Goal: Task Accomplishment & Management: Complete application form

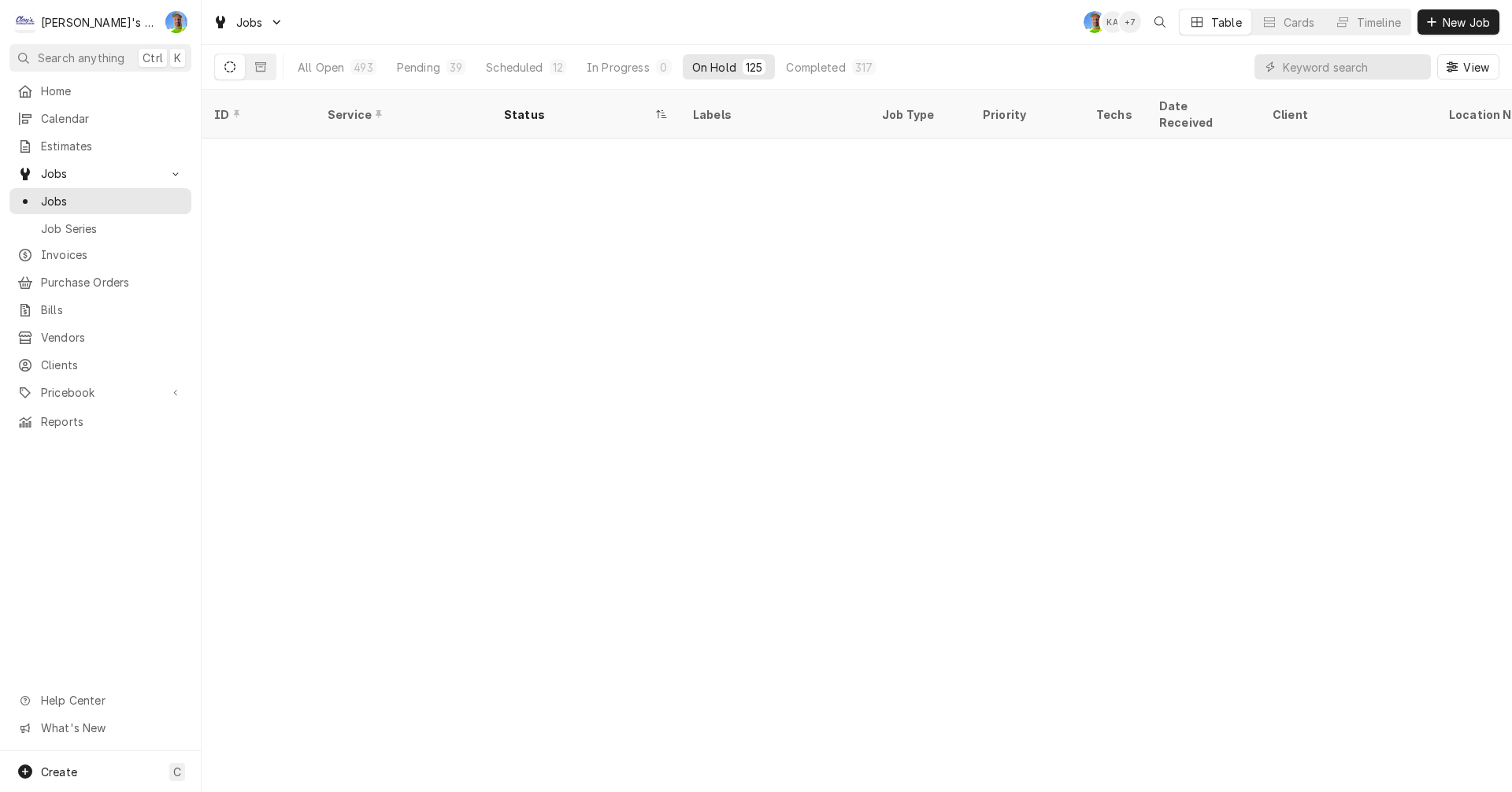
scroll to position [3512, 0]
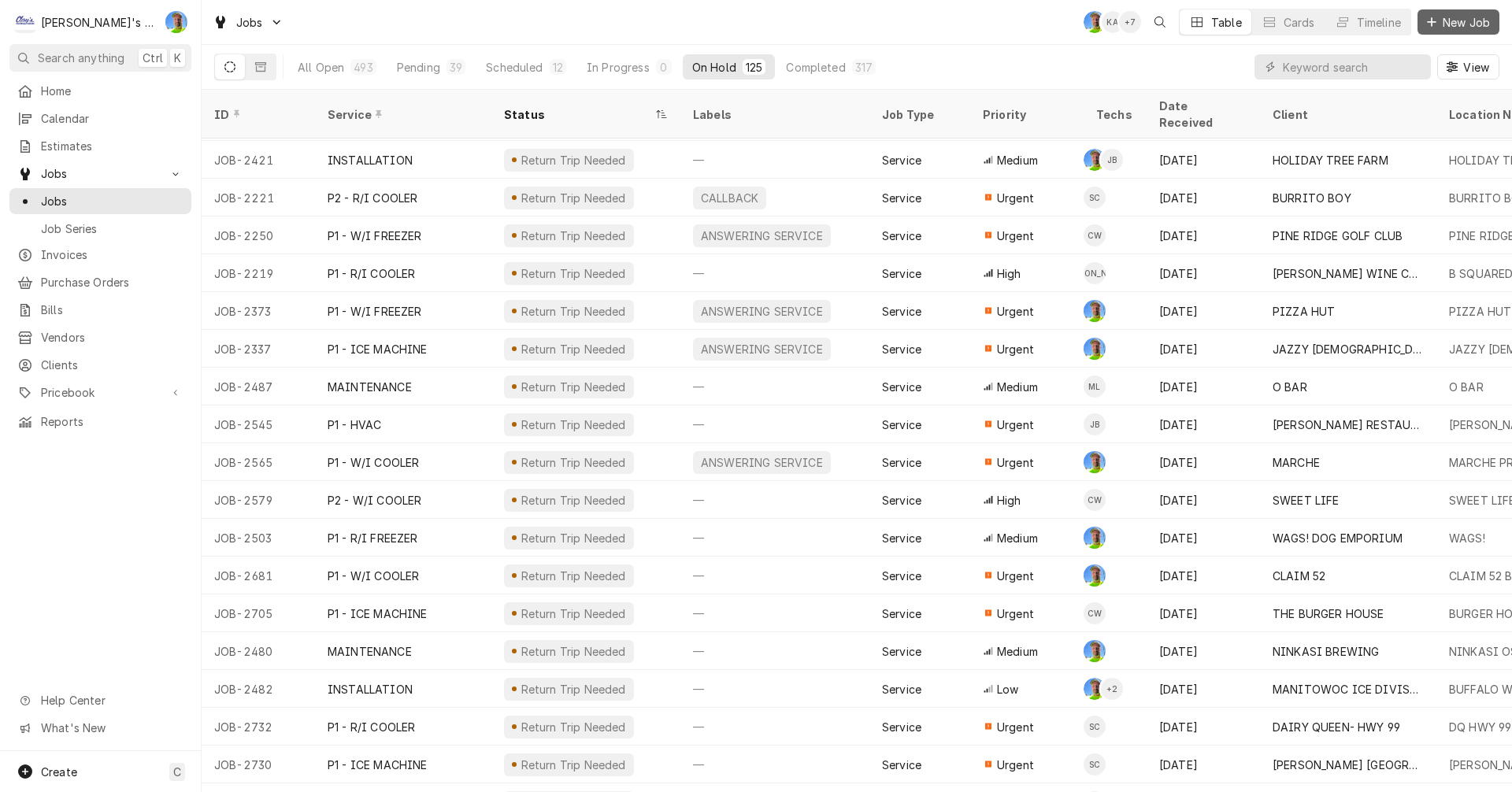
click at [1452, 21] on span "New Job" at bounding box center [1467, 23] width 54 height 17
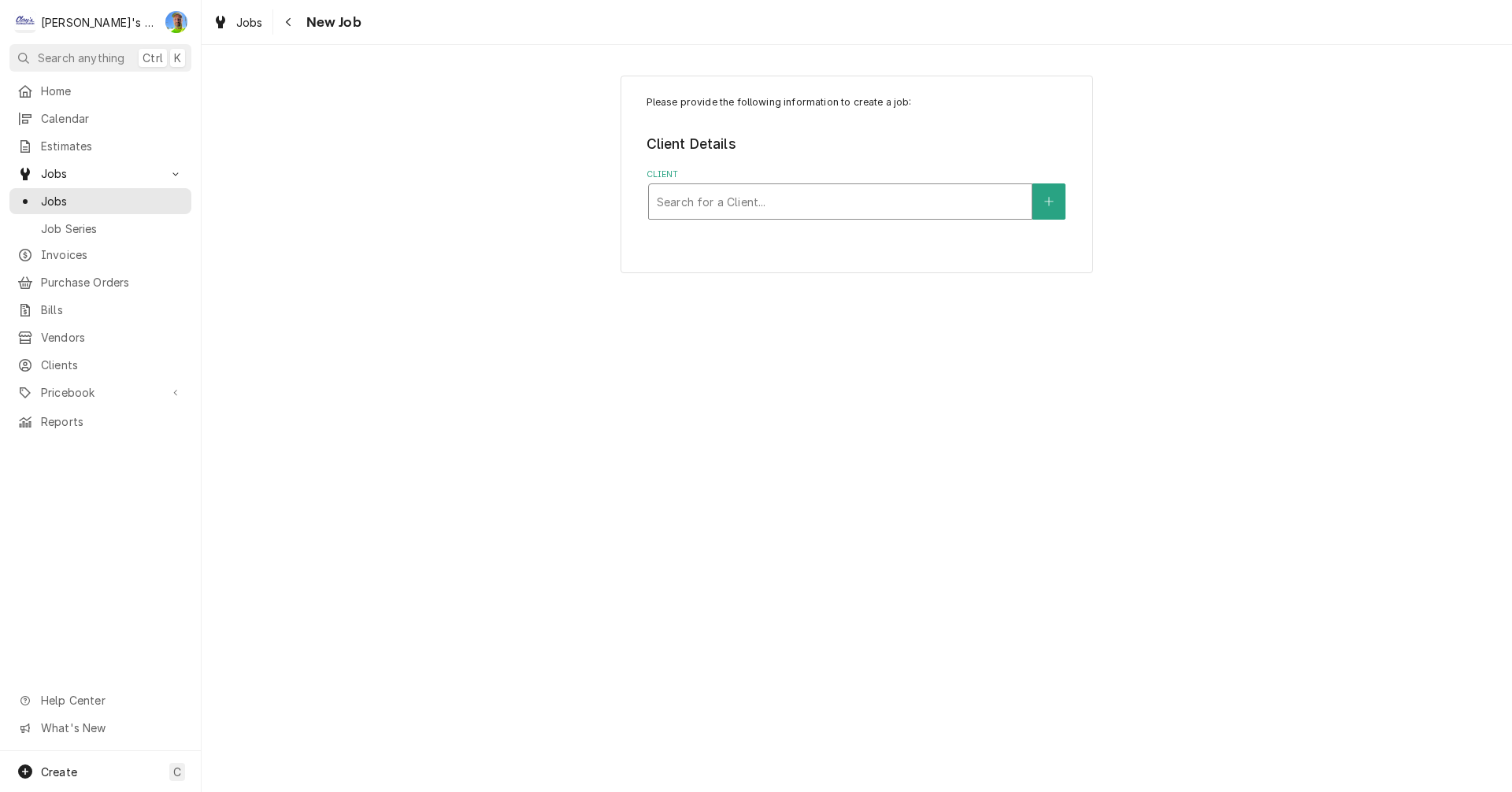
click at [759, 199] on div "Client" at bounding box center [840, 202] width 367 height 28
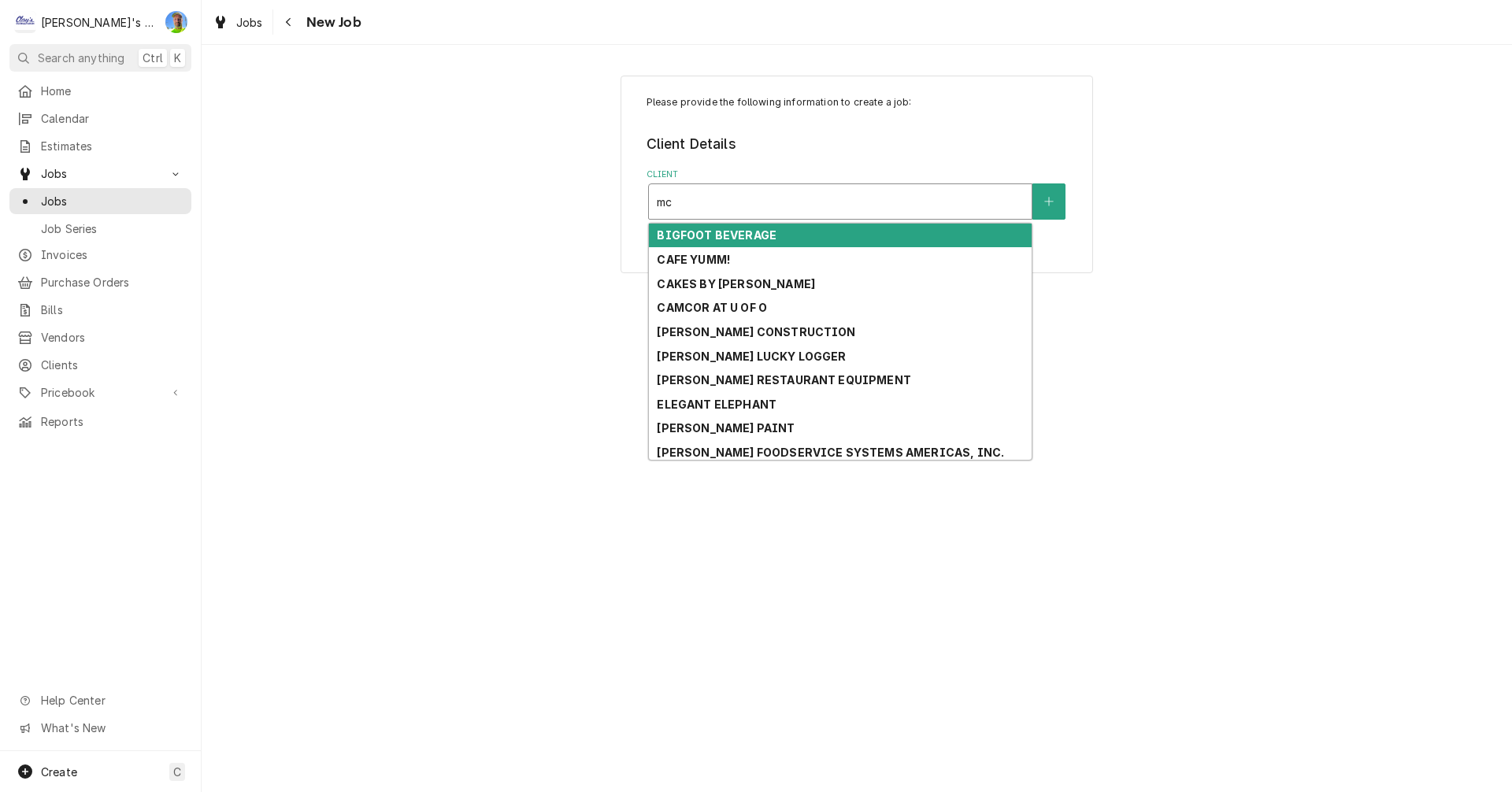
type input "m"
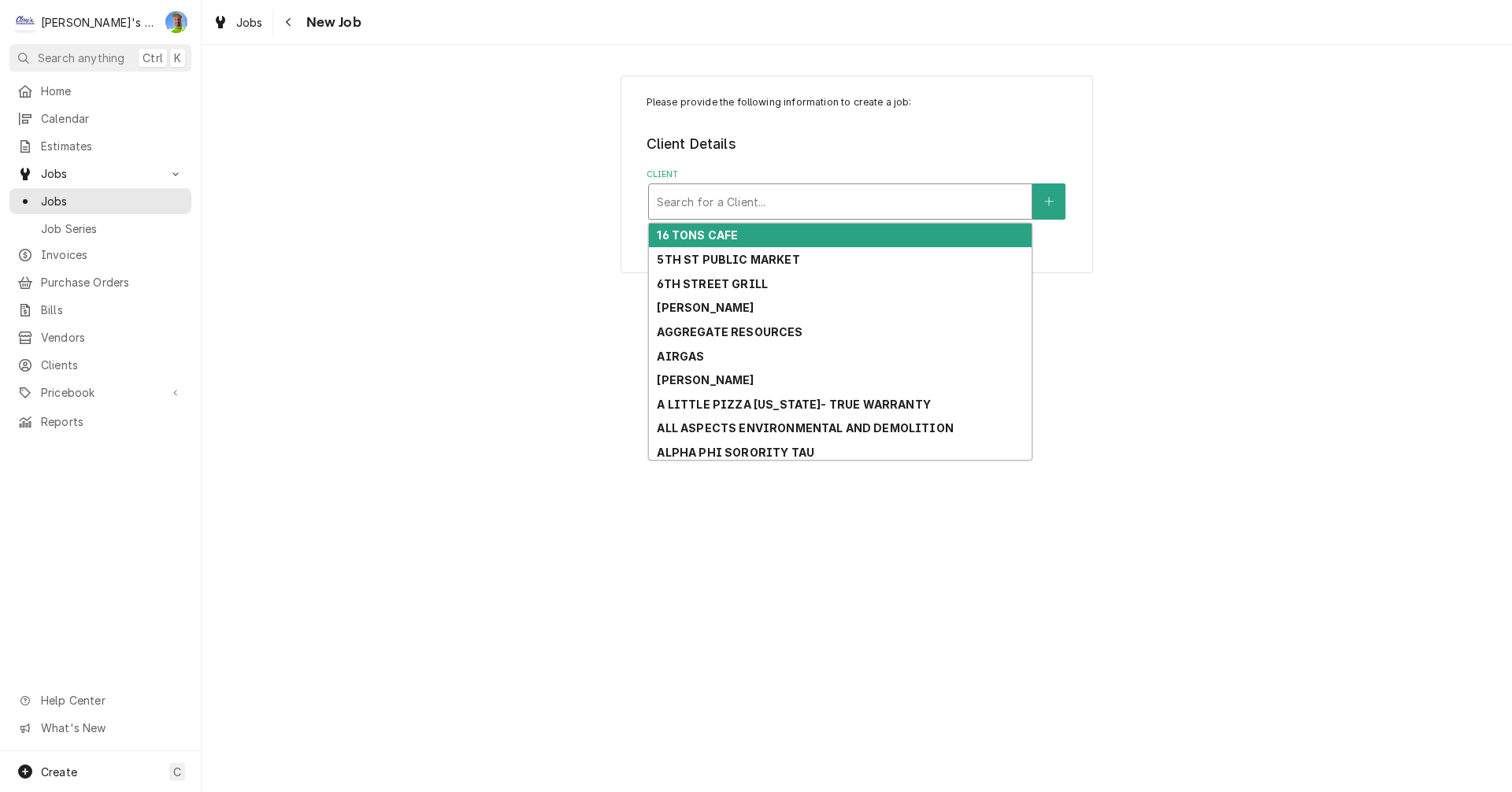
click at [1195, 259] on div "Please provide the following information to create a job: Client Details Client…" at bounding box center [856, 173] width 1311 height 225
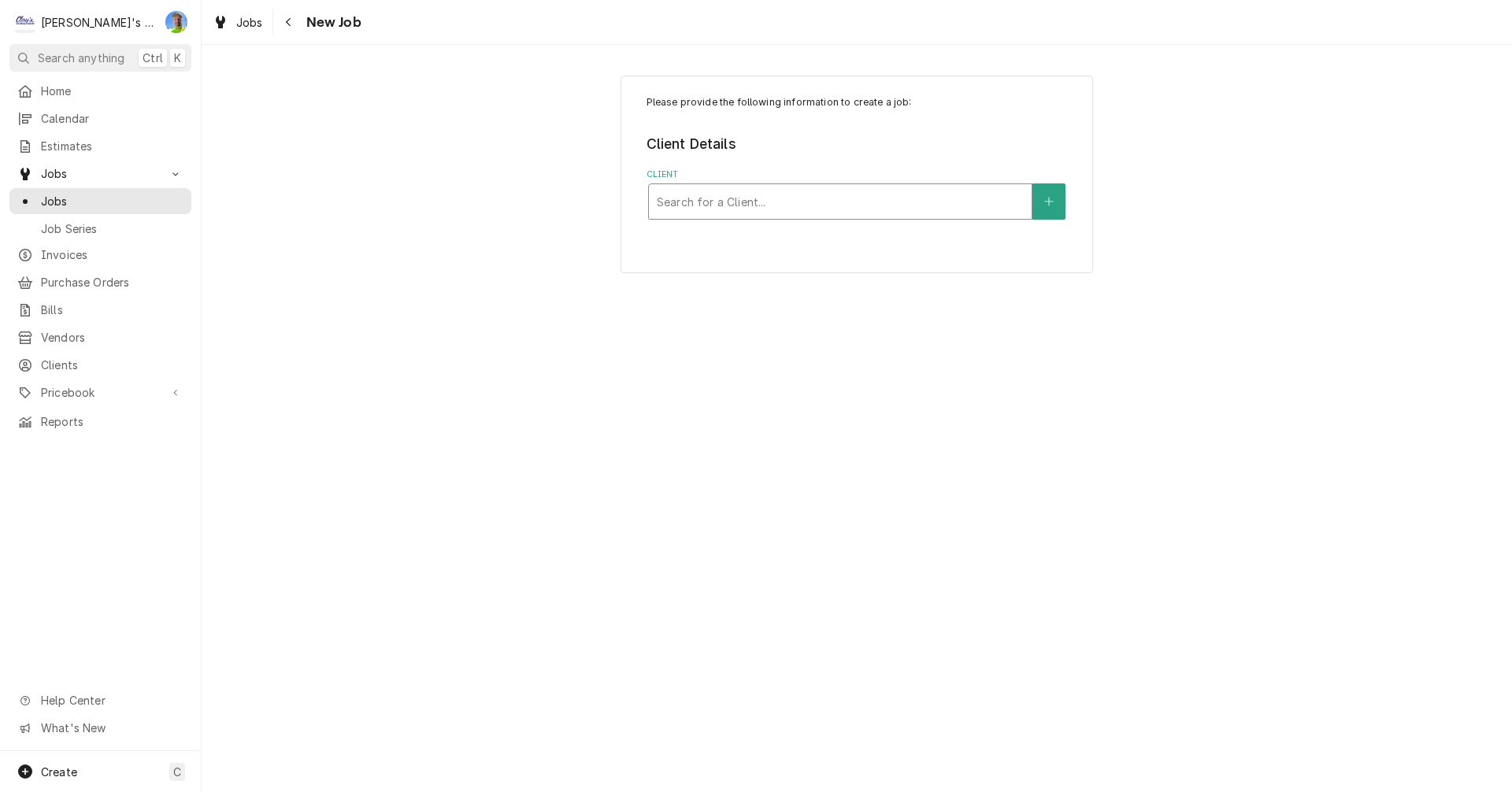
click at [711, 205] on div "Client" at bounding box center [840, 202] width 367 height 28
type input "M"
click at [1051, 187] on button "Client" at bounding box center [1048, 201] width 33 height 36
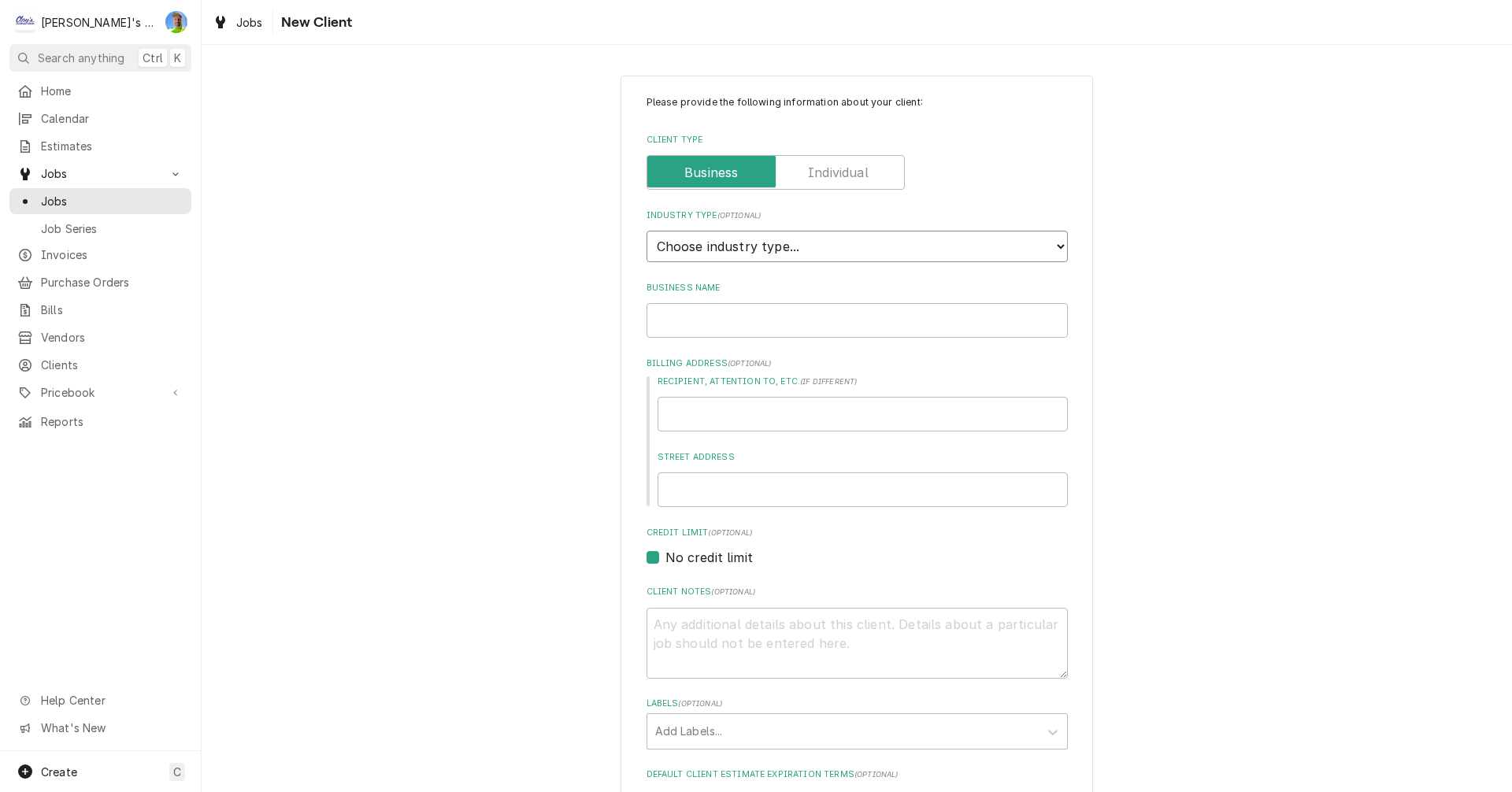
click at [764, 249] on select "Choose industry type... Residential Commercial Industrial Government" at bounding box center [857, 246] width 421 height 32
select select "2"
click at [647, 230] on select "Choose industry type... Residential Commercial Industrial Government" at bounding box center [857, 246] width 421 height 32
click at [725, 318] on input "Business Name" at bounding box center [857, 320] width 421 height 34
type textarea "x"
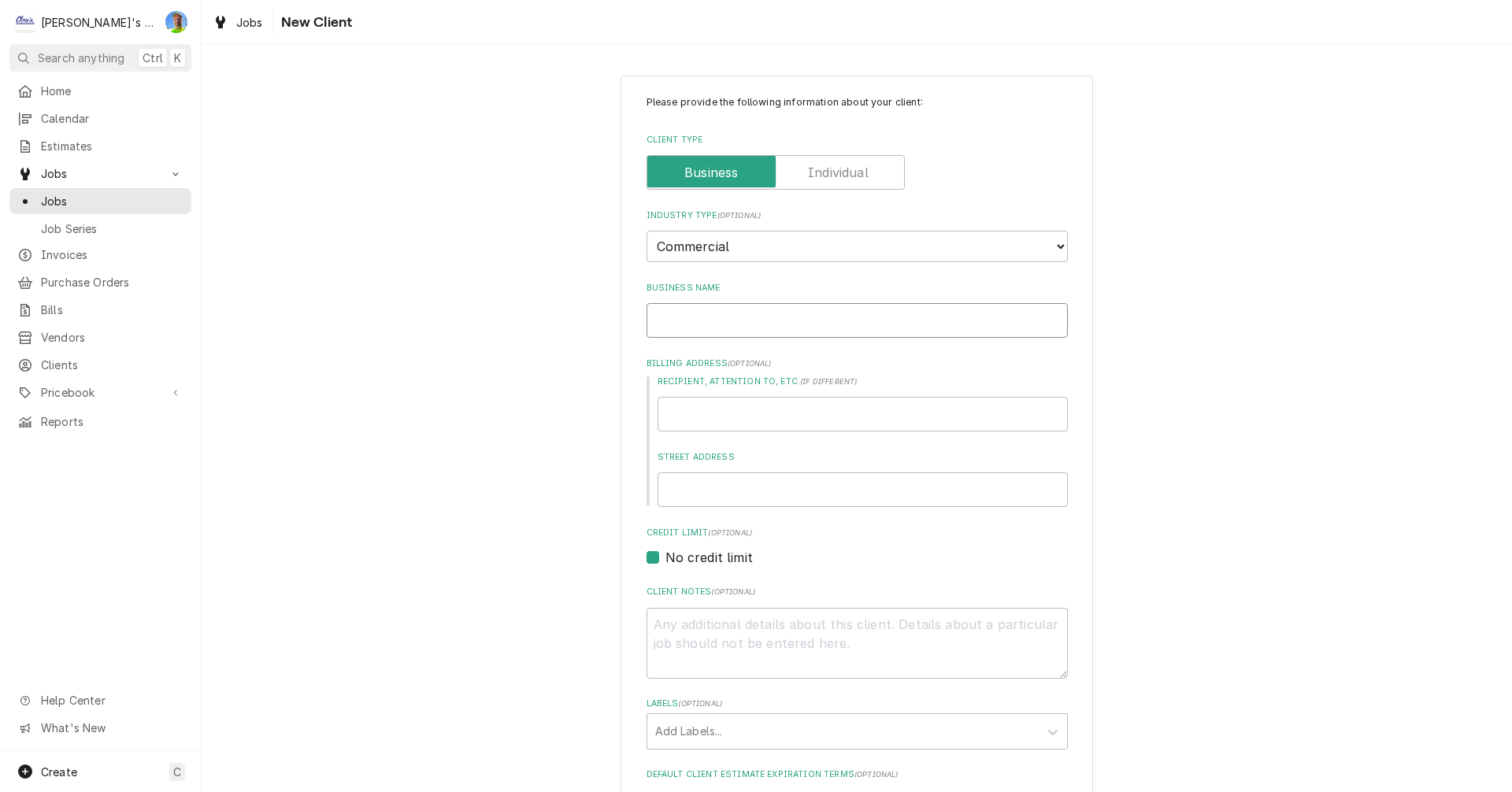
type input "M"
type textarea "x"
type input "MC"
type textarea "x"
type input "MCC"
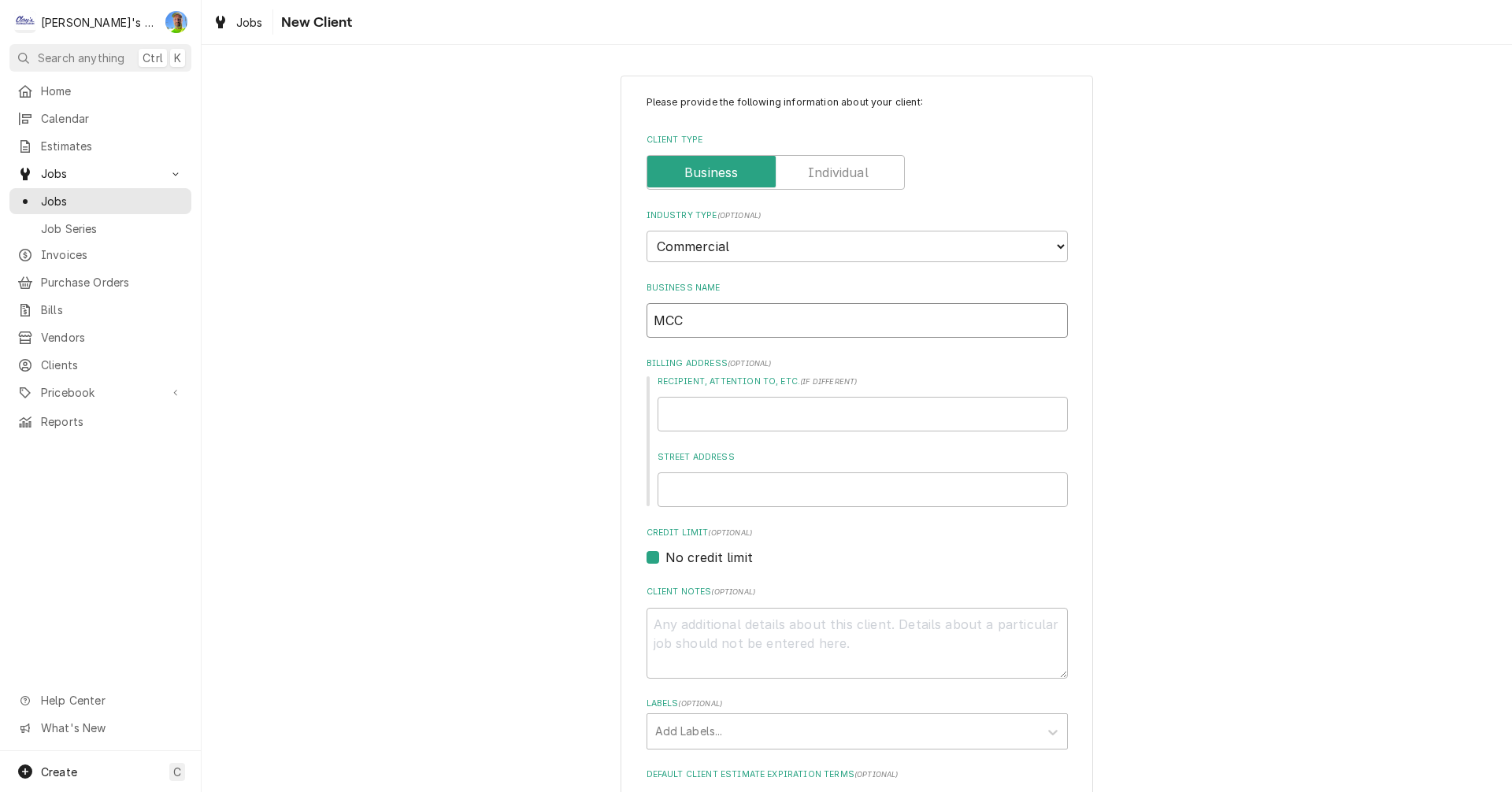
type textarea "x"
type input "MCCL"
type textarea "x"
type input "MCCLA"
type textarea "x"
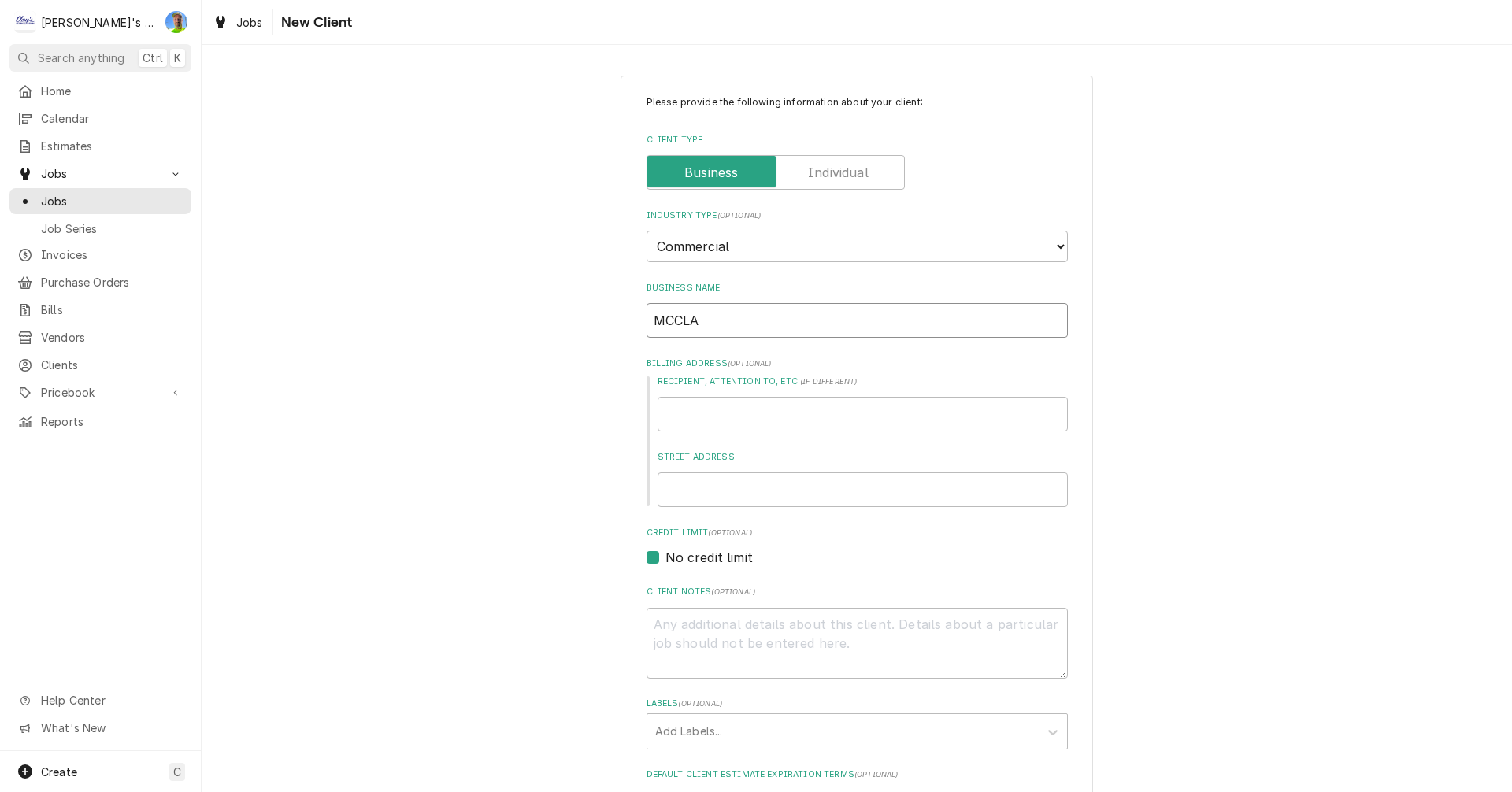
type input "MCCLAI"
type textarea "x"
type input "MCCLAIN"
type textarea "x"
type input "MCCLAIN"
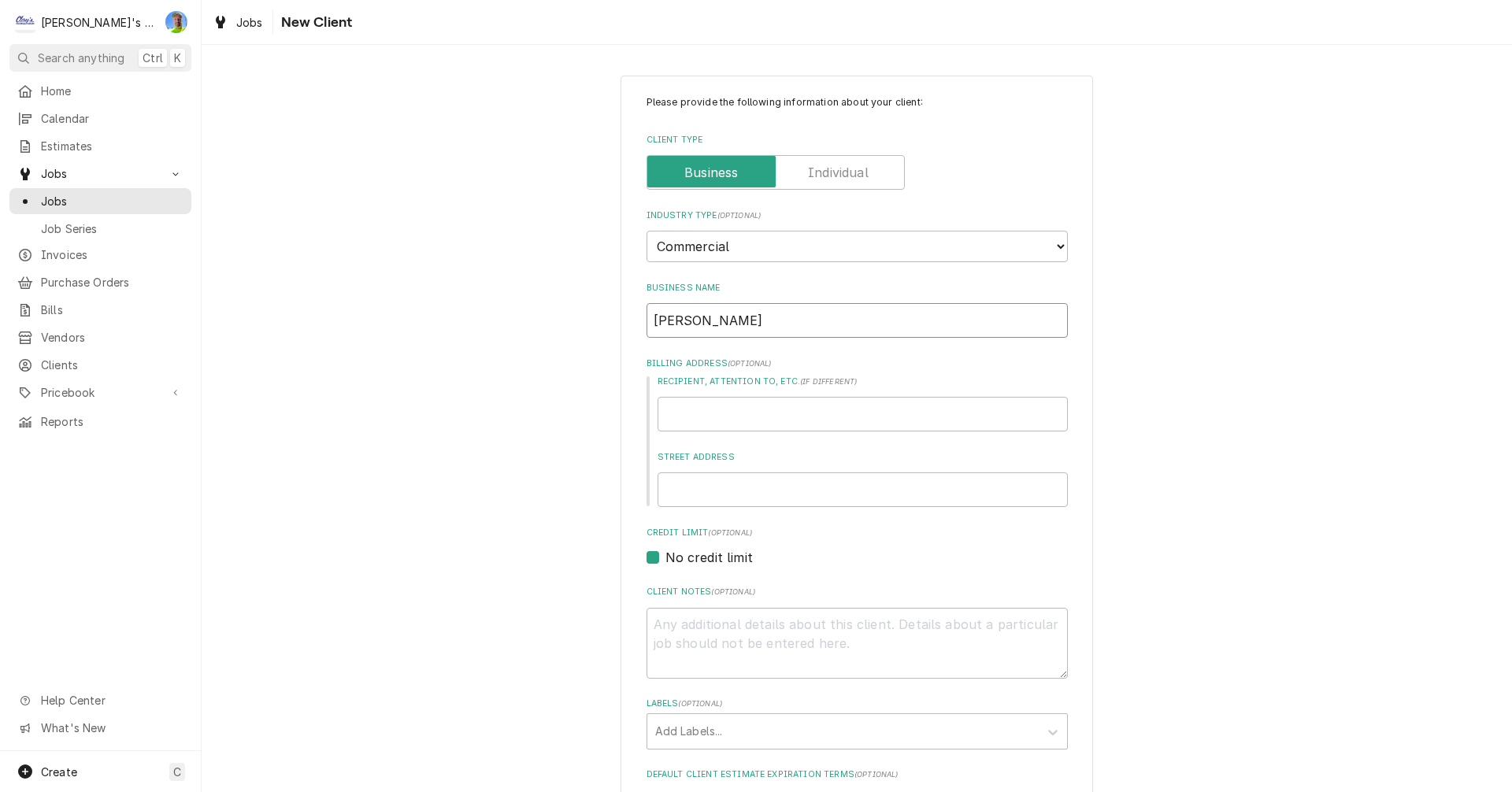
type textarea "x"
type input "MCCLAIN C"
type textarea "x"
type input "MCCLAIN CO"
type textarea "x"
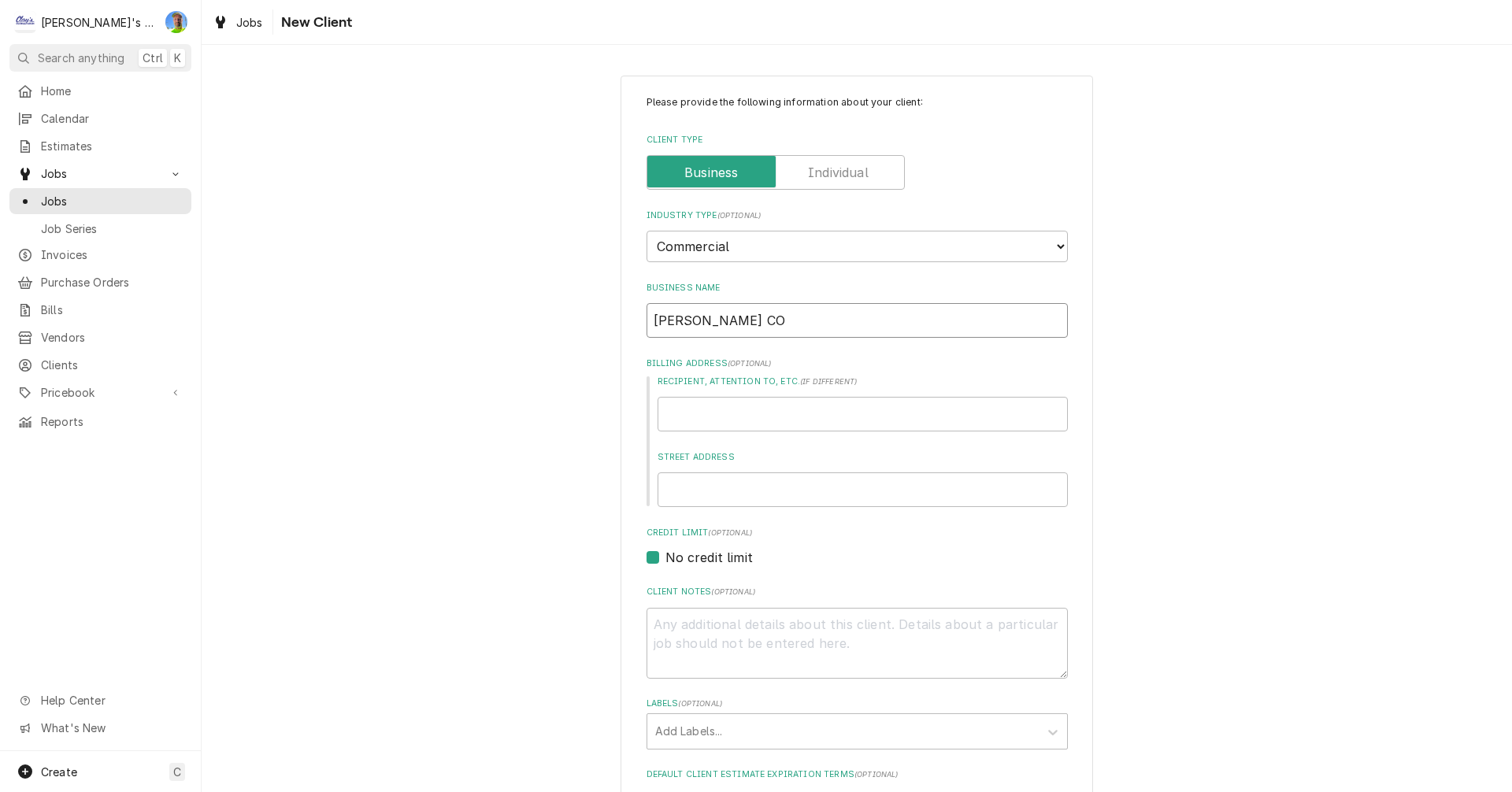
type input "MCCLAIN CON"
type textarea "x"
type input "MCCLAIN CONS"
type textarea "x"
type input "MCCLAIN CONST"
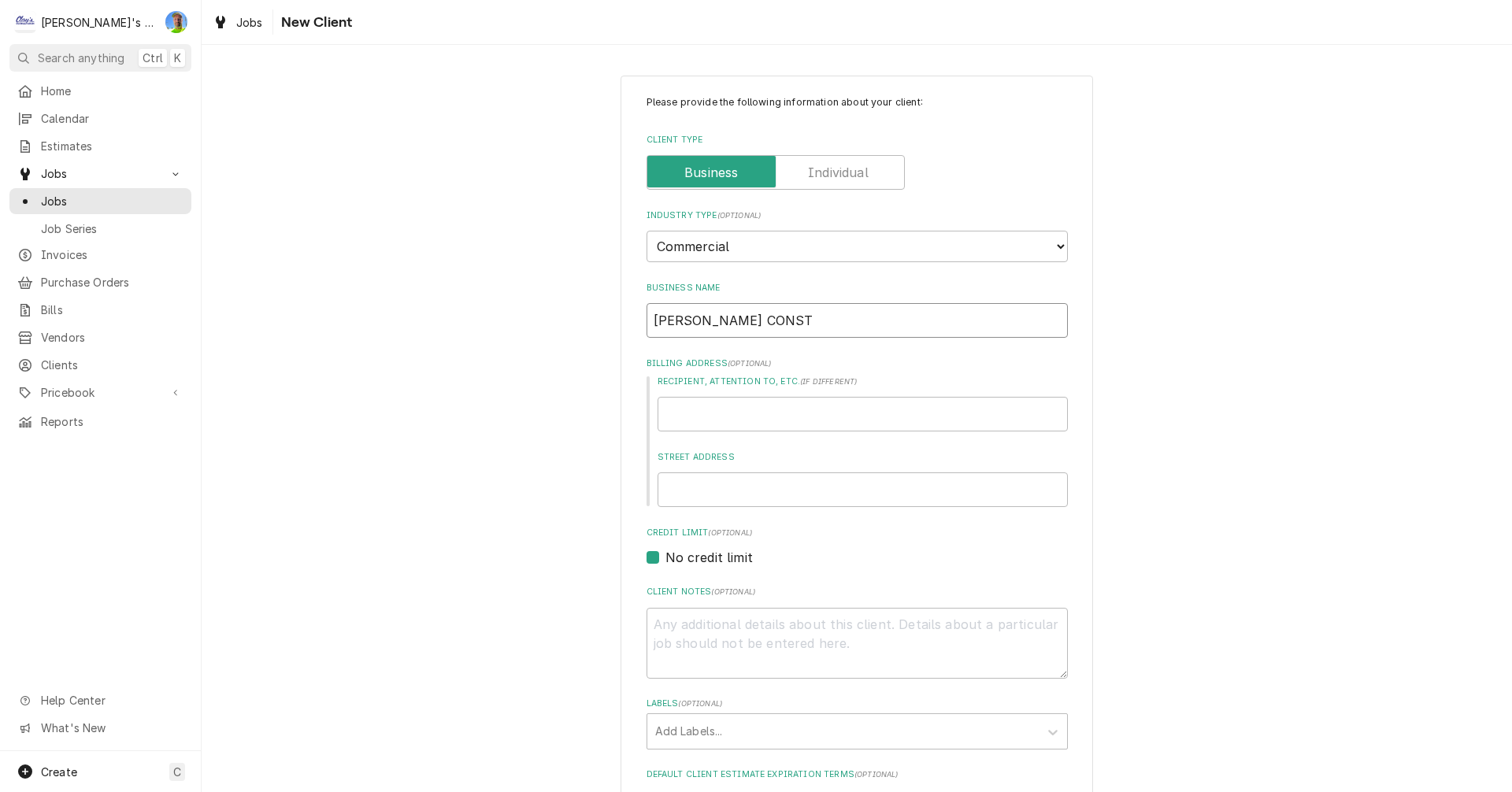
type textarea "x"
type input "MCCLAIN CONSTR"
type textarea "x"
type input "MCCLAIN CONSTRU"
type textarea "x"
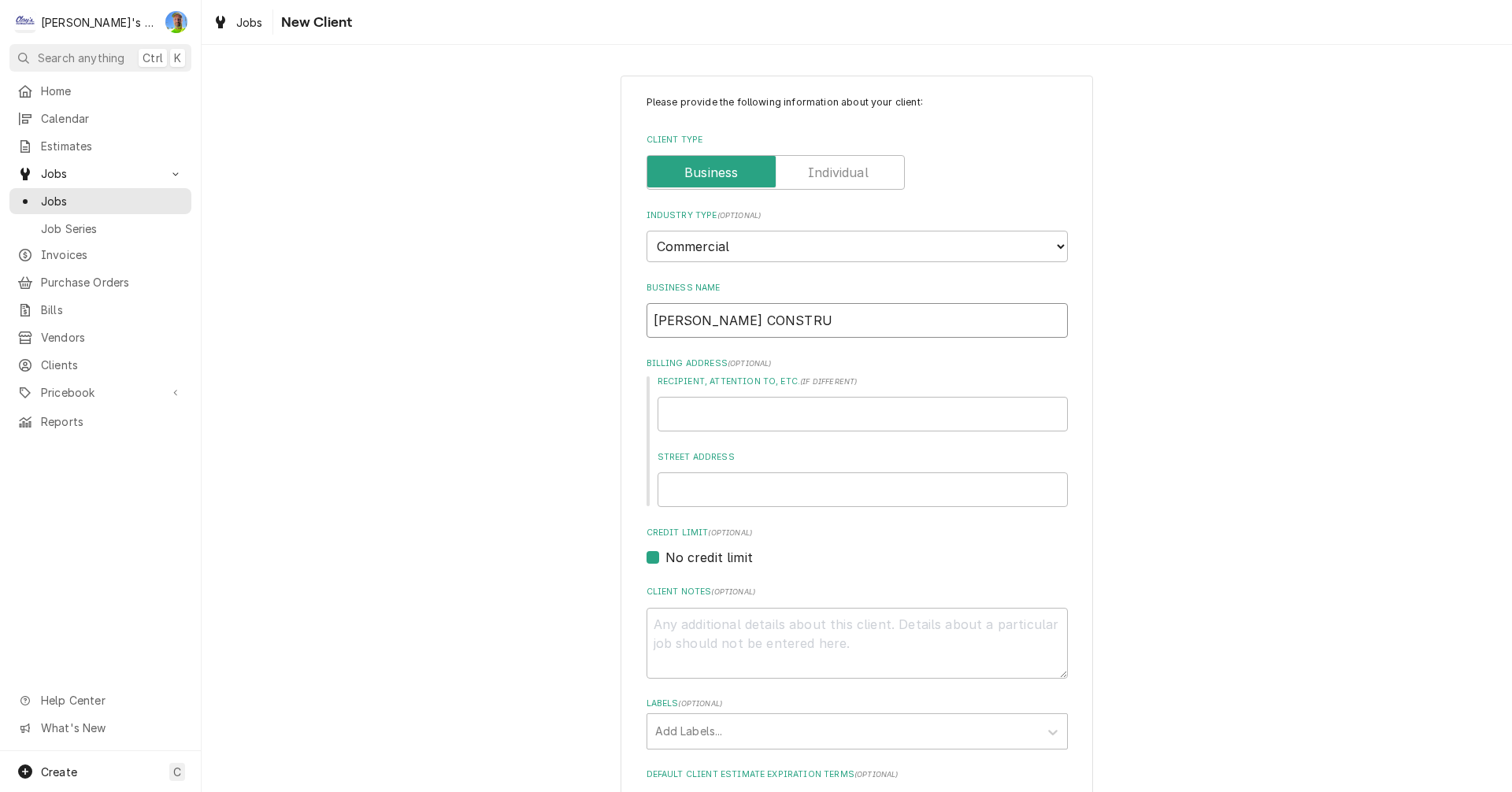
type input "MCCLAIN CONSTRUC"
type textarea "x"
type input "MCCLAIN CONSTRUCT"
type textarea "x"
type input "MCCLAIN CONSTRUCTI"
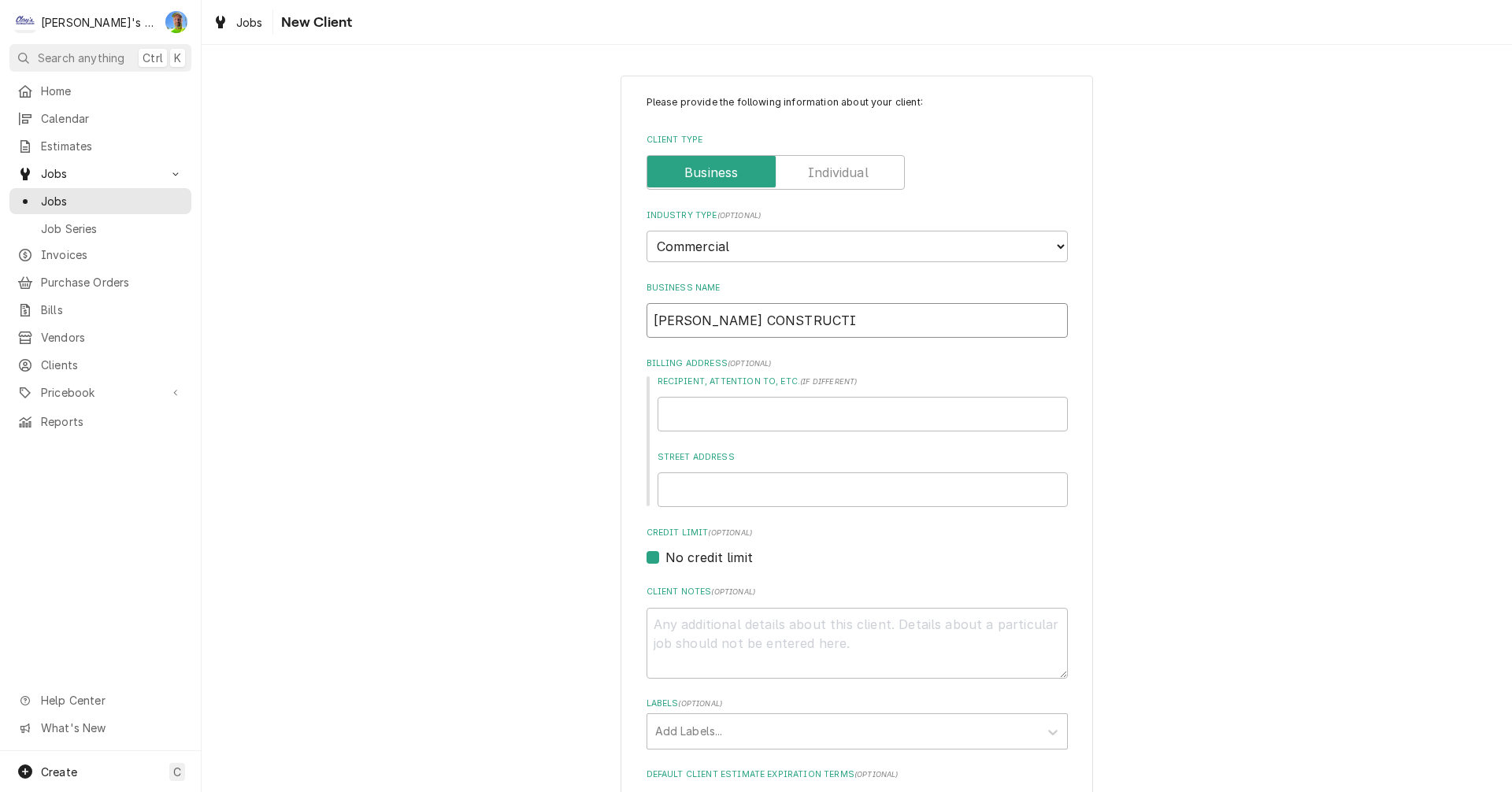
type textarea "x"
type input "MCCLAIN CONSTRUCTIO"
type textarea "x"
type input "MCCLAIN CONSTRUCTION"
type textarea "x"
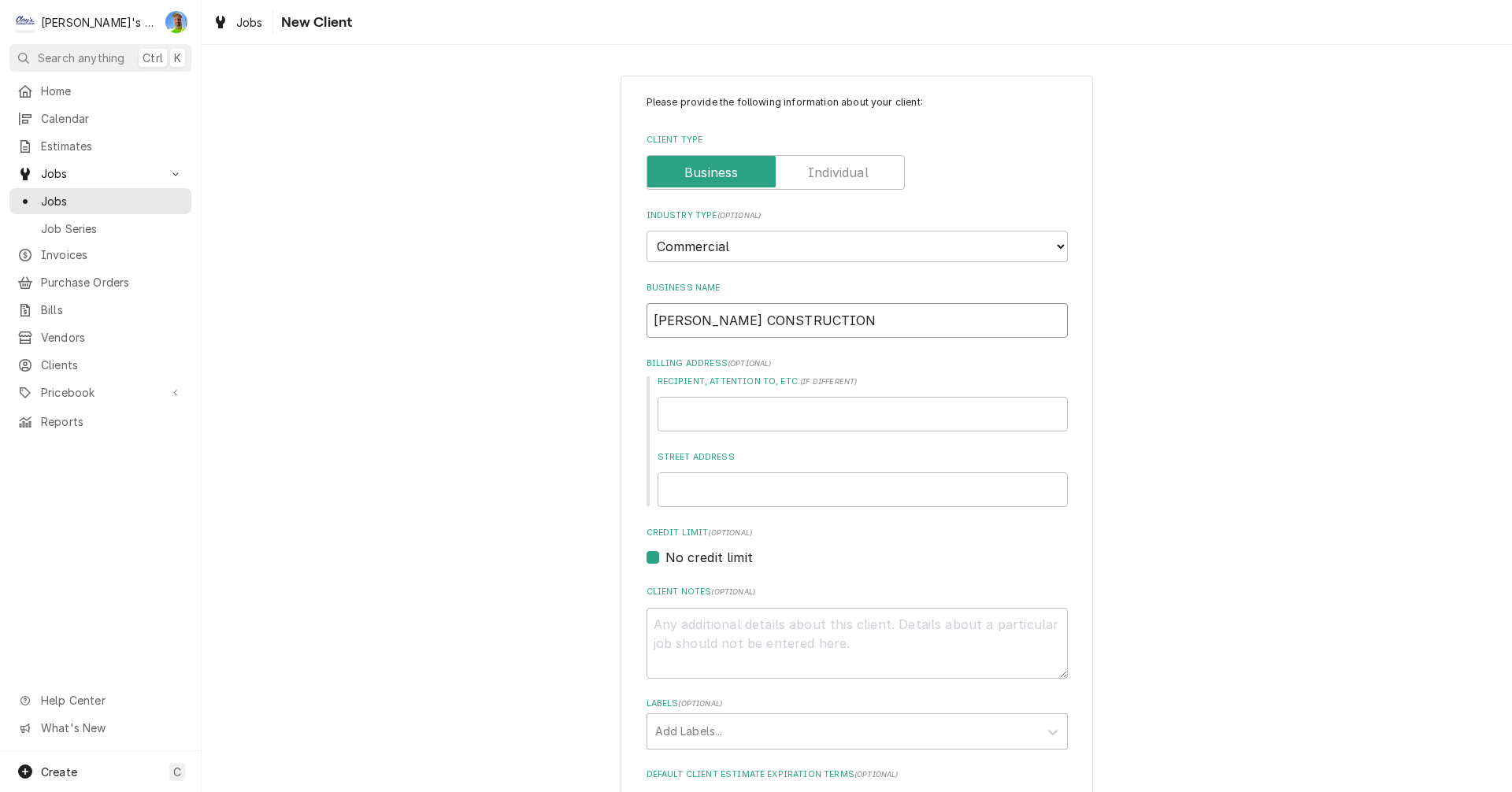
type input "MCCLAIN CONSTRUCTION"
type textarea "x"
type input "MCCLAIN CONSTRUCTION L"
type textarea "x"
type input "MCCLAIN CONSTRUCTION LL"
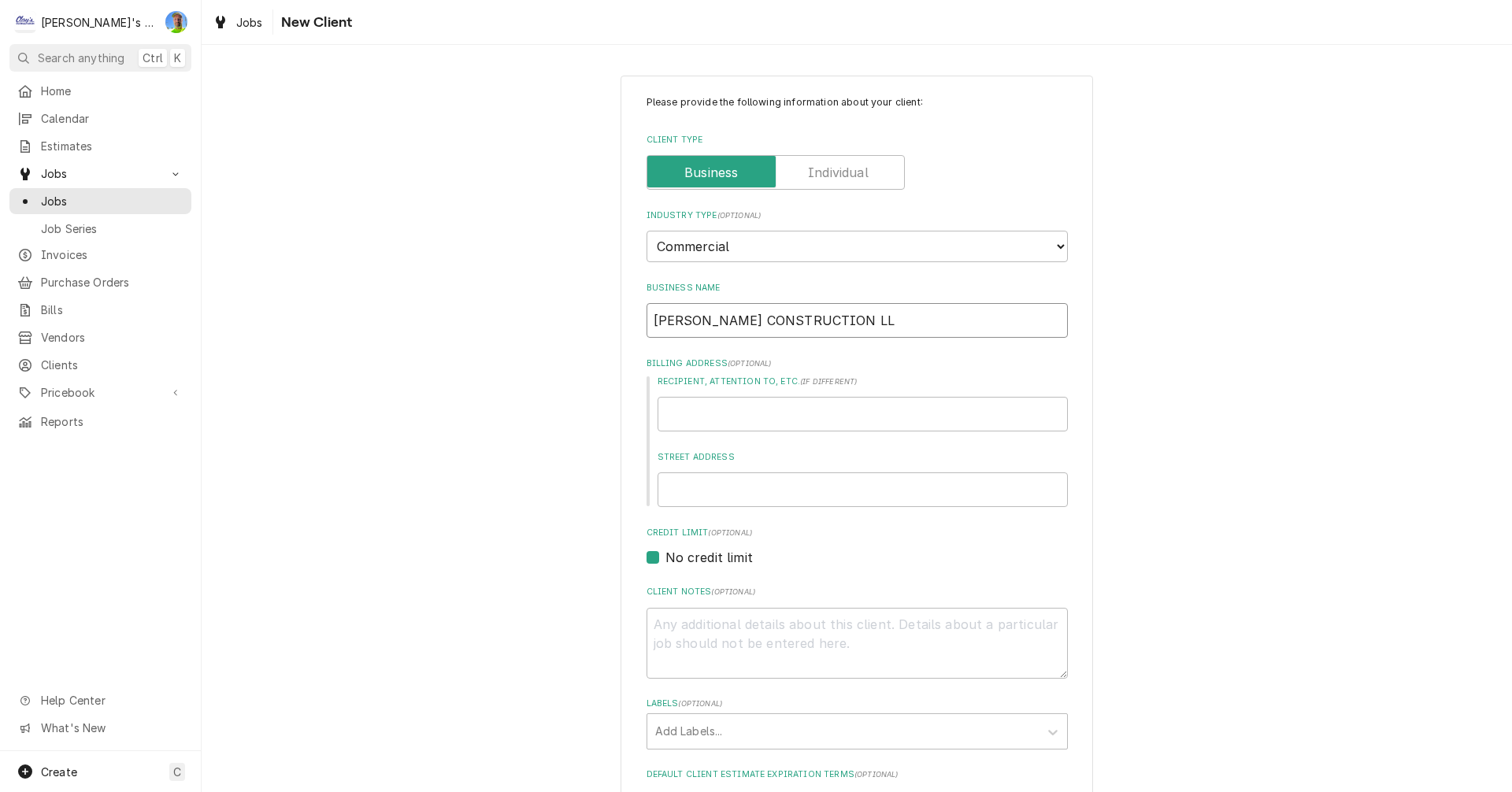
type textarea "x"
type input "[PERSON_NAME] CONSTRUCTION LLC"
type textarea "x"
type input "[PERSON_NAME] CONSTRUCTION LLC"
type textarea "x"
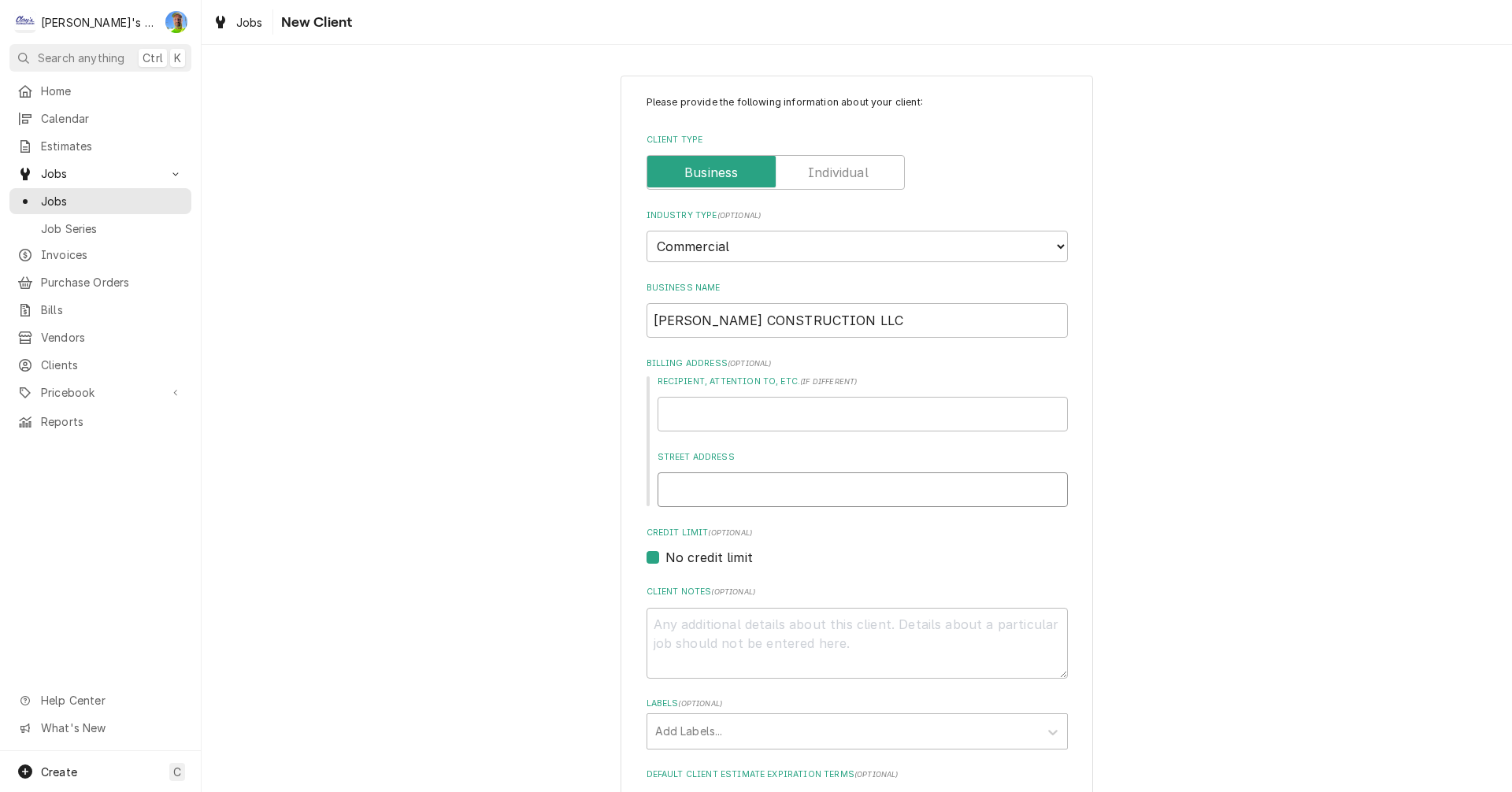
type input "3"
type textarea "x"
type input "35"
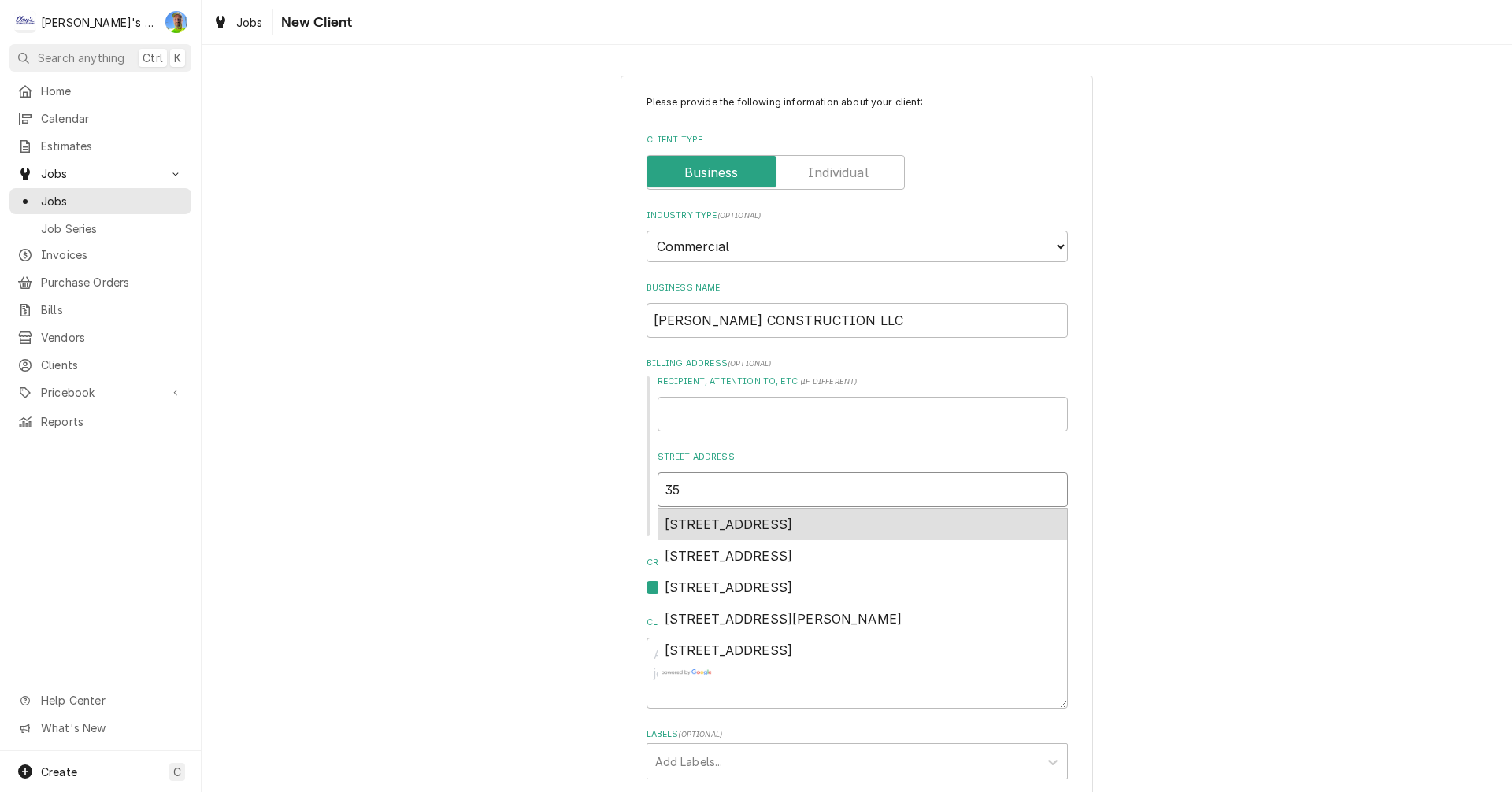
type textarea "x"
type input "354"
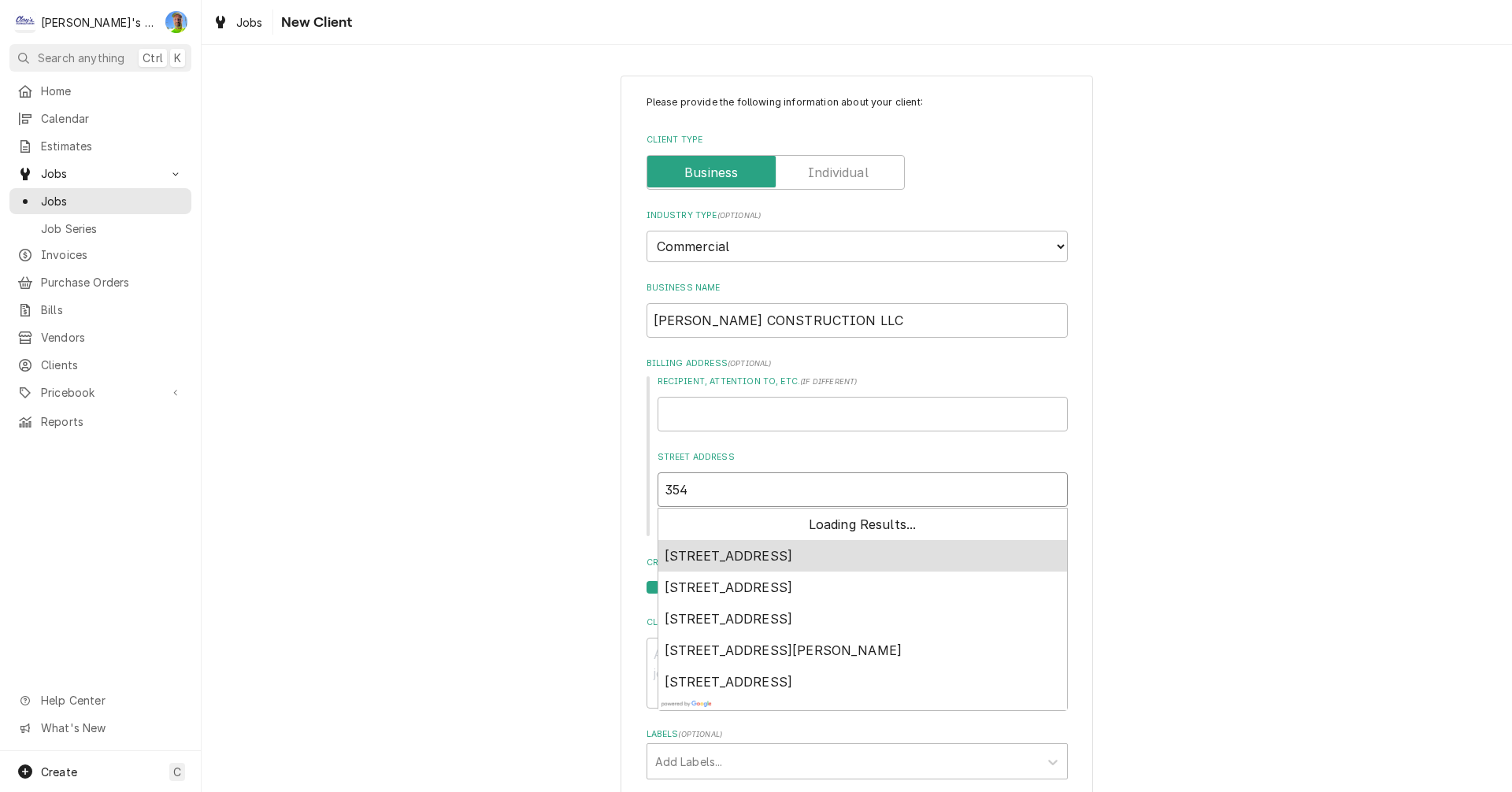
type textarea "x"
type input "3540"
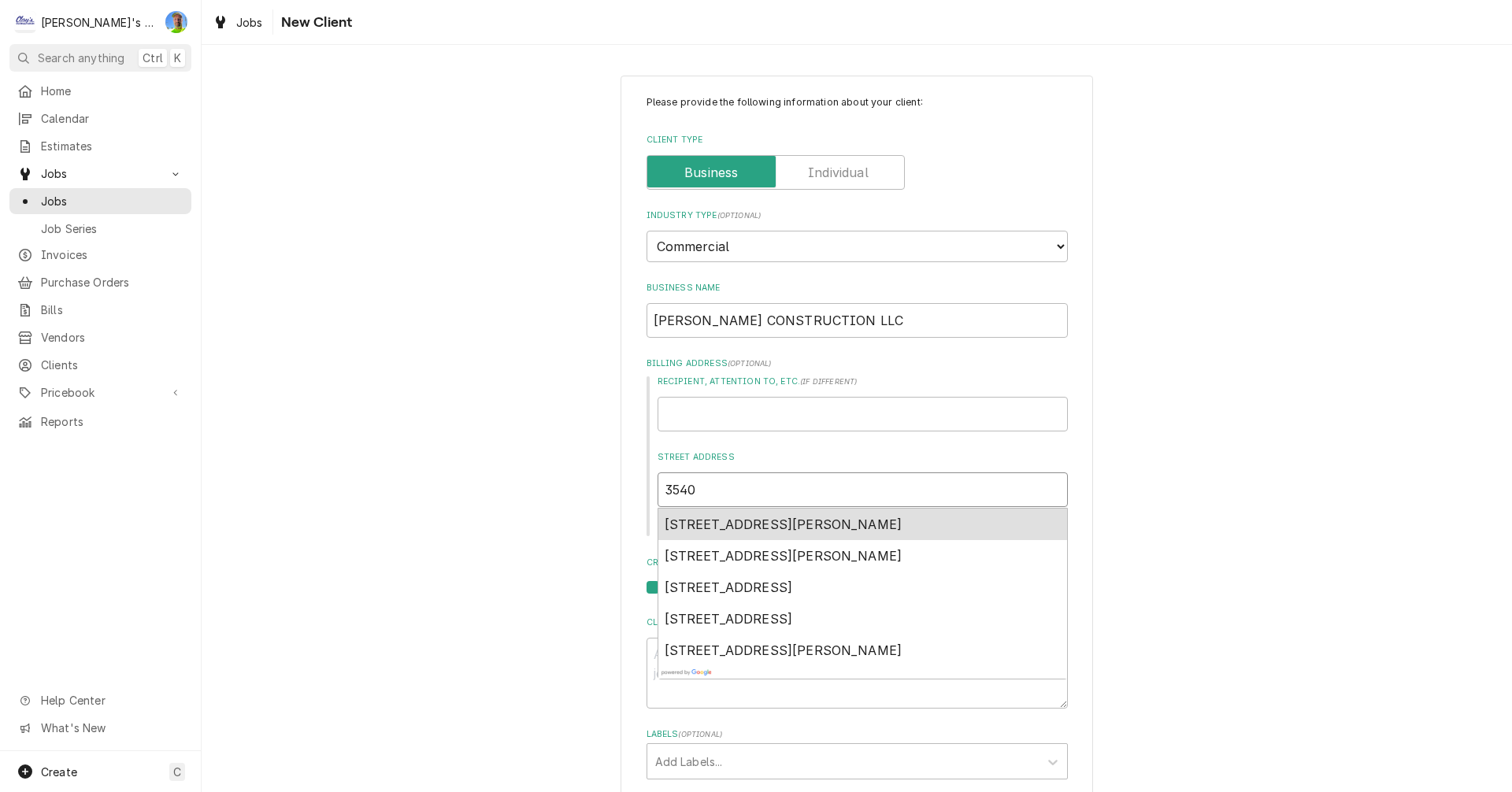
type textarea "x"
type input "3540"
type textarea "x"
type input "3540 D"
type textarea "x"
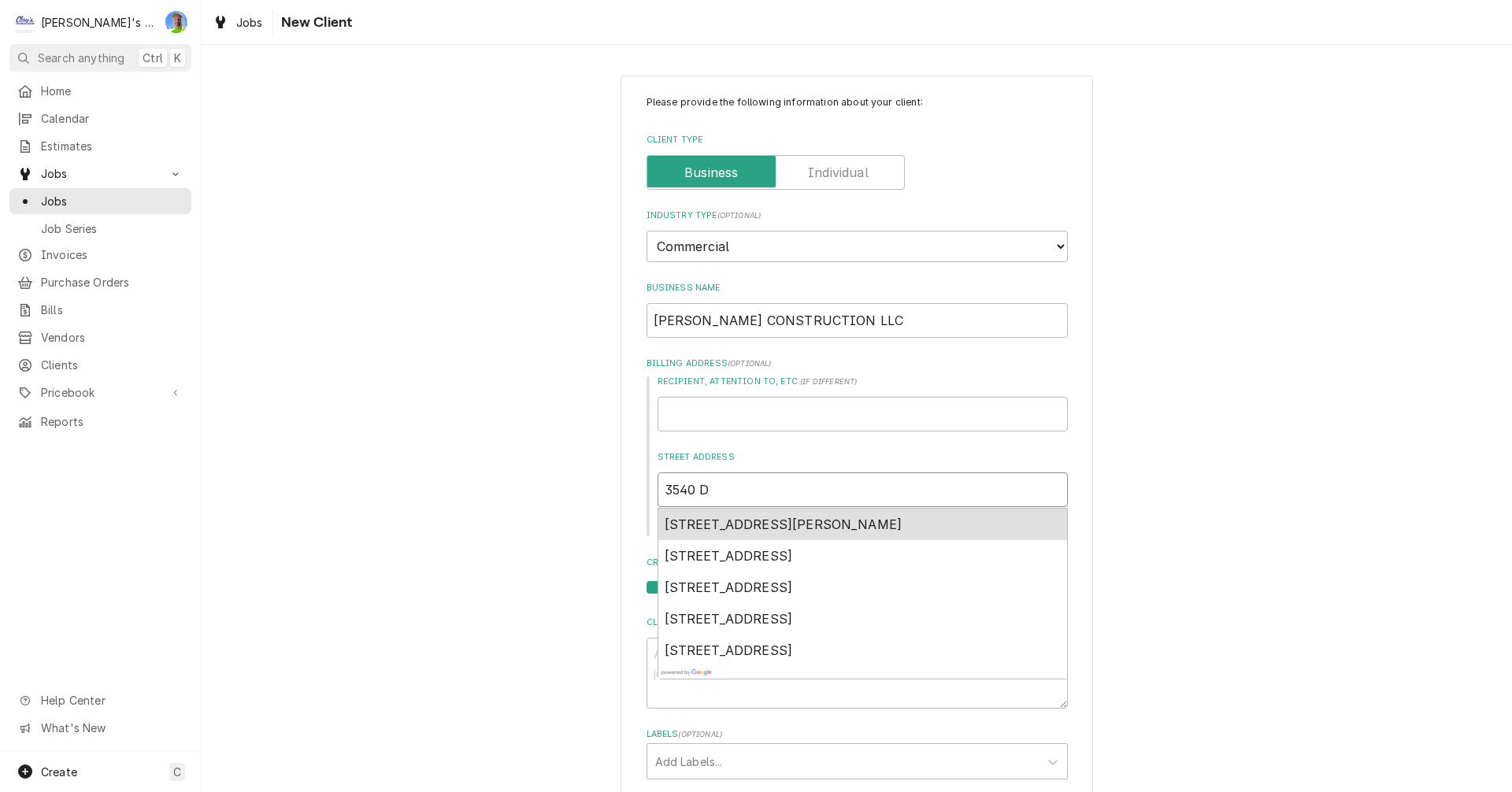
type input "3540 Donald St"
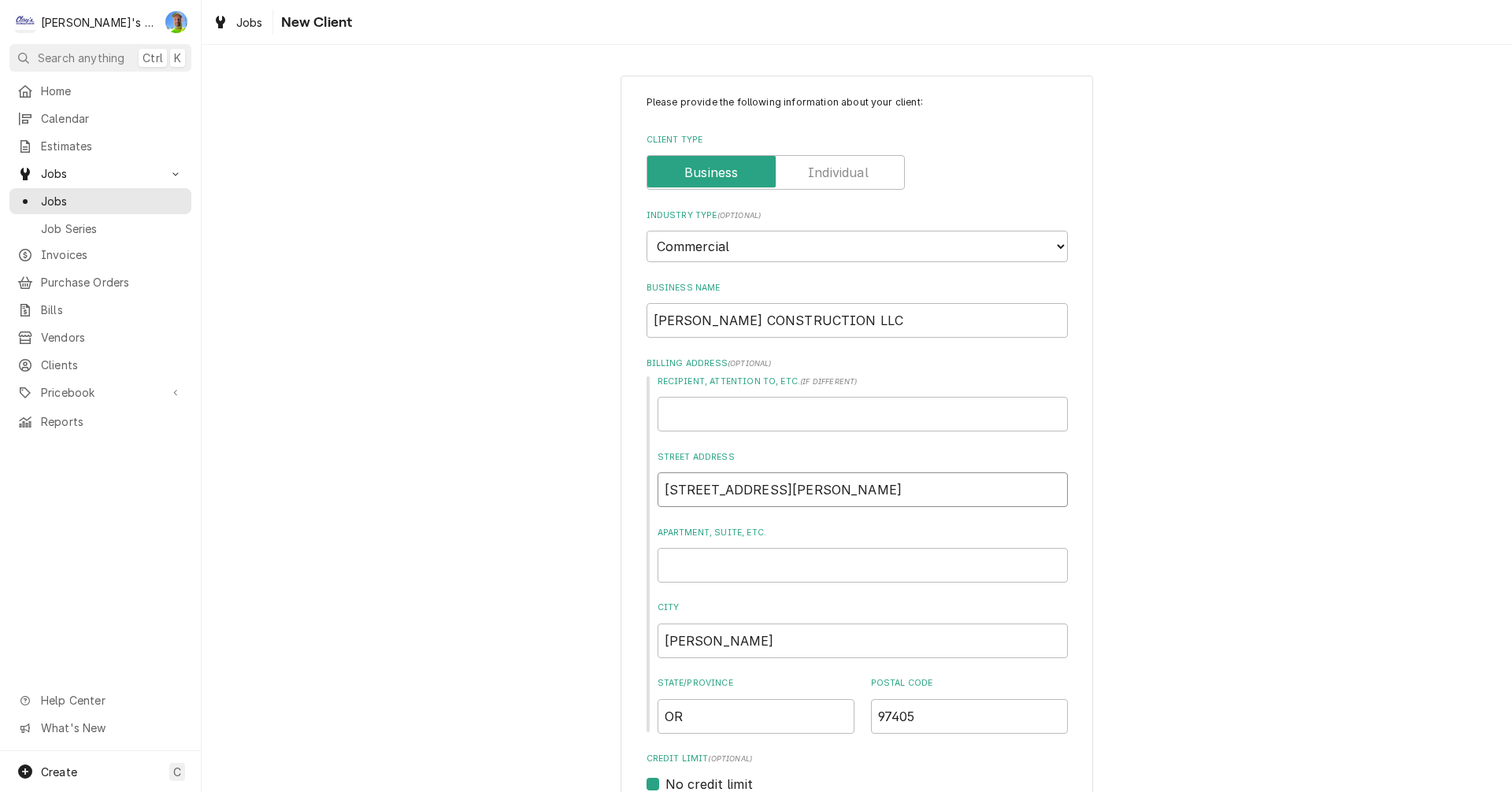
type textarea "x"
type input "3540 Donald St"
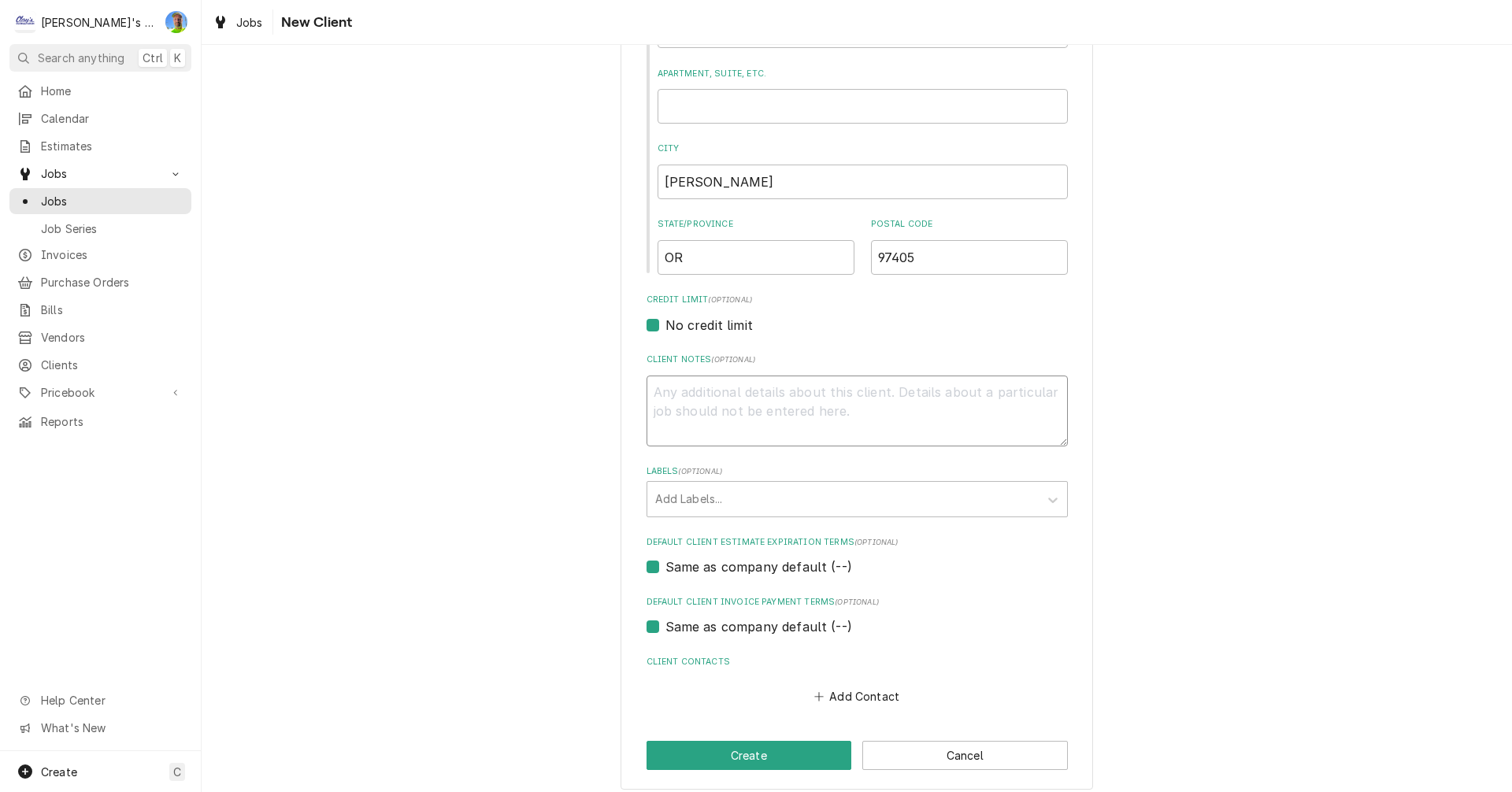
scroll to position [471, 0]
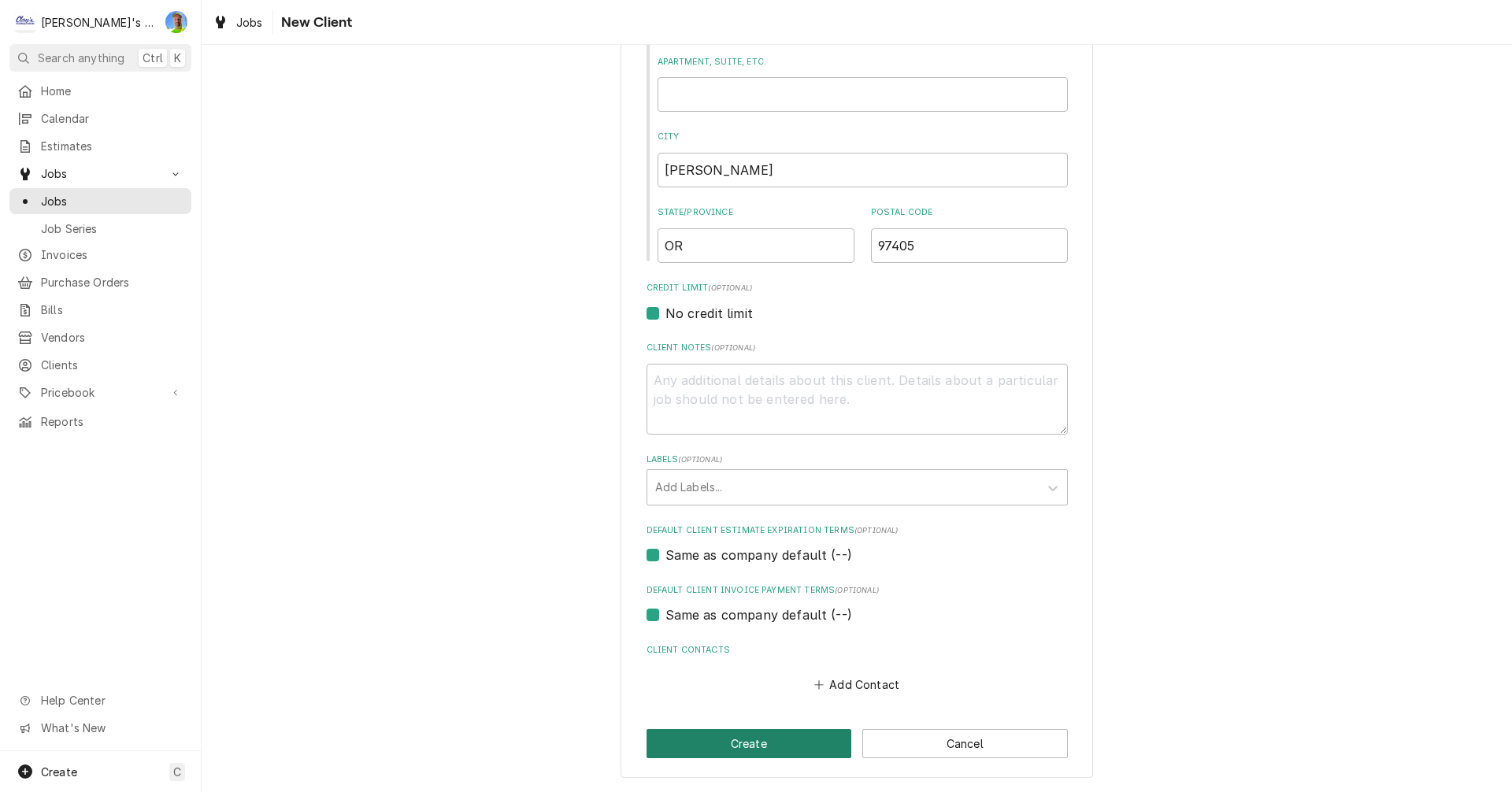
click at [746, 740] on button "Create" at bounding box center [749, 743] width 205 height 29
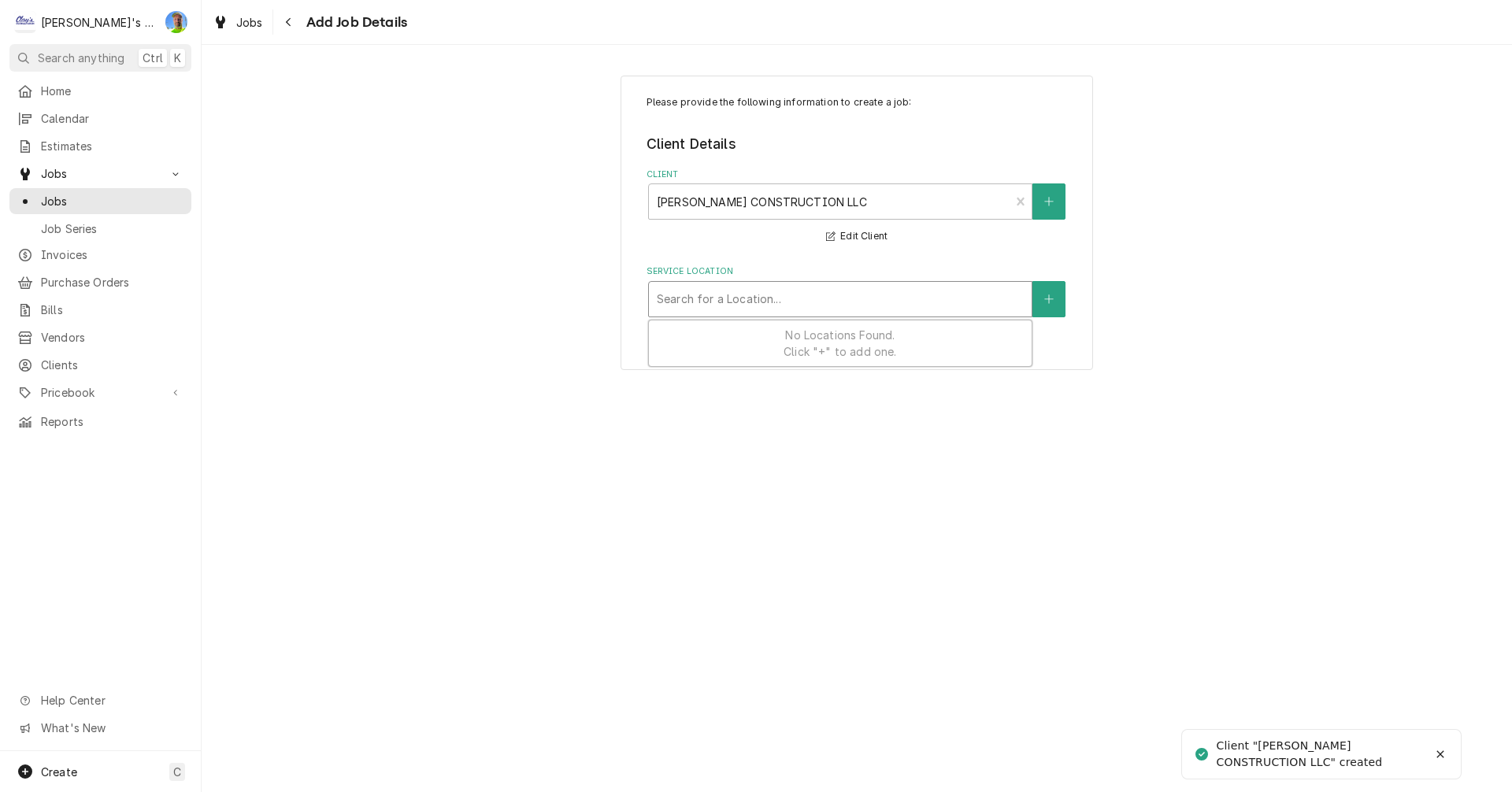
click at [732, 292] on div "Service Location" at bounding box center [840, 299] width 367 height 28
click at [1050, 303] on icon "Create New Location" at bounding box center [1048, 298] width 9 height 11
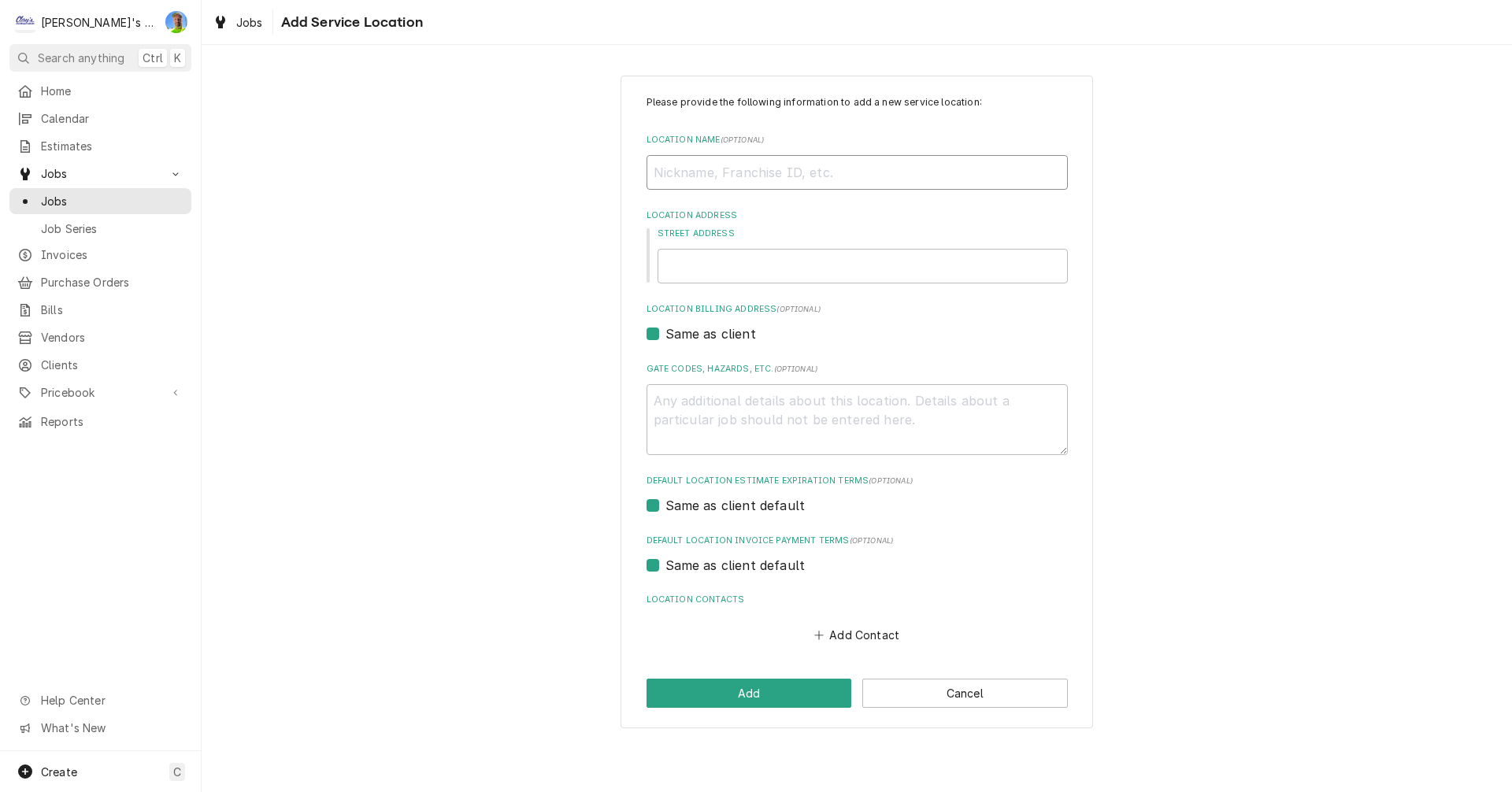
click at [753, 173] on input "Location Name ( optional )" at bounding box center [857, 172] width 421 height 34
type textarea "x"
type input "M"
type textarea "x"
type input "MC"
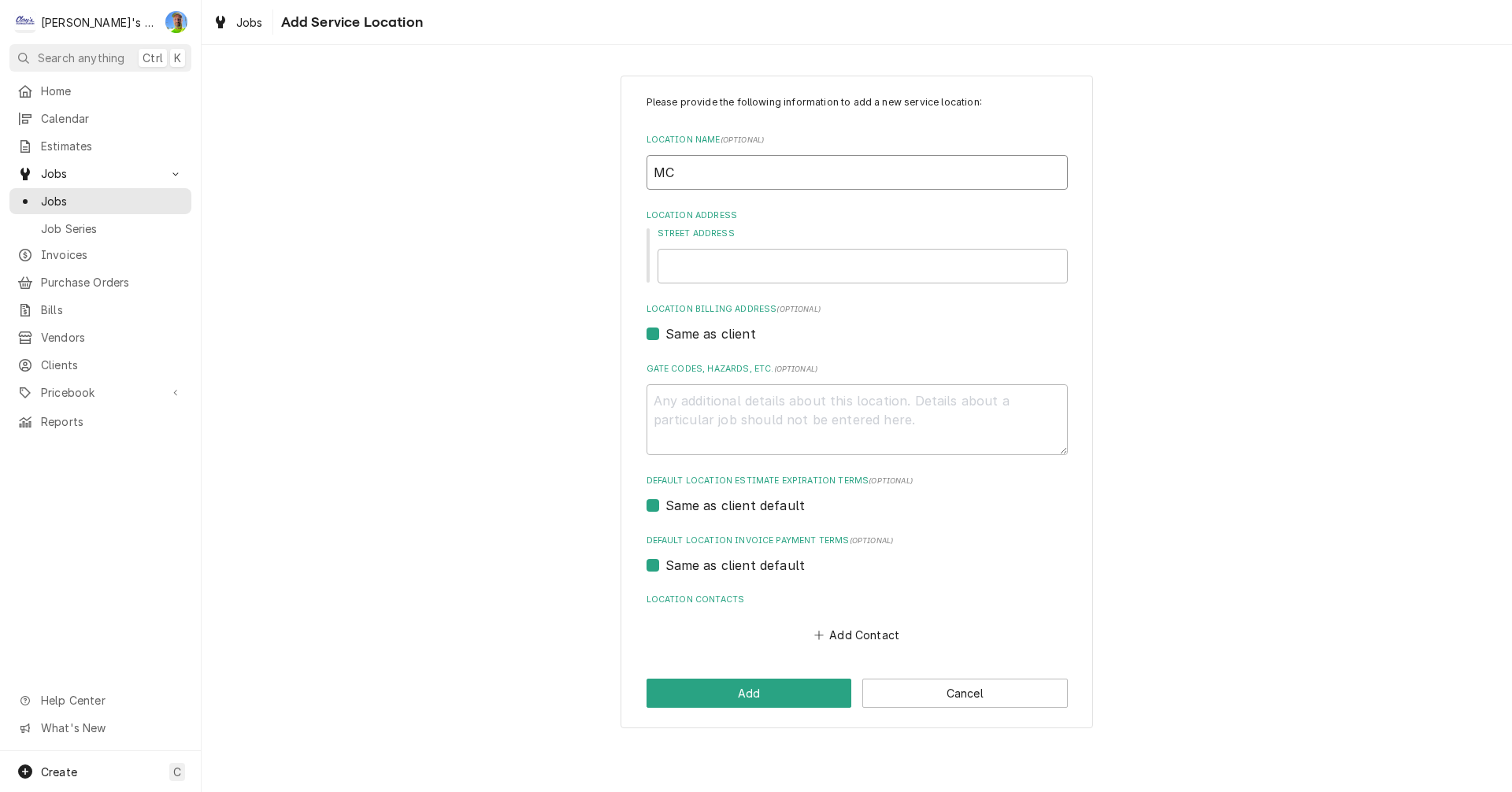
type textarea "x"
type input "MCC"
type textarea "x"
type input "MCCL"
type textarea "x"
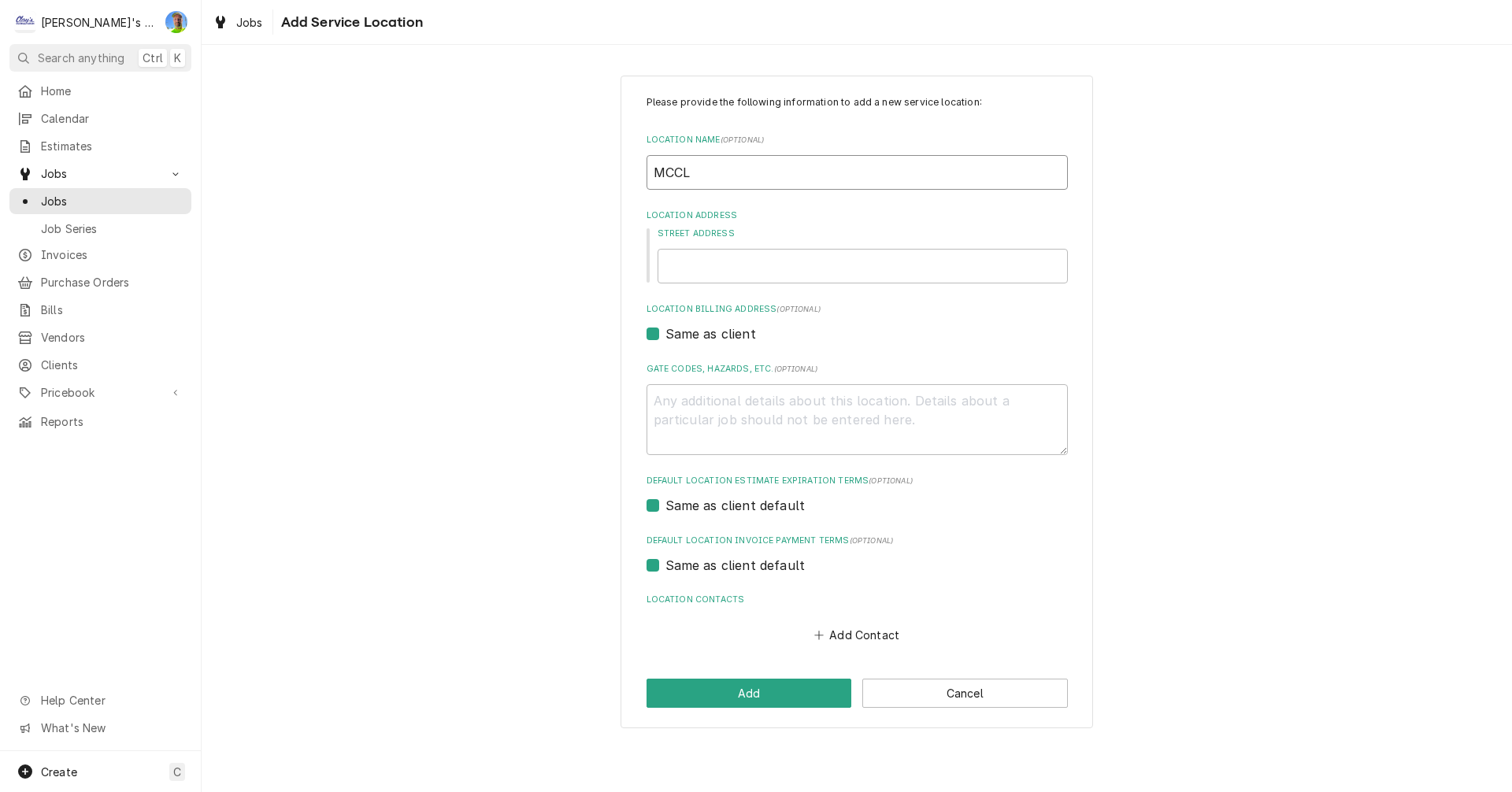
type input "MCCLA"
type textarea "x"
type input "MCCLAI"
type textarea "x"
type input "MCCLAIN"
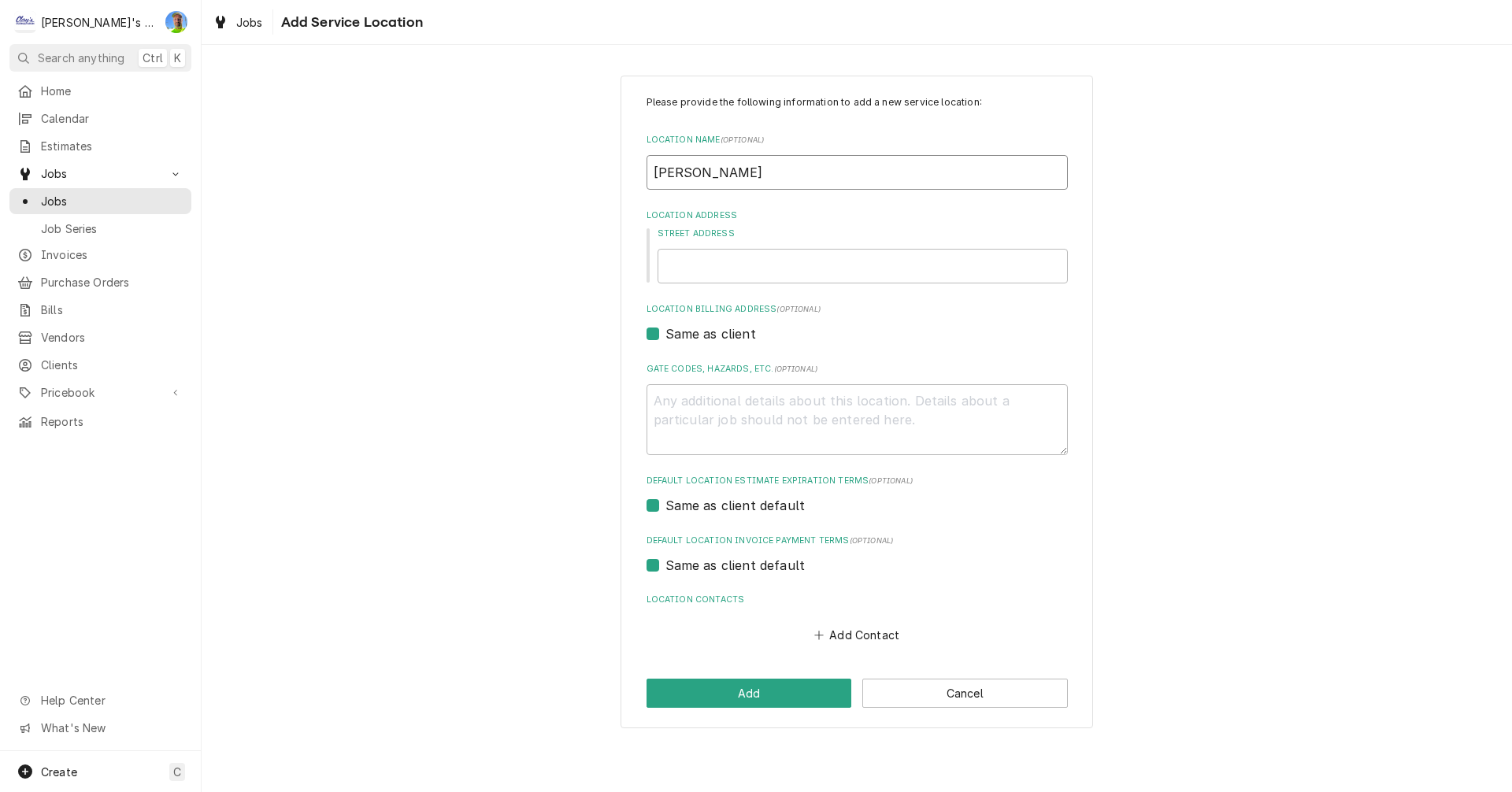
type textarea "x"
type input "MCCLAIN"
type textarea "x"
type input "MCCLAIN C"
type textarea "x"
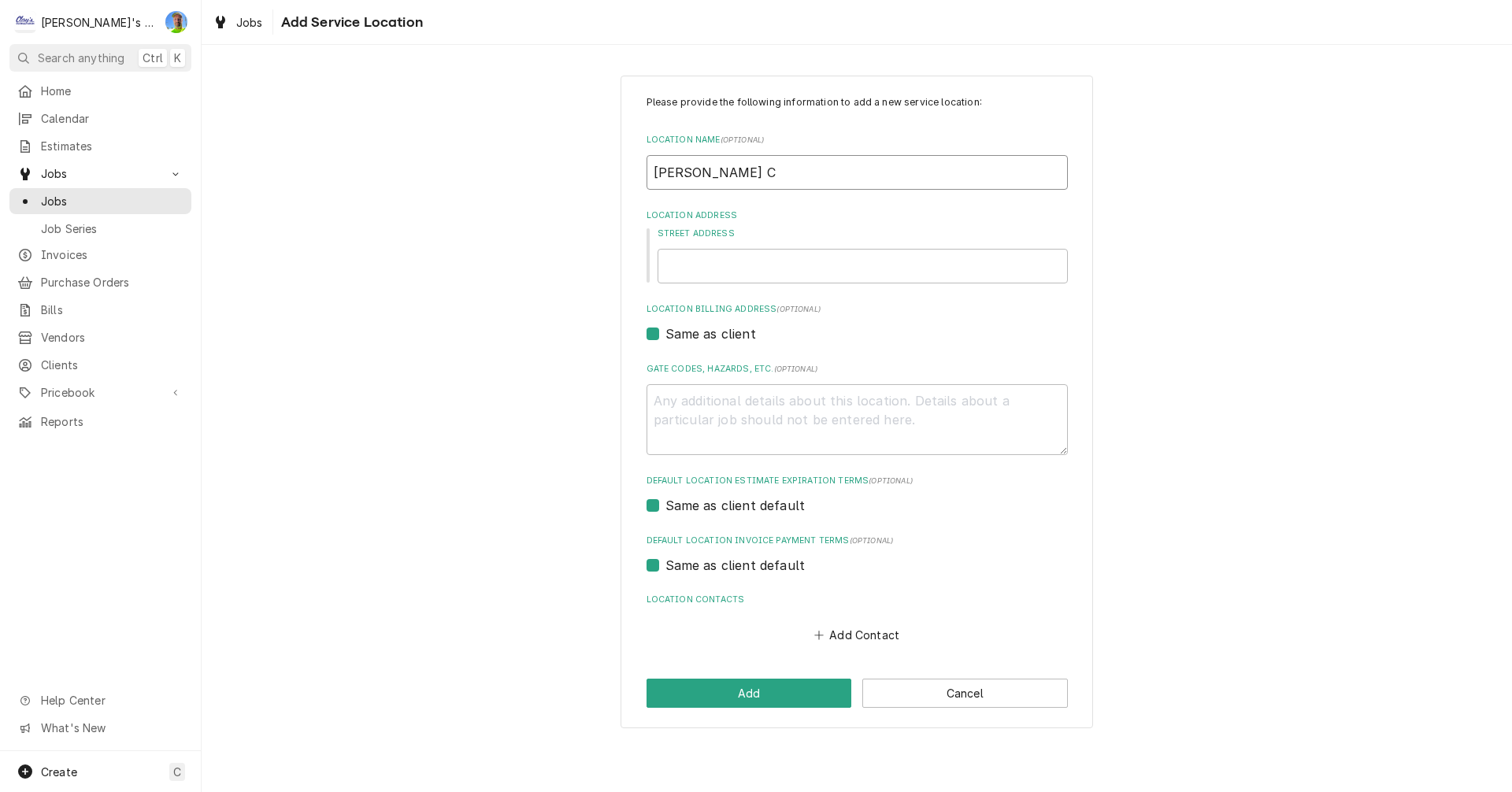
type input "MCCLAIN CO"
type textarea "x"
type input "MCCLAIN CON"
type textarea "x"
type input "MCCLAIN CONS"
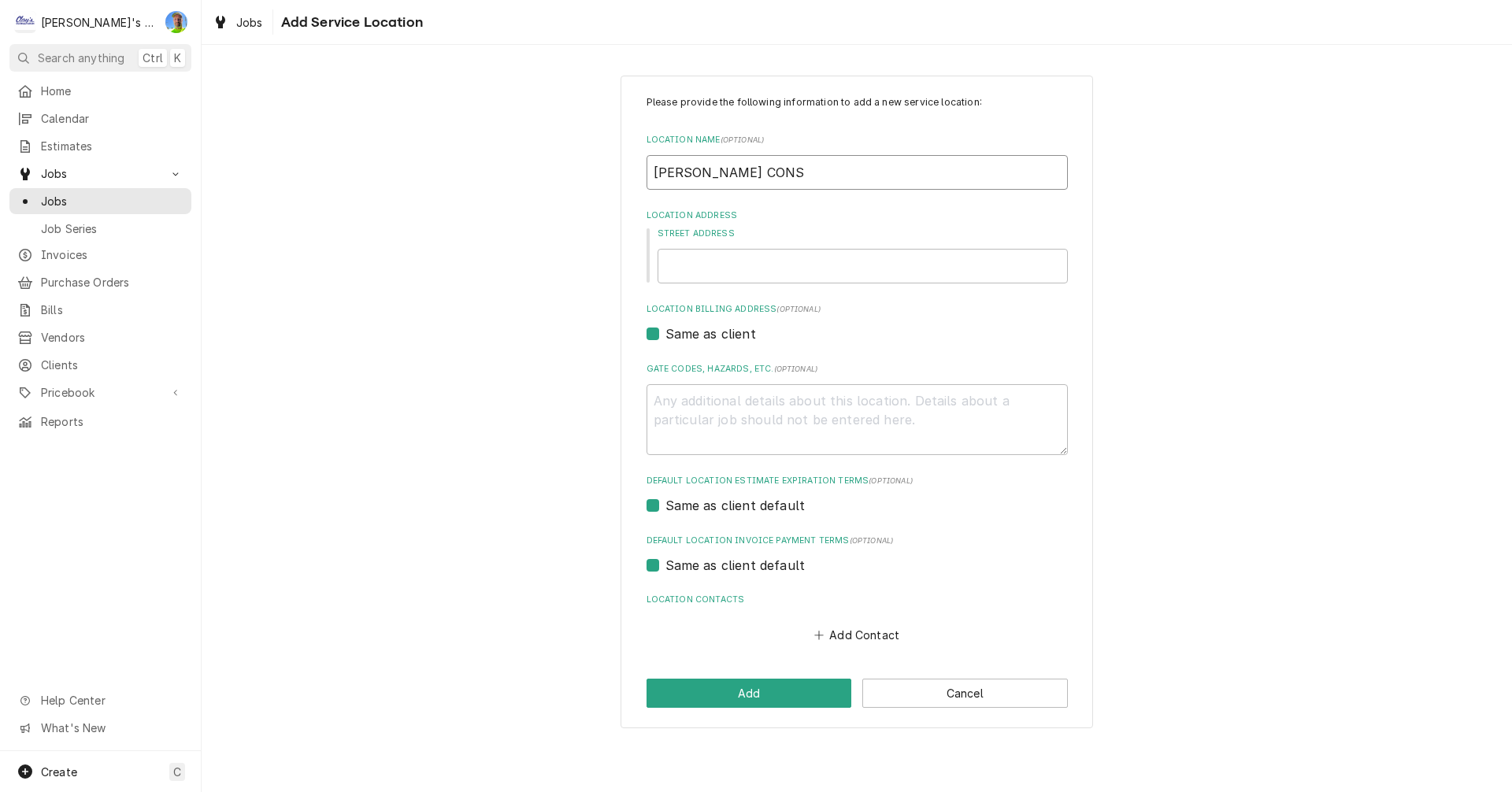
type textarea "x"
type input "MCCLAIN CONST"
type textarea "x"
type input "MCCLAIN CONSTR"
type textarea "x"
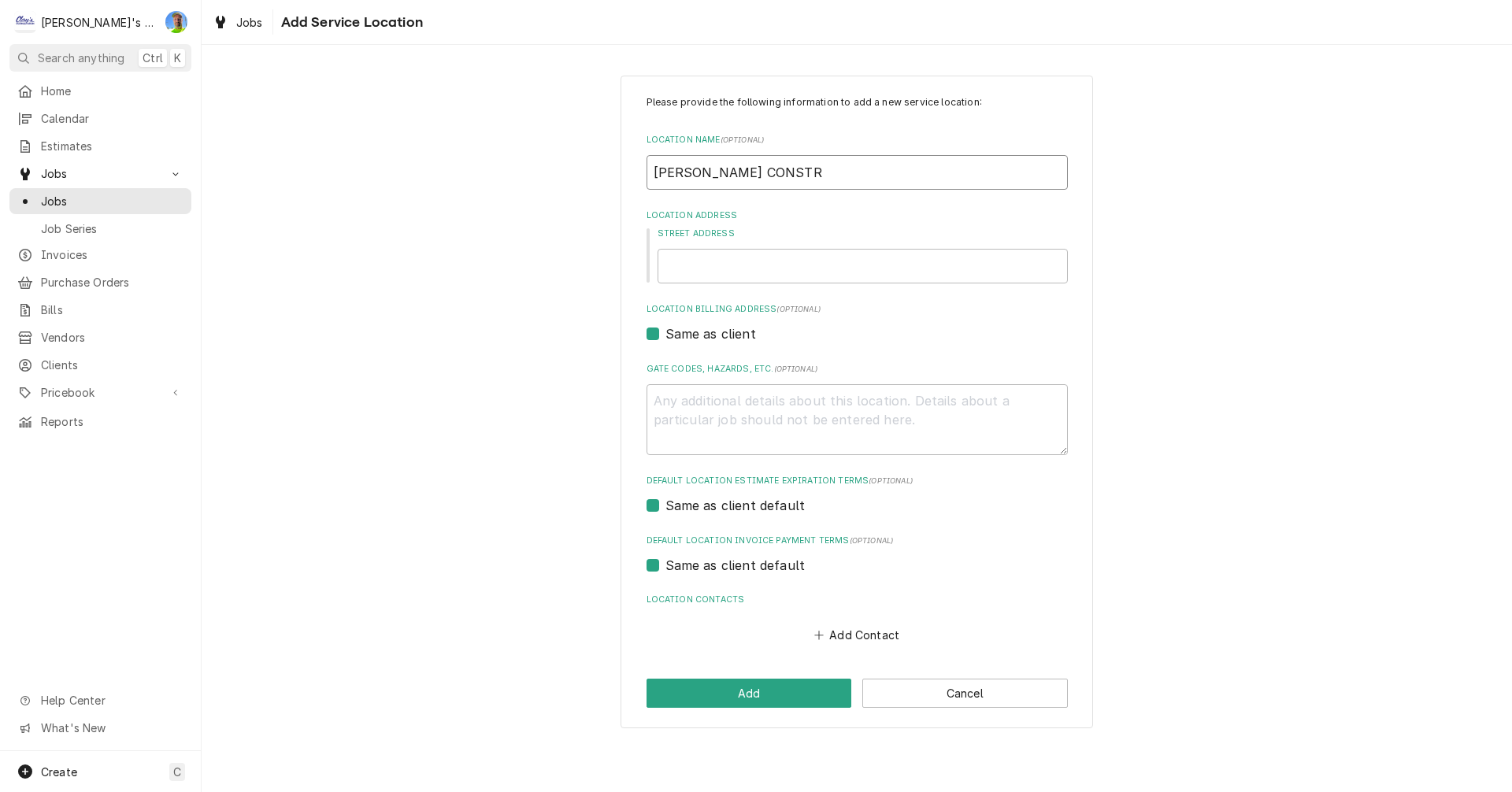
type input "MCCLAIN CONSTRU"
type textarea "x"
type input "MCCLAIN CONSTRUC"
type textarea "x"
type input "MCCLAIN CONSTRUCT"
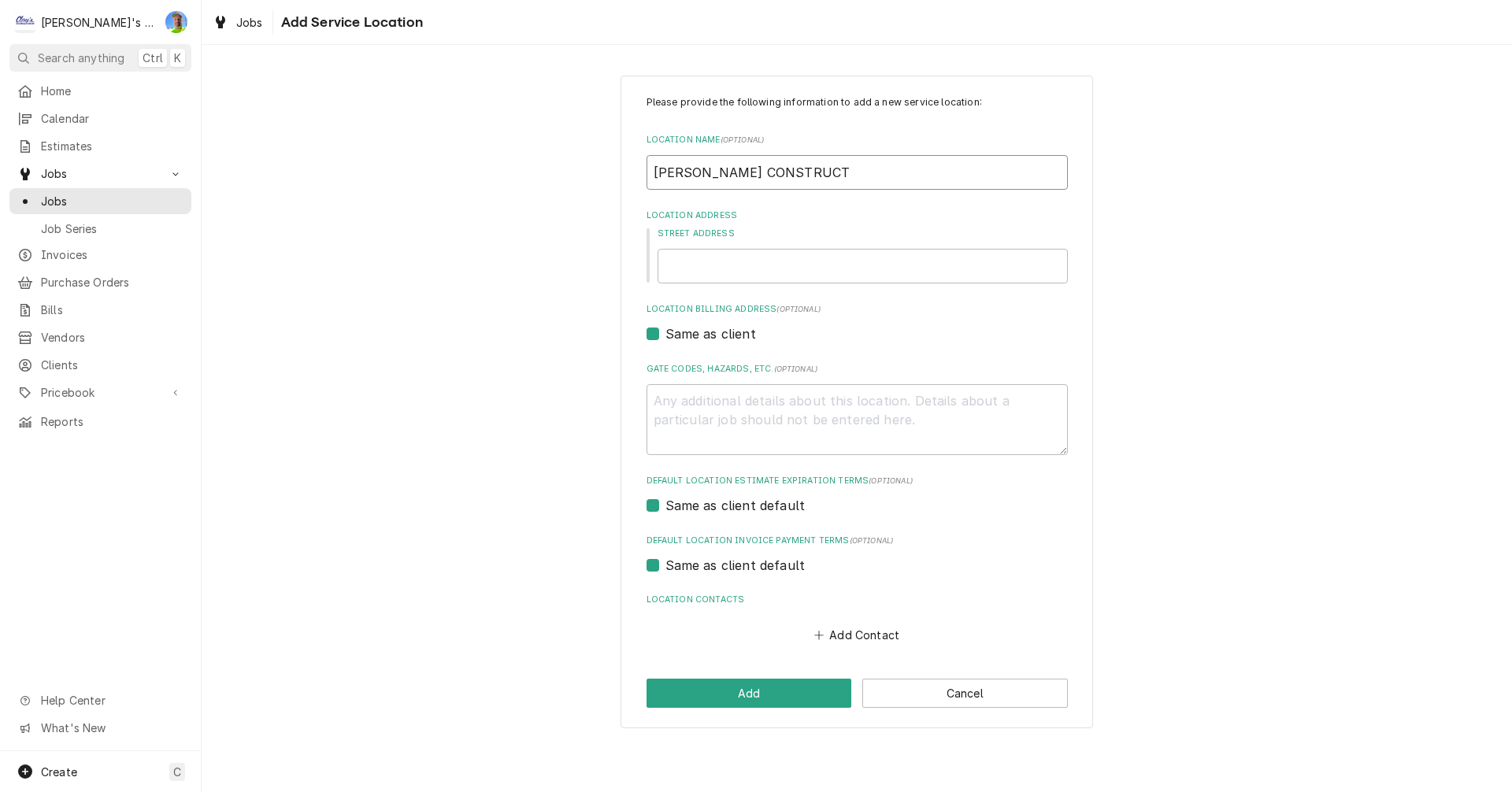
type textarea "x"
type input "MCCLAIN CONSTRUCTI"
type textarea "x"
type input "MCCLAIN CONSTRUCTIO"
type textarea "x"
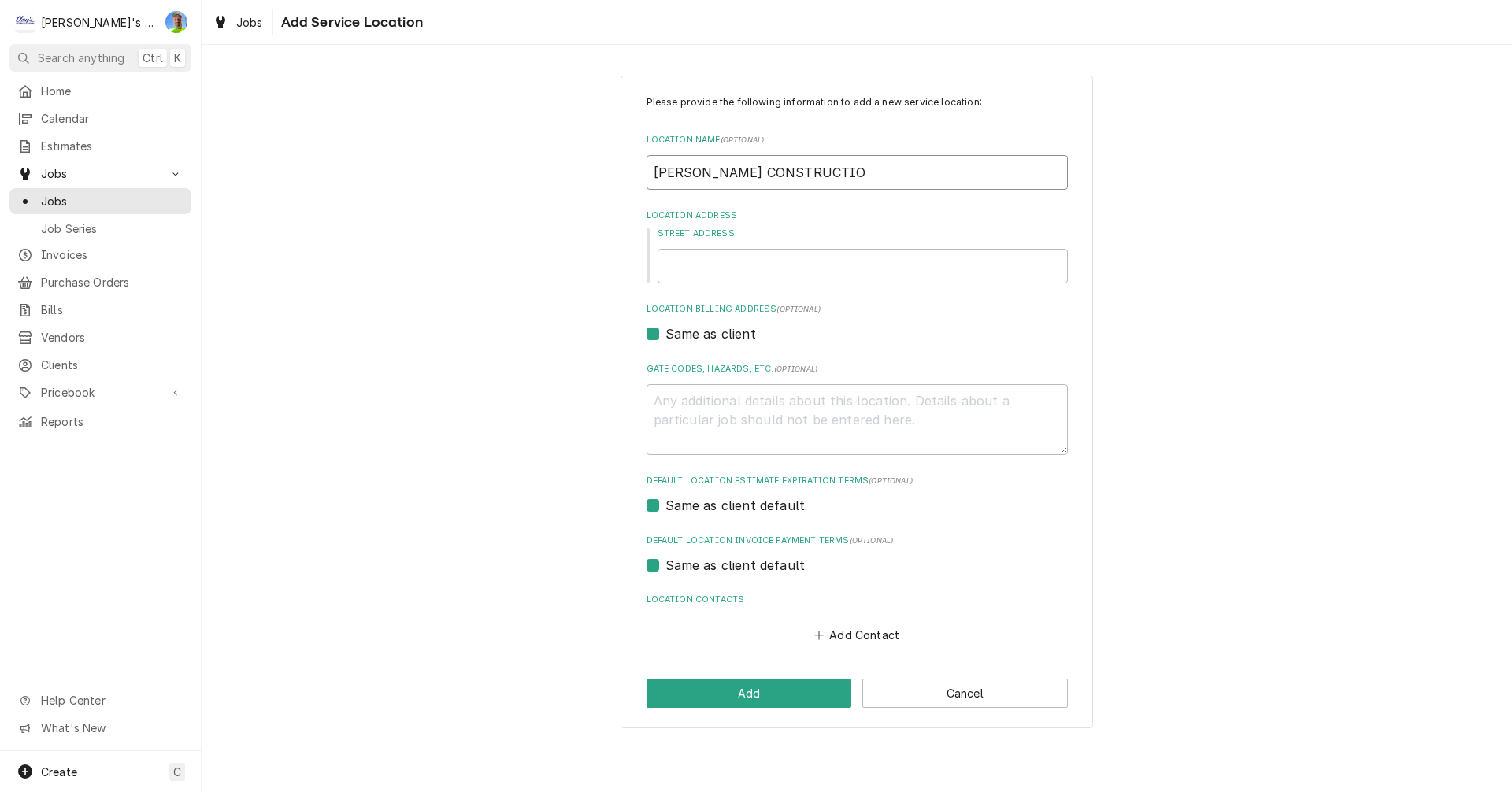
type input "MCCLAIN CONSTRUCTION"
type textarea "x"
type input "MCCLAIN CONSTRUCTION"
type textarea "x"
type input "3"
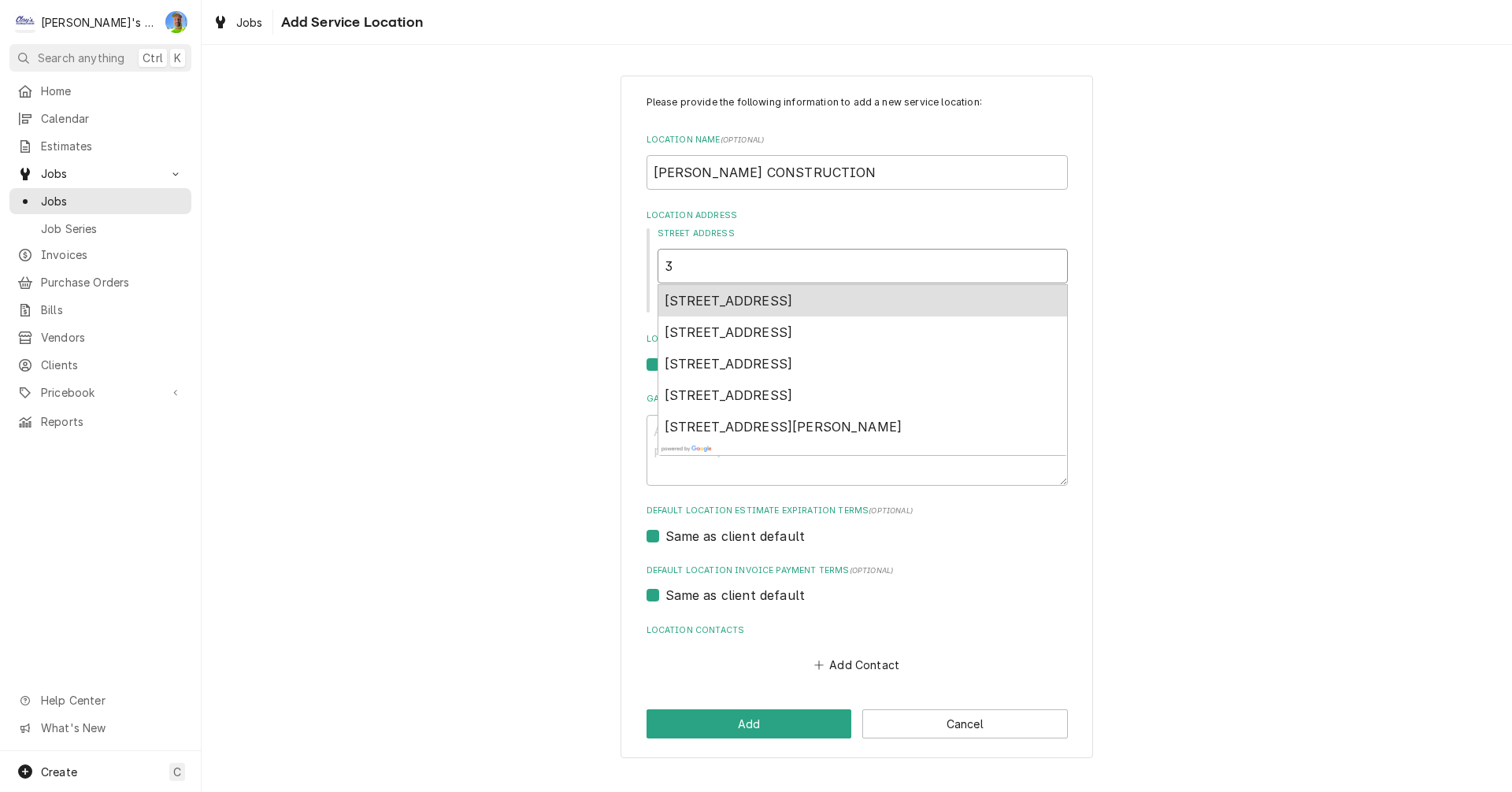
type textarea "x"
type input "35"
type textarea "x"
type input "354"
type textarea "x"
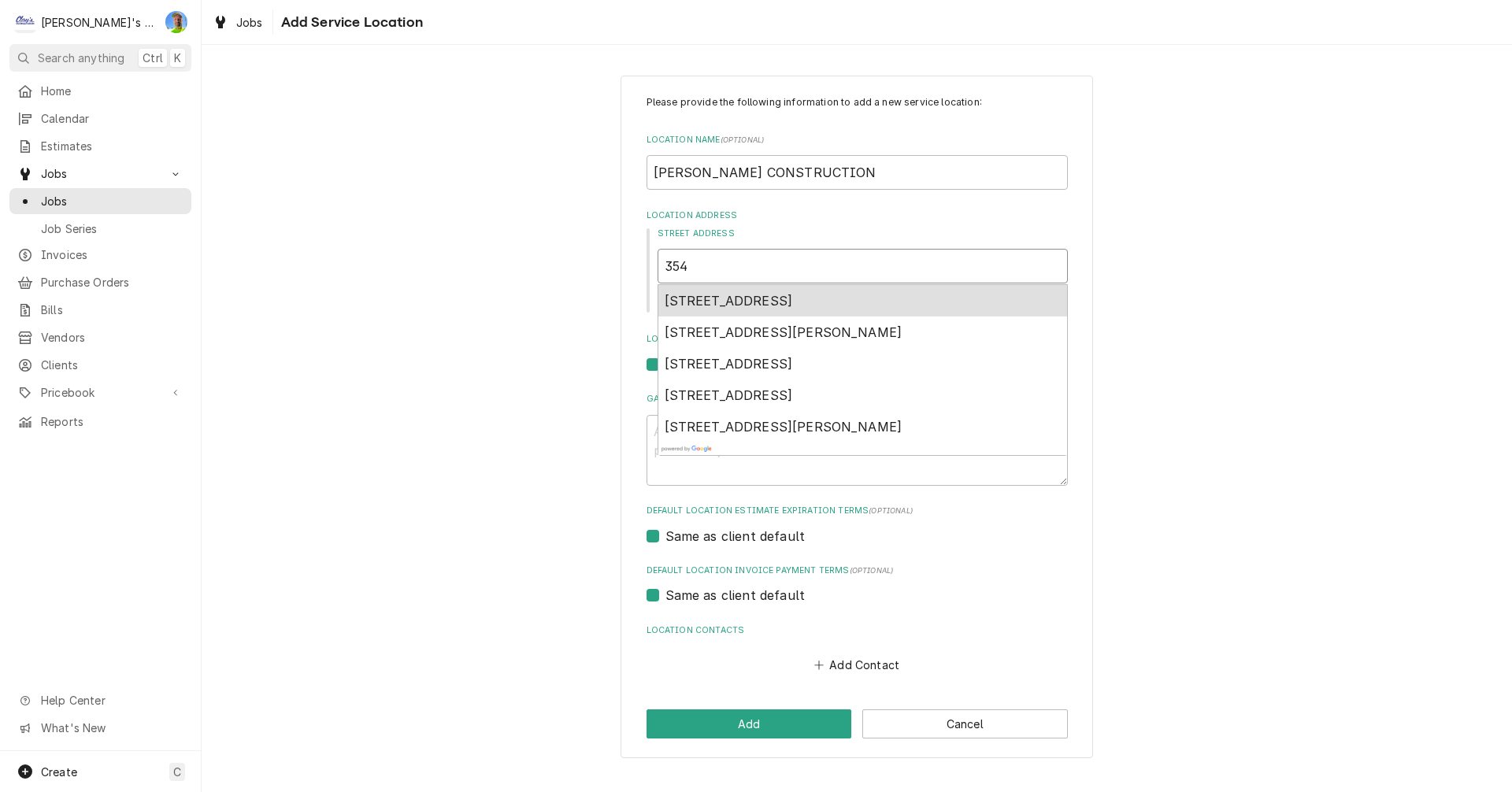
type input "3540"
type textarea "x"
type input "3540"
type textarea "x"
type input "3540 D"
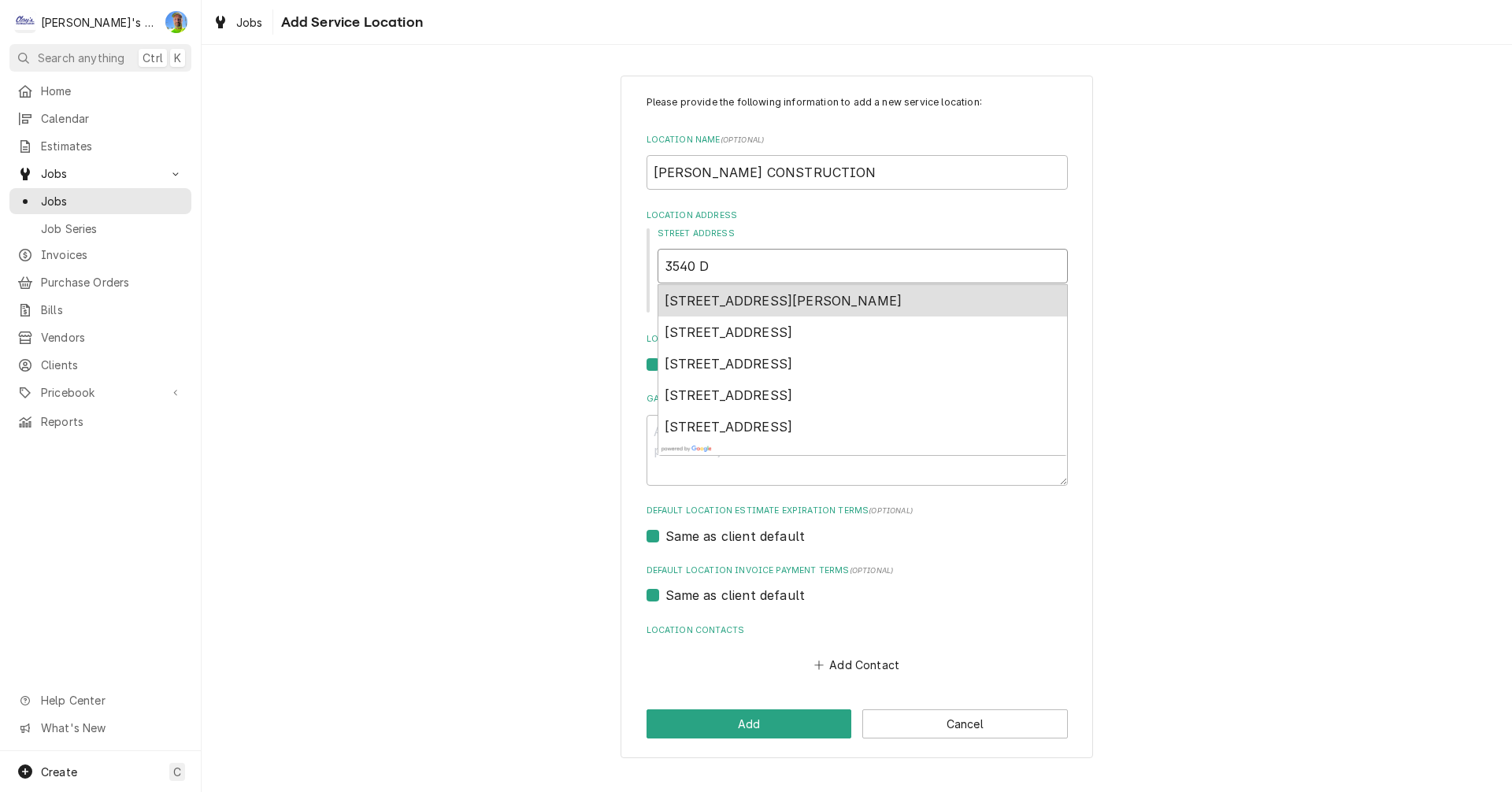
type textarea "x"
type input "3540 Donald St"
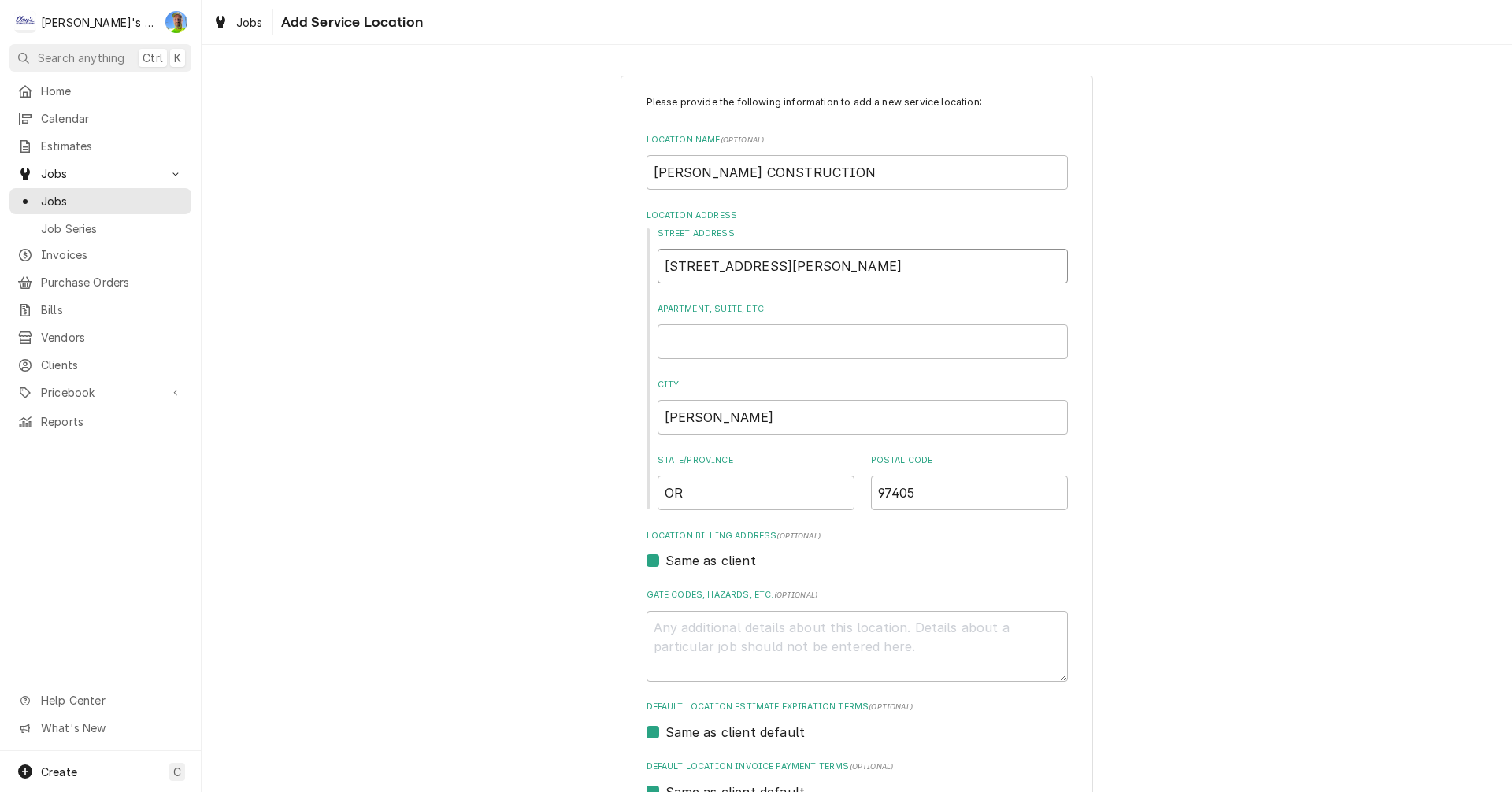
type textarea "x"
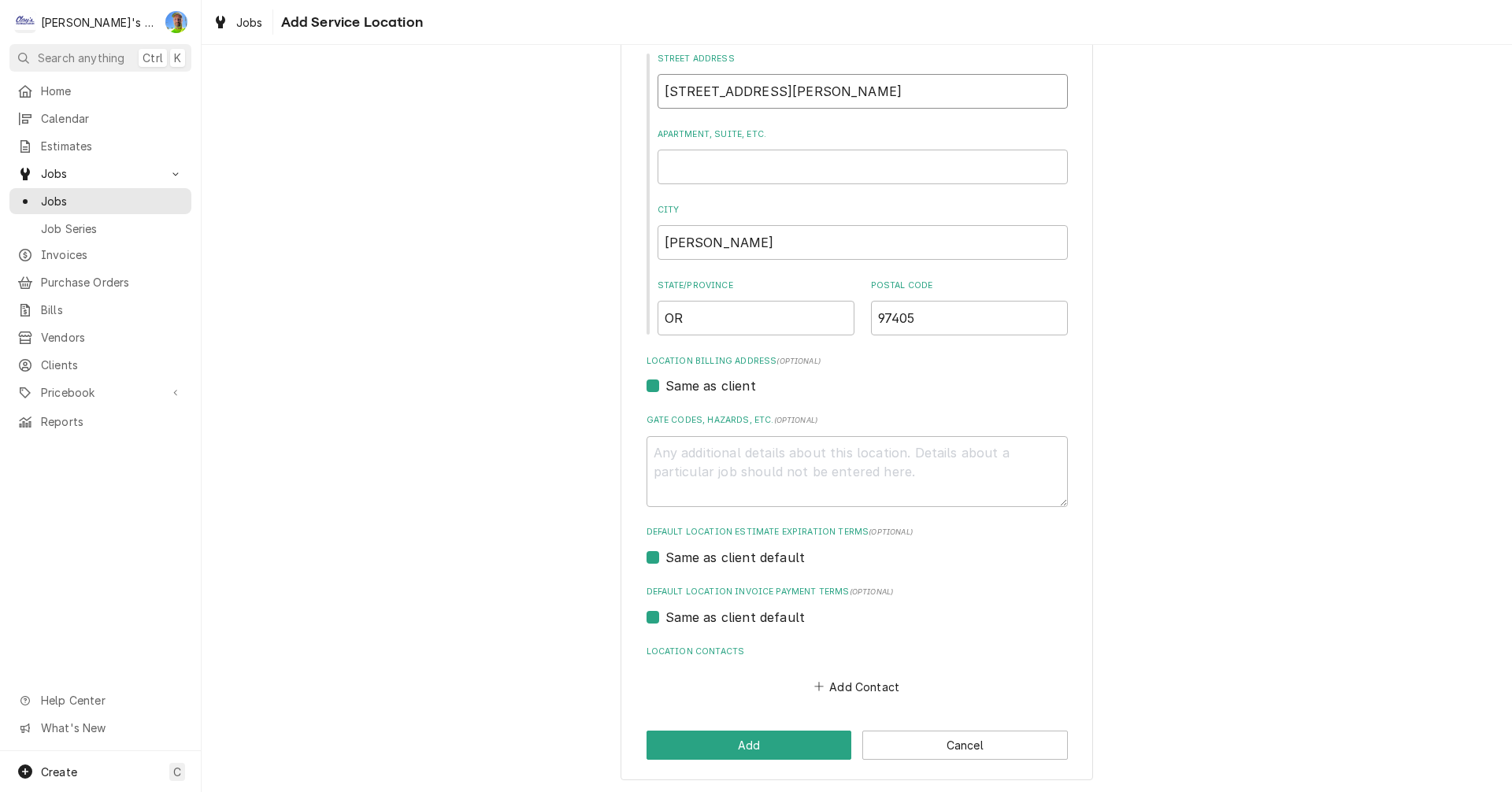
scroll to position [176, 0]
type input "3540 Donald St"
click at [771, 750] on button "Add" at bounding box center [749, 743] width 205 height 29
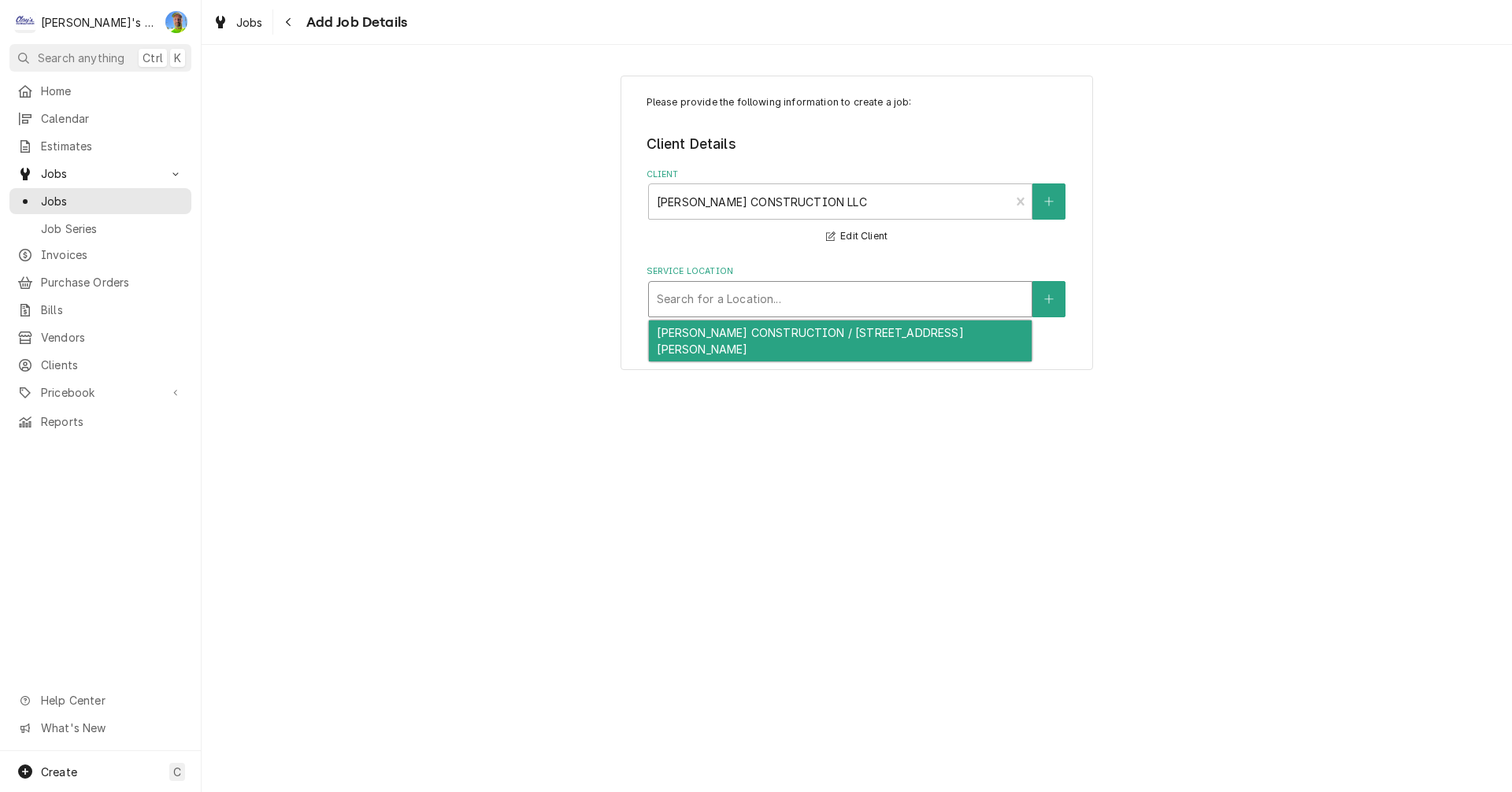
click at [979, 302] on div "Service Location" at bounding box center [840, 299] width 367 height 28
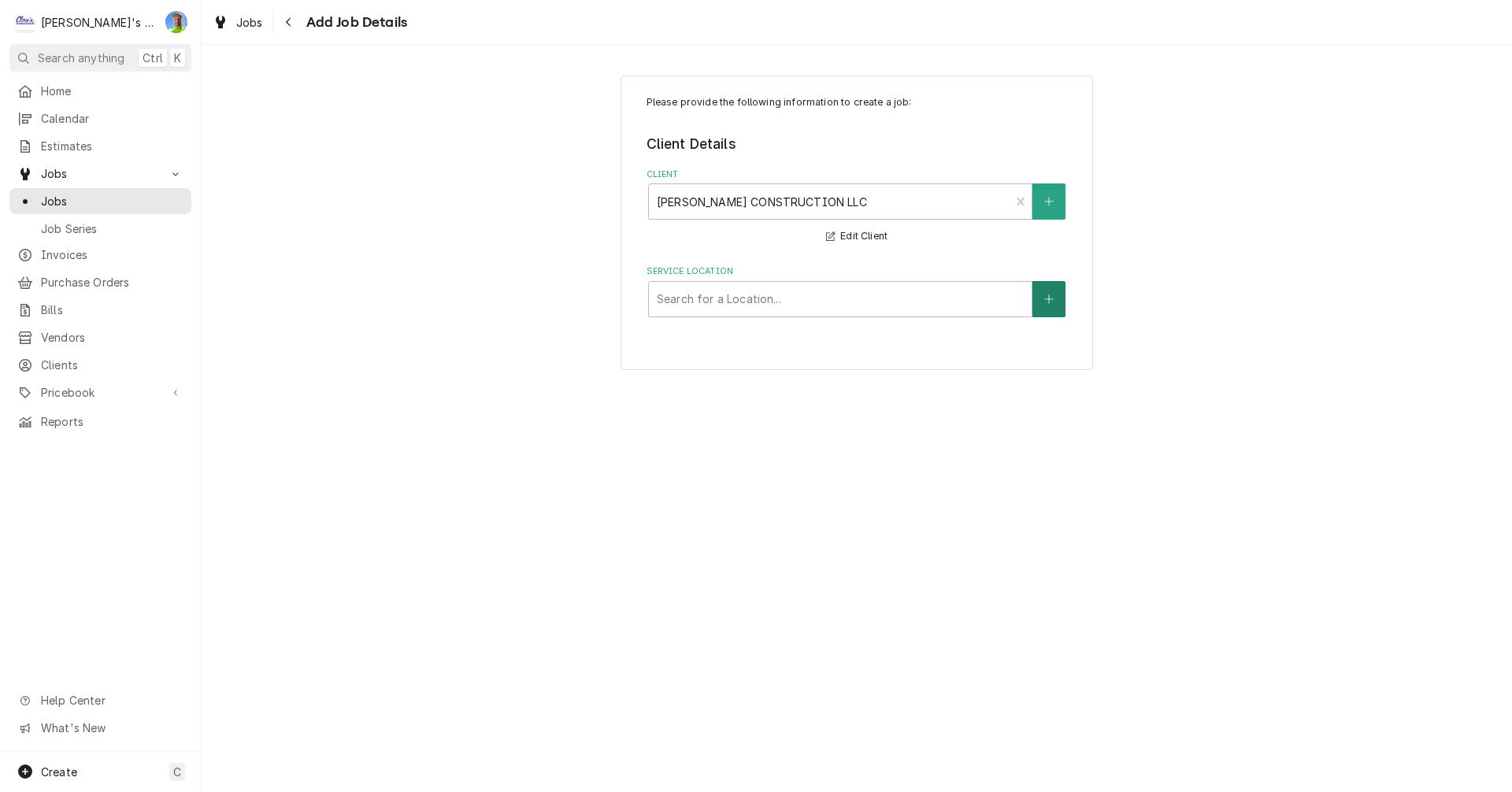
click at [1047, 296] on icon "Create New Location" at bounding box center [1048, 298] width 9 height 11
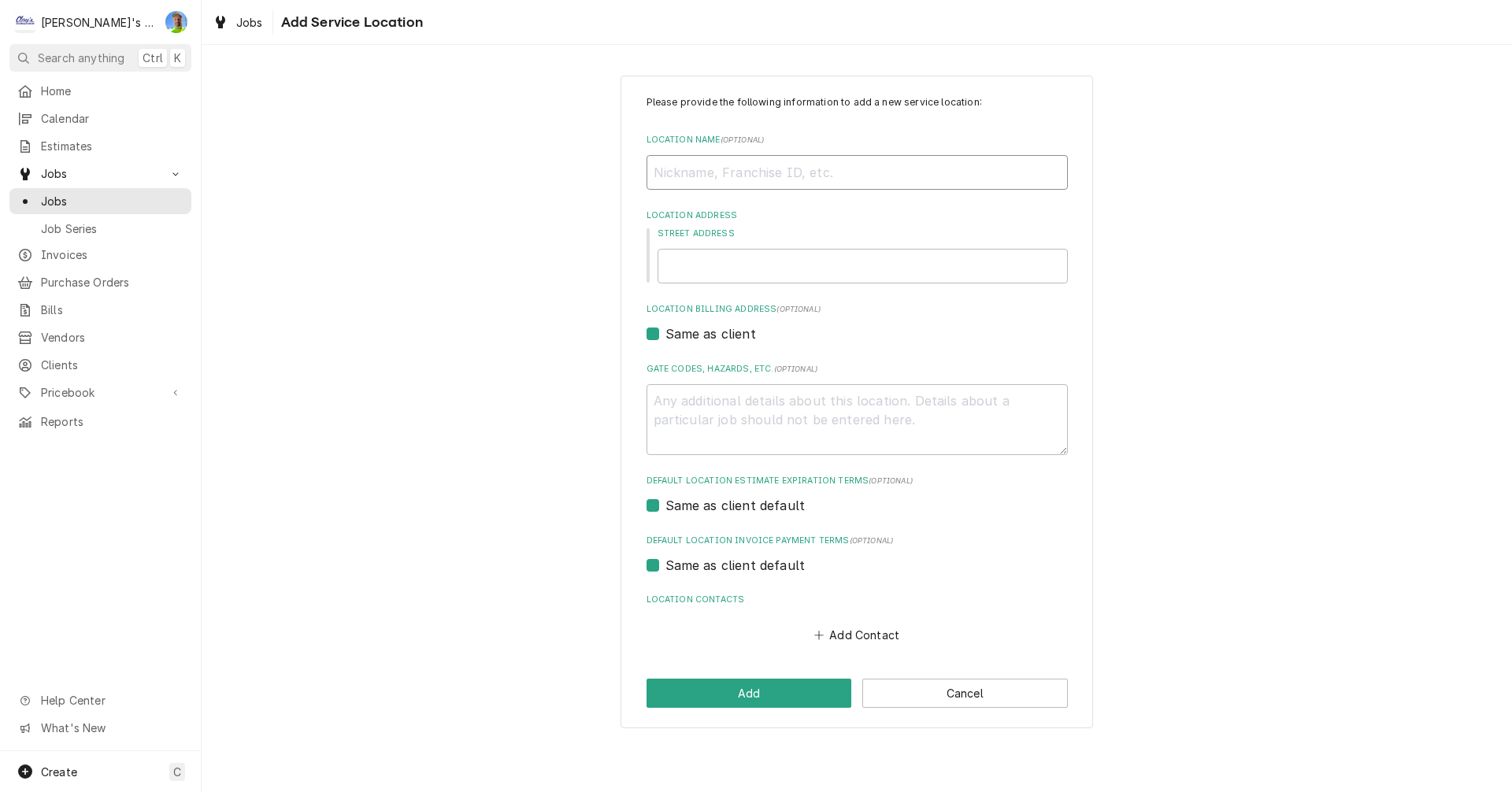
click at [835, 168] on input "Location Name ( optional )" at bounding box center [857, 172] width 421 height 34
type textarea "x"
type input "N"
type textarea "x"
type input "NI"
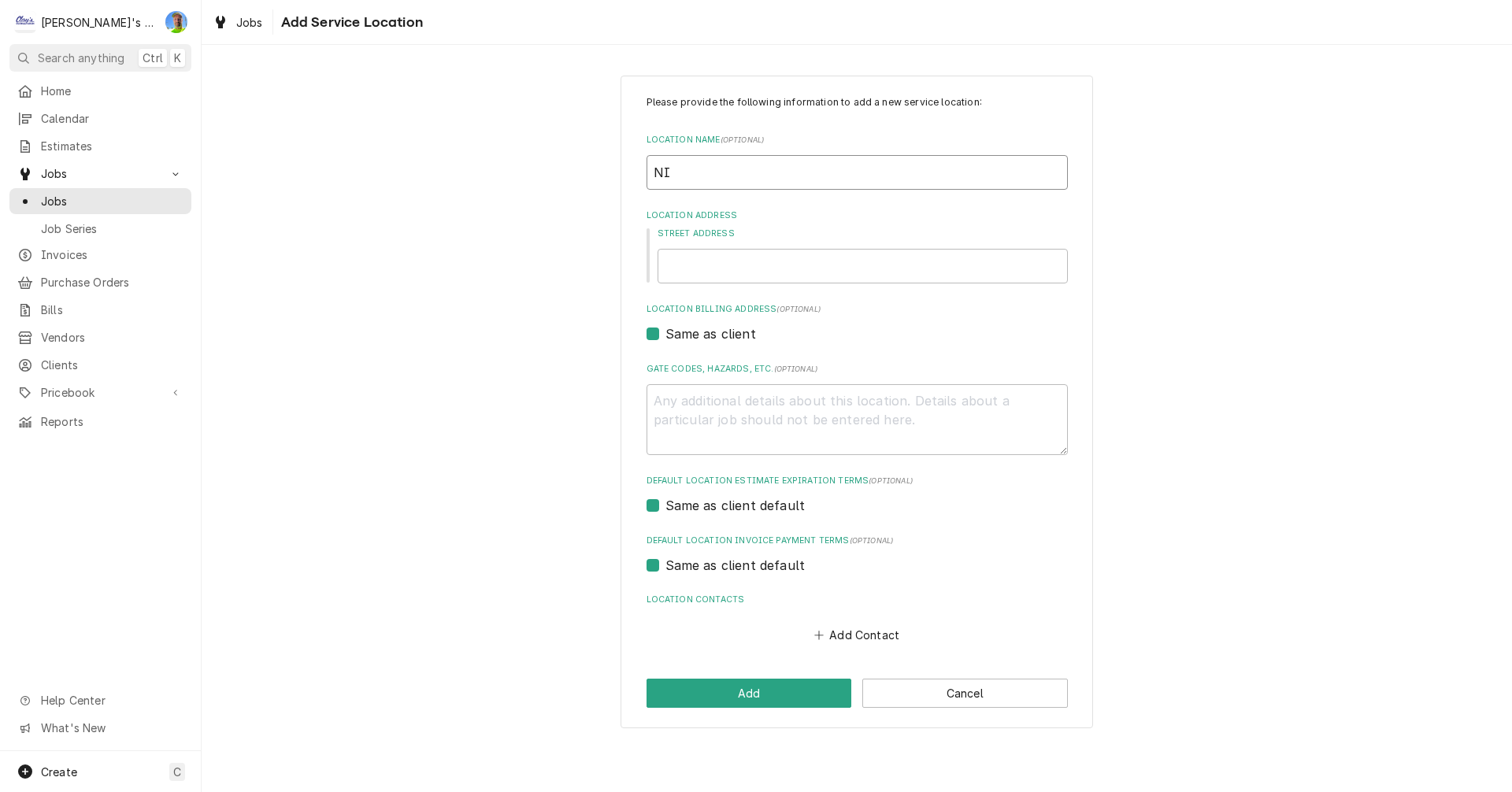
type textarea "x"
type input "NIN"
type textarea "x"
type input "NINK"
type textarea "x"
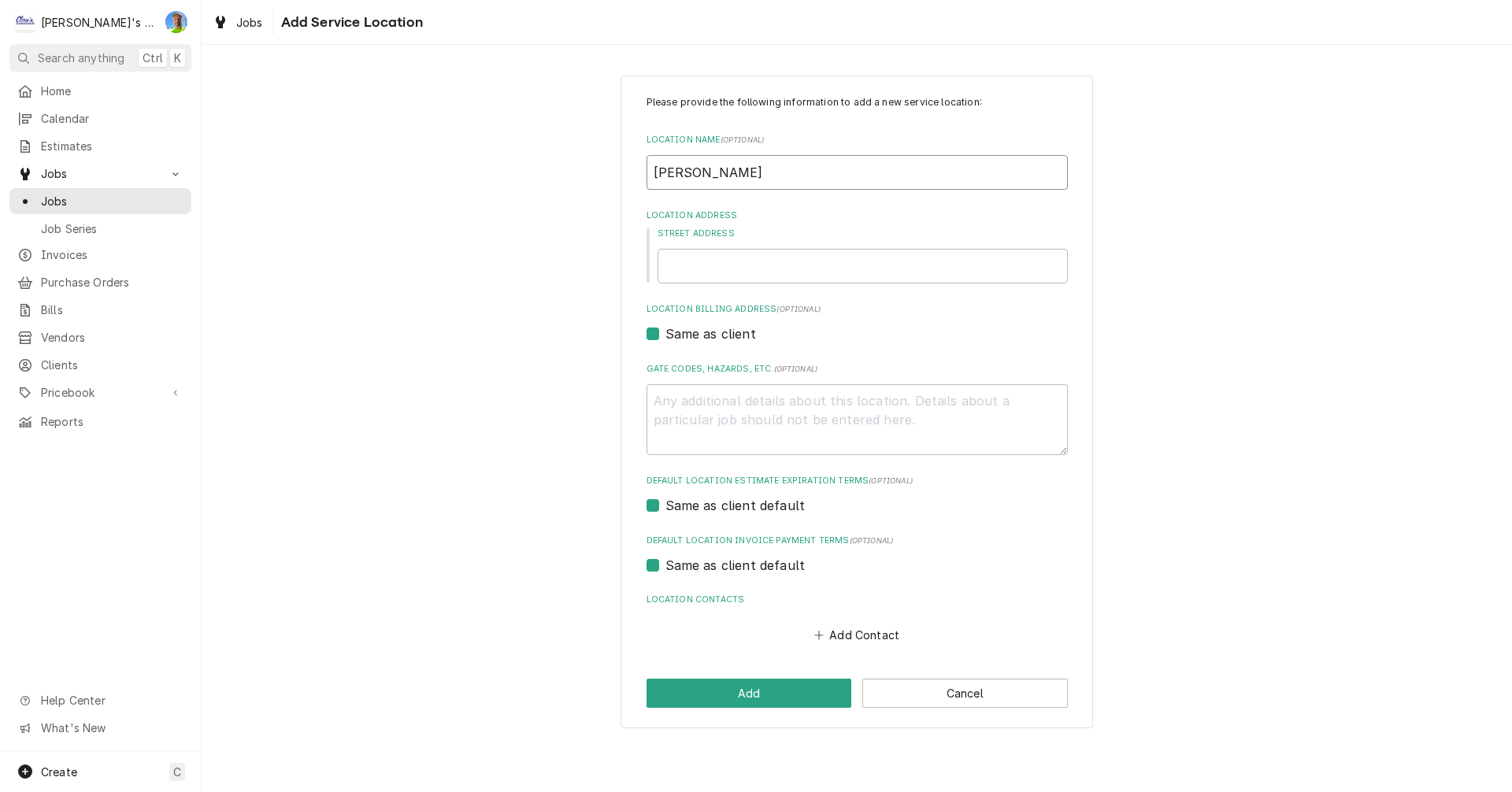
type input "NINKA"
type textarea "x"
type input "NINKAS"
type textarea "x"
type input "NINKASI"
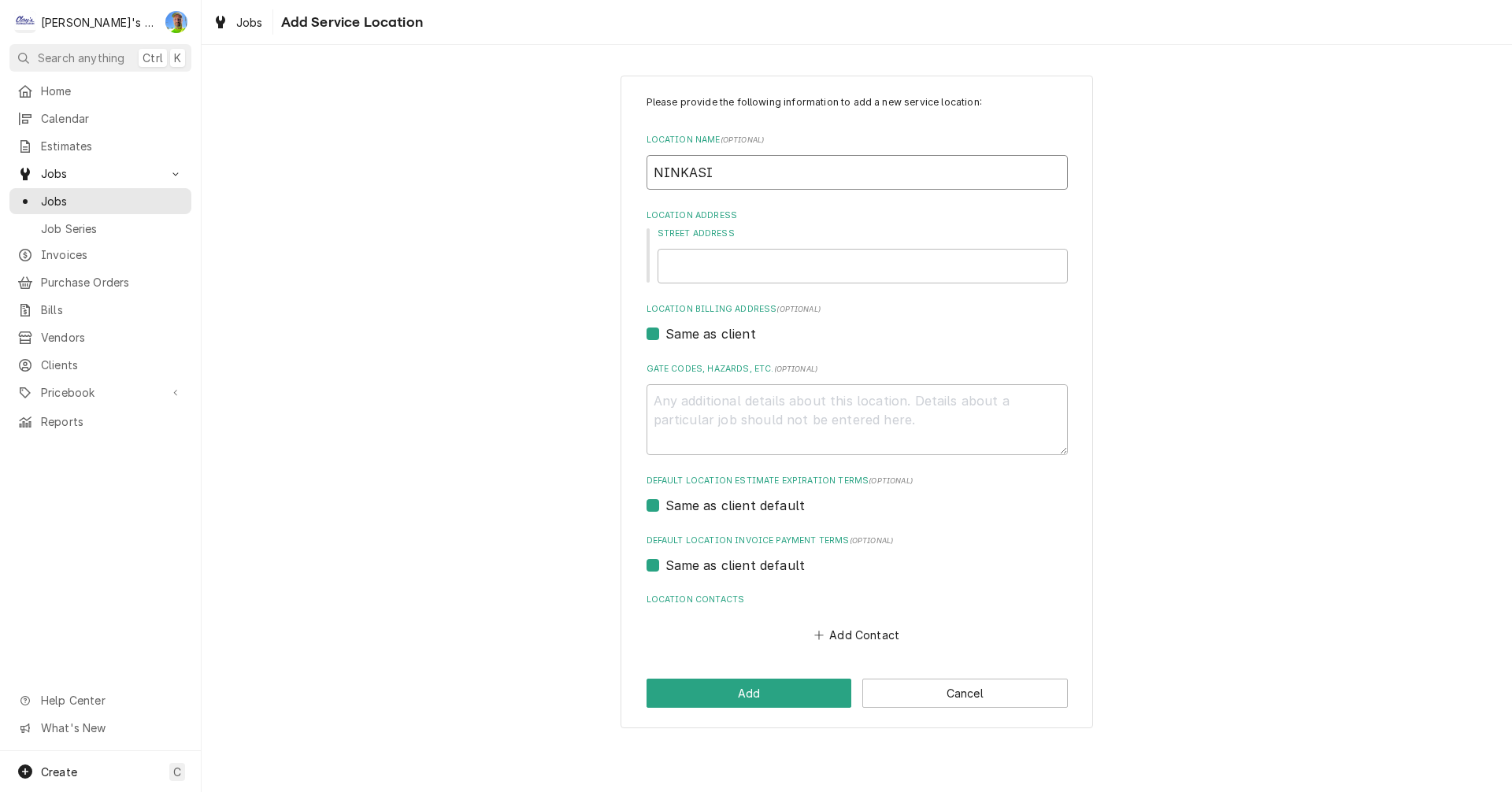
type textarea "x"
type input "NINKASI"
click at [709, 270] on input "Street Address" at bounding box center [862, 266] width 410 height 34
click at [734, 179] on input "NINKASI" at bounding box center [857, 172] width 421 height 34
type textarea "x"
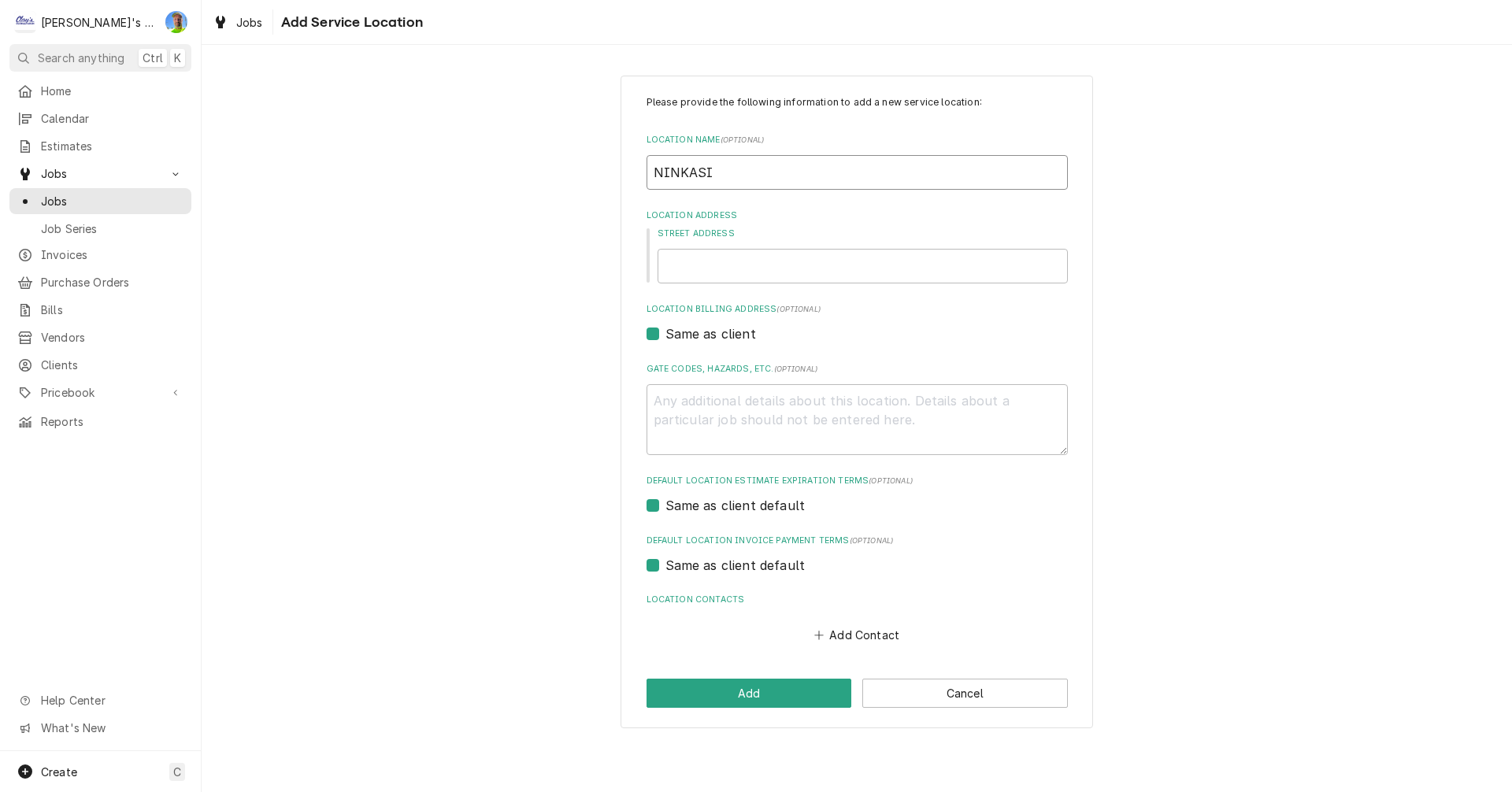
type input "NINKASI"
type textarea "x"
type input "NINKASI -"
type textarea "x"
type input "NINKASI -"
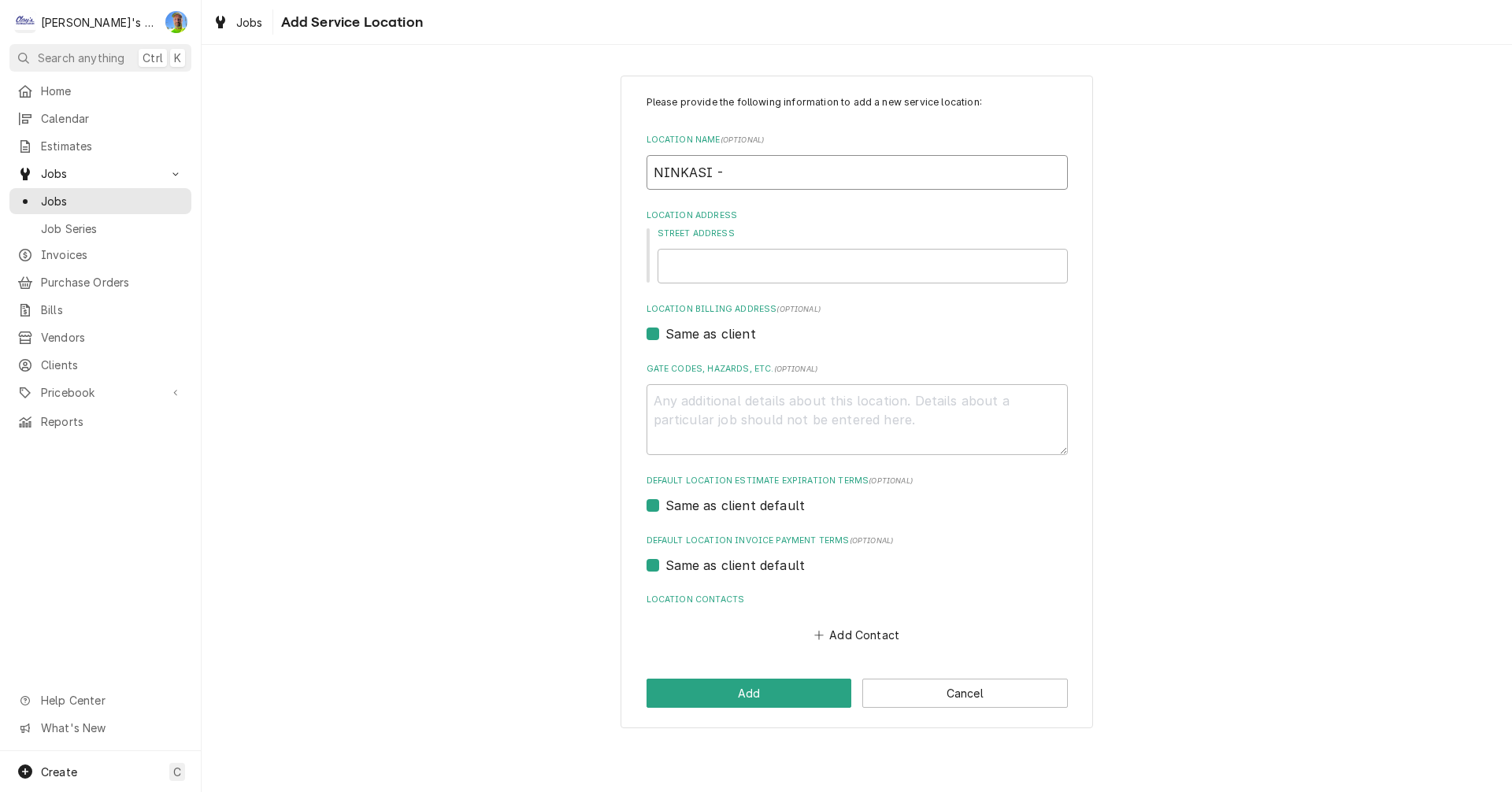
type textarea "x"
type input "NINKASI - T"
type textarea "x"
type input "NINKASI - TA"
type textarea "x"
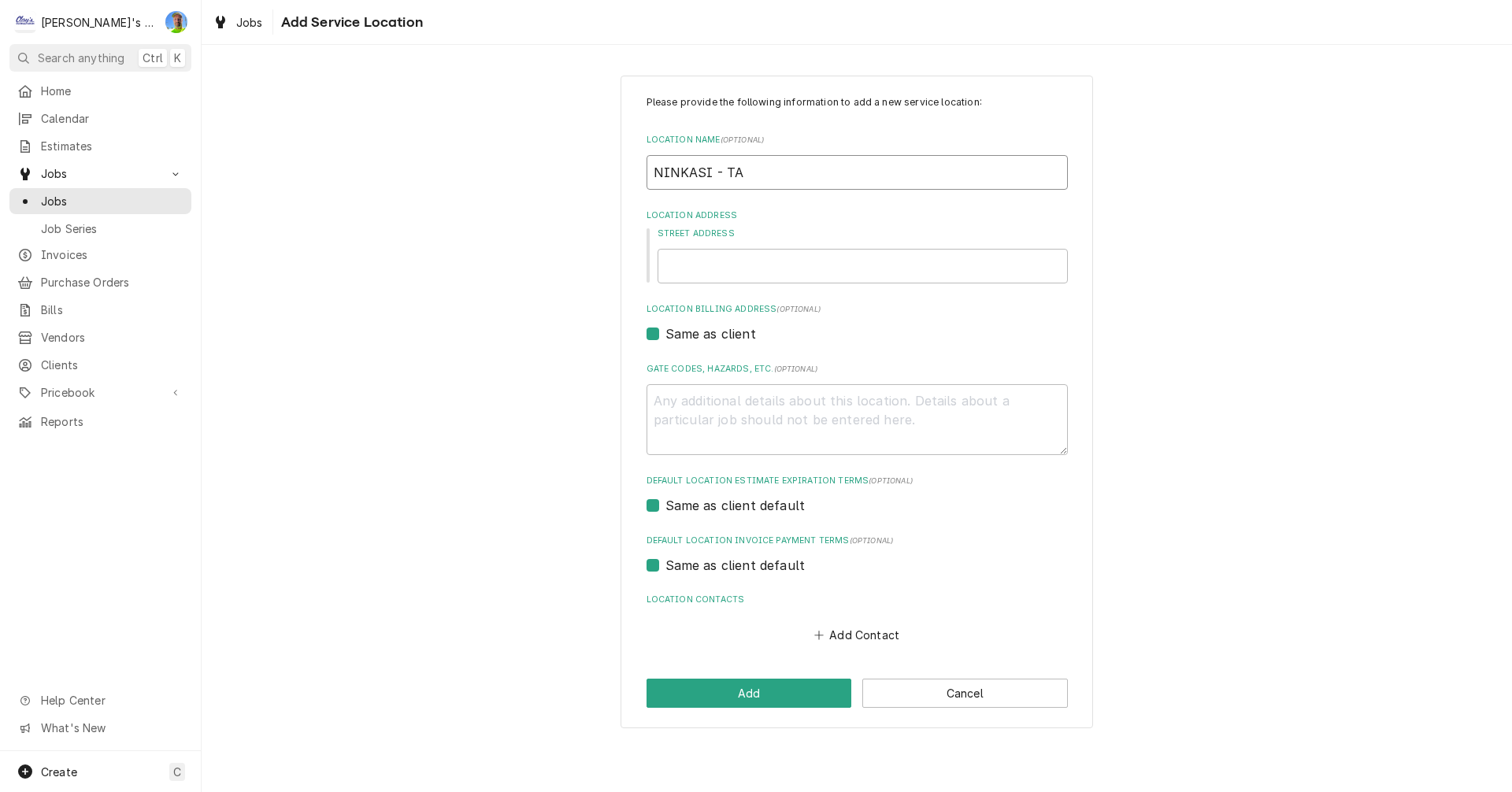
type input "NINKASI - TAS"
type textarea "x"
type input "NINKASI - TAST"
type textarea "x"
type input "NINKASI - TASTI"
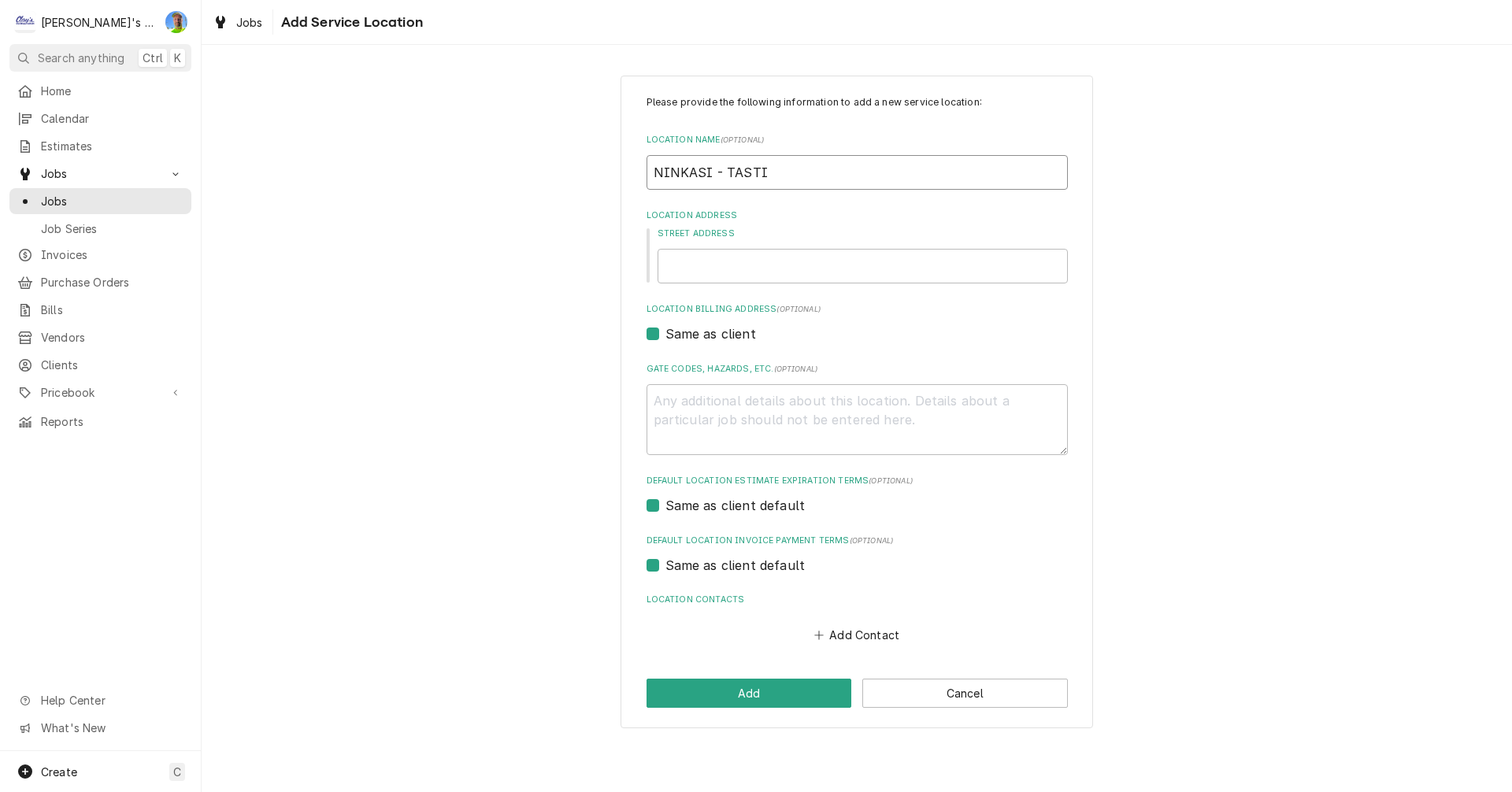
type textarea "x"
type input "NINKASI - TASTIN"
type textarea "x"
type input "NINKASI - TASTING"
type textarea "x"
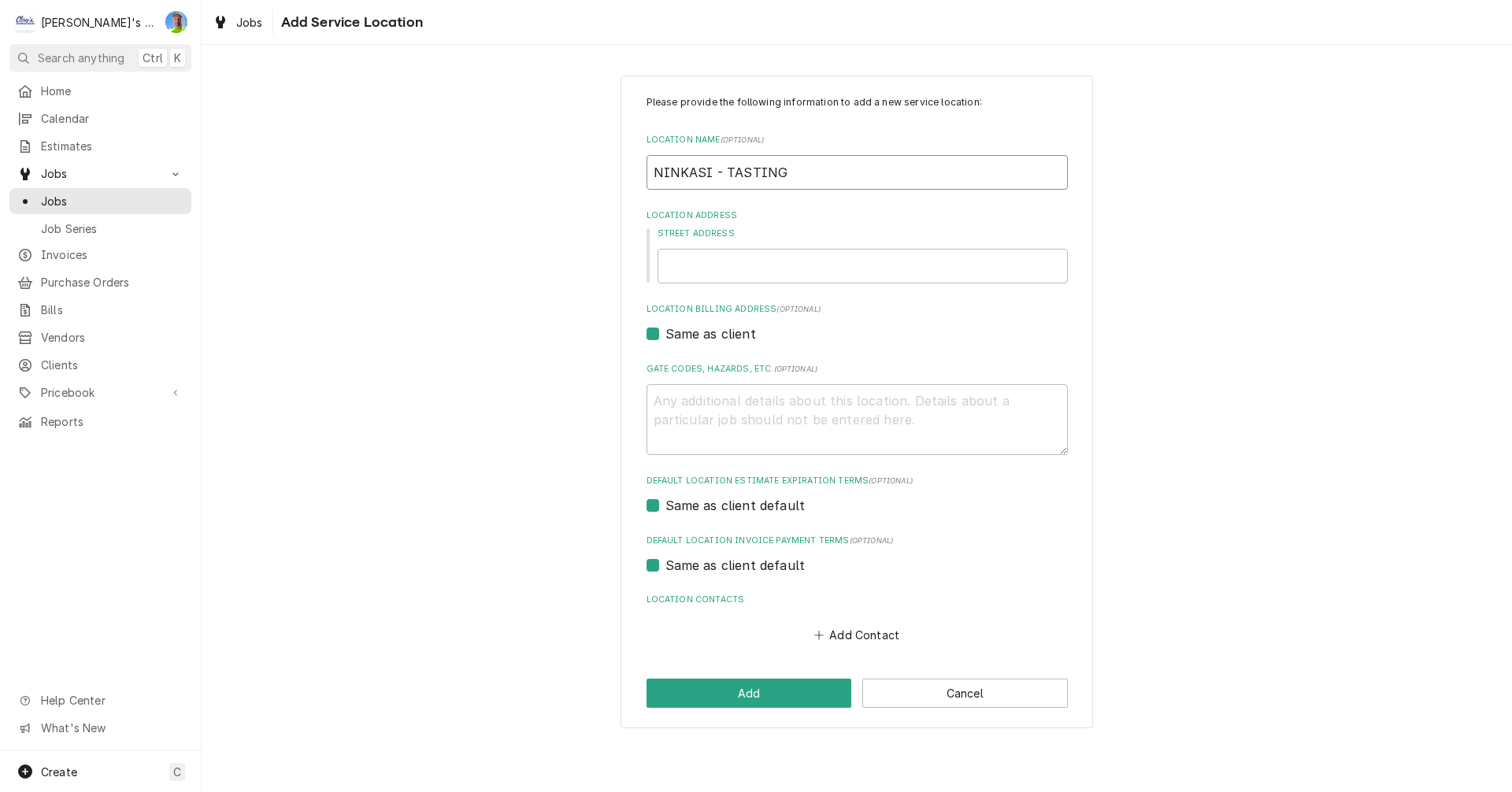
type input "NINKASI - TASTING"
type textarea "x"
type input "NINKASI - TASTING R"
type textarea "x"
type input "NINKASI - TASTING RO"
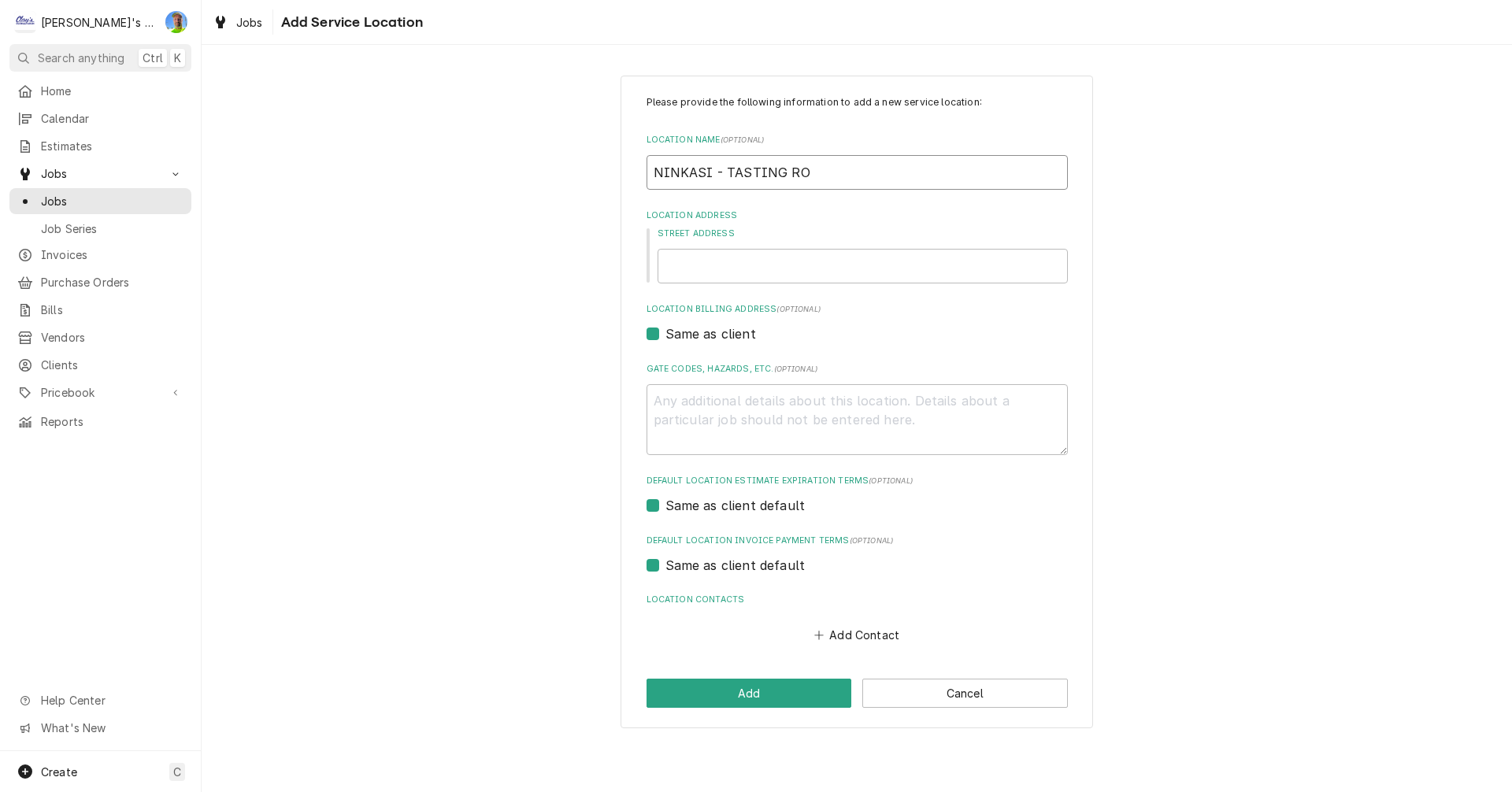
type textarea "x"
type input "NINKASI - TASTING ROO"
type textarea "x"
type input "NINKASI - TASTING ROOM"
type textarea "x"
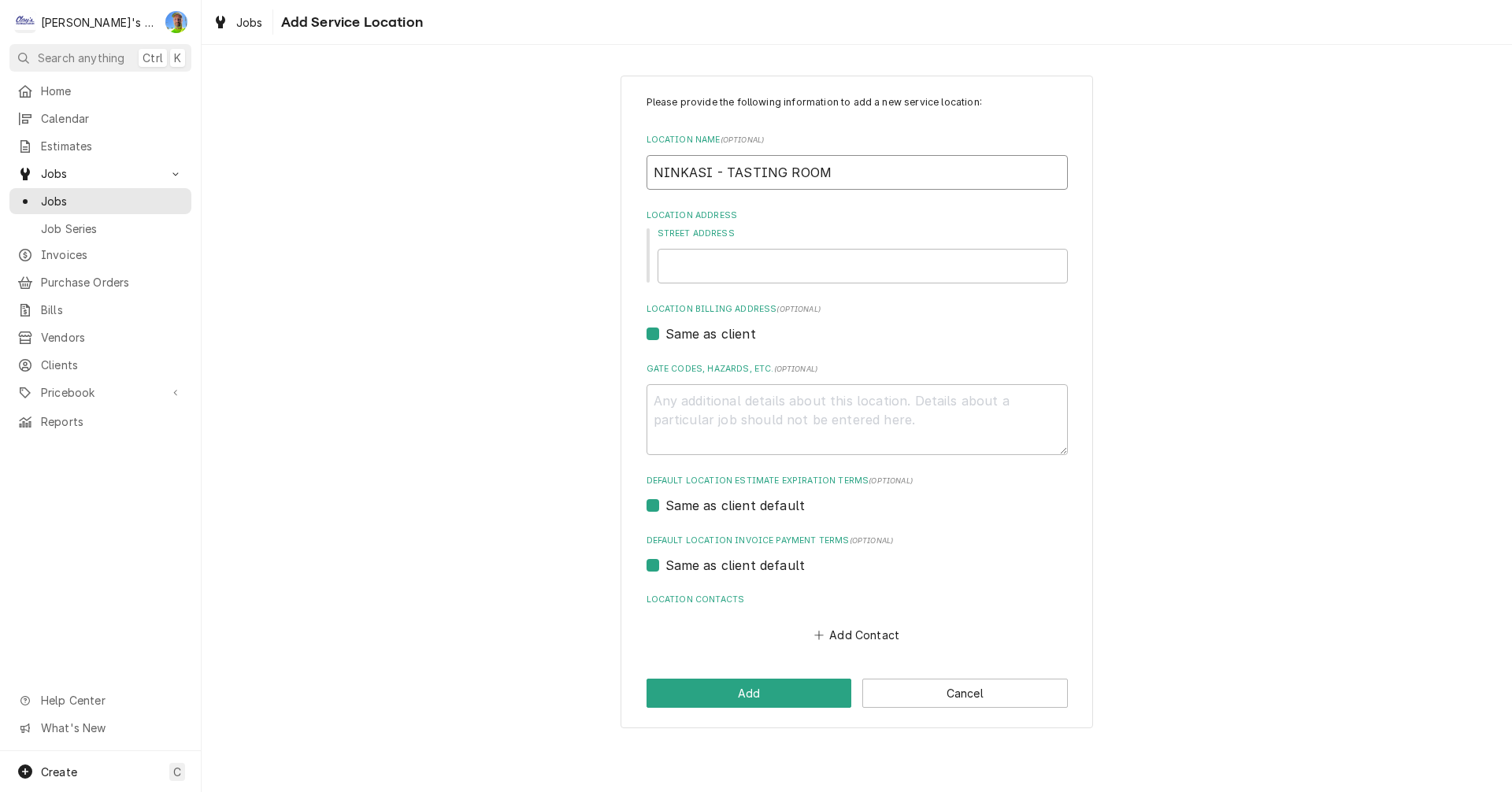
type input "NINKASI - TASTING ROOM"
type textarea "x"
type input "1"
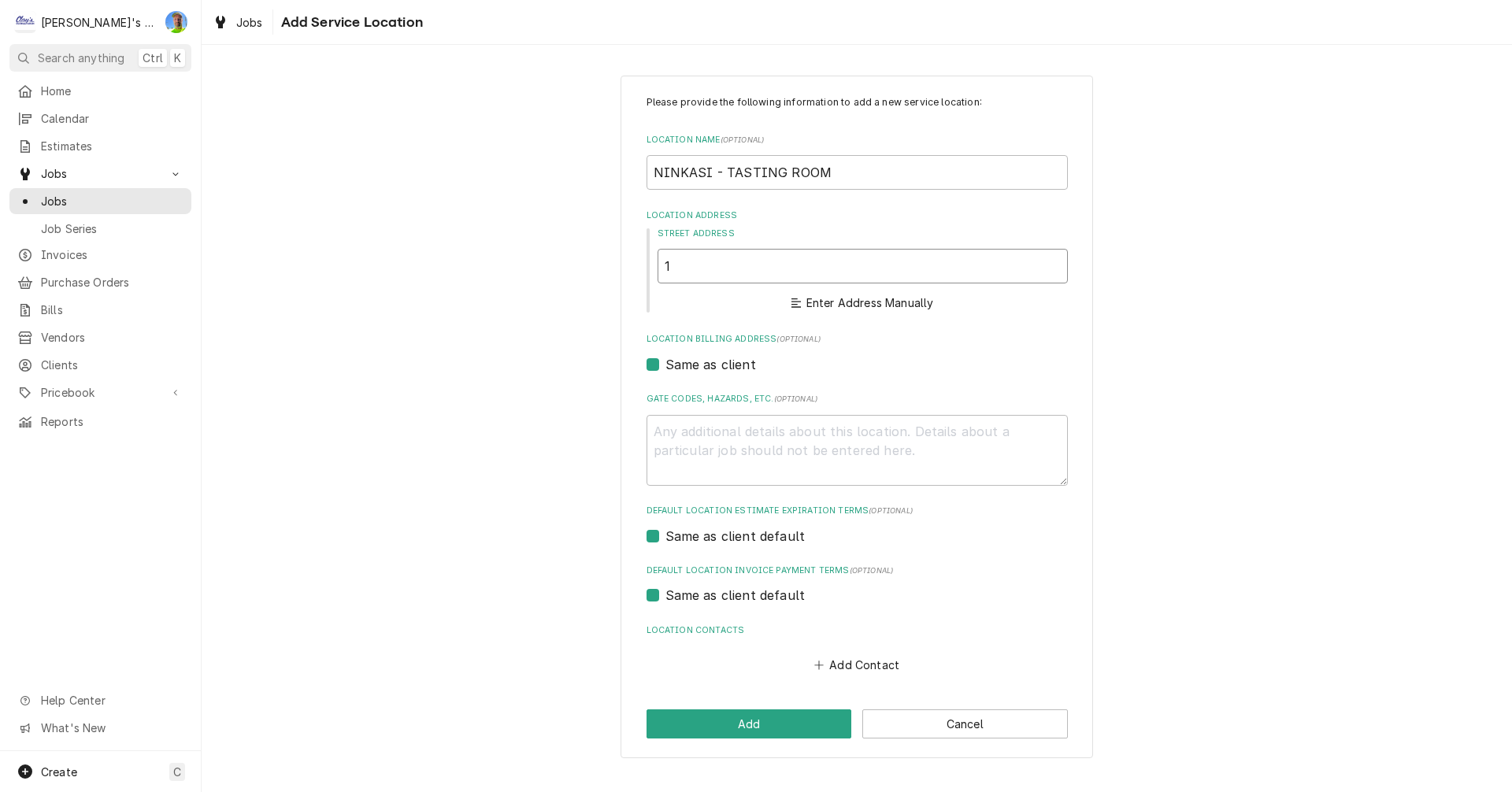
type textarea "x"
type input "12"
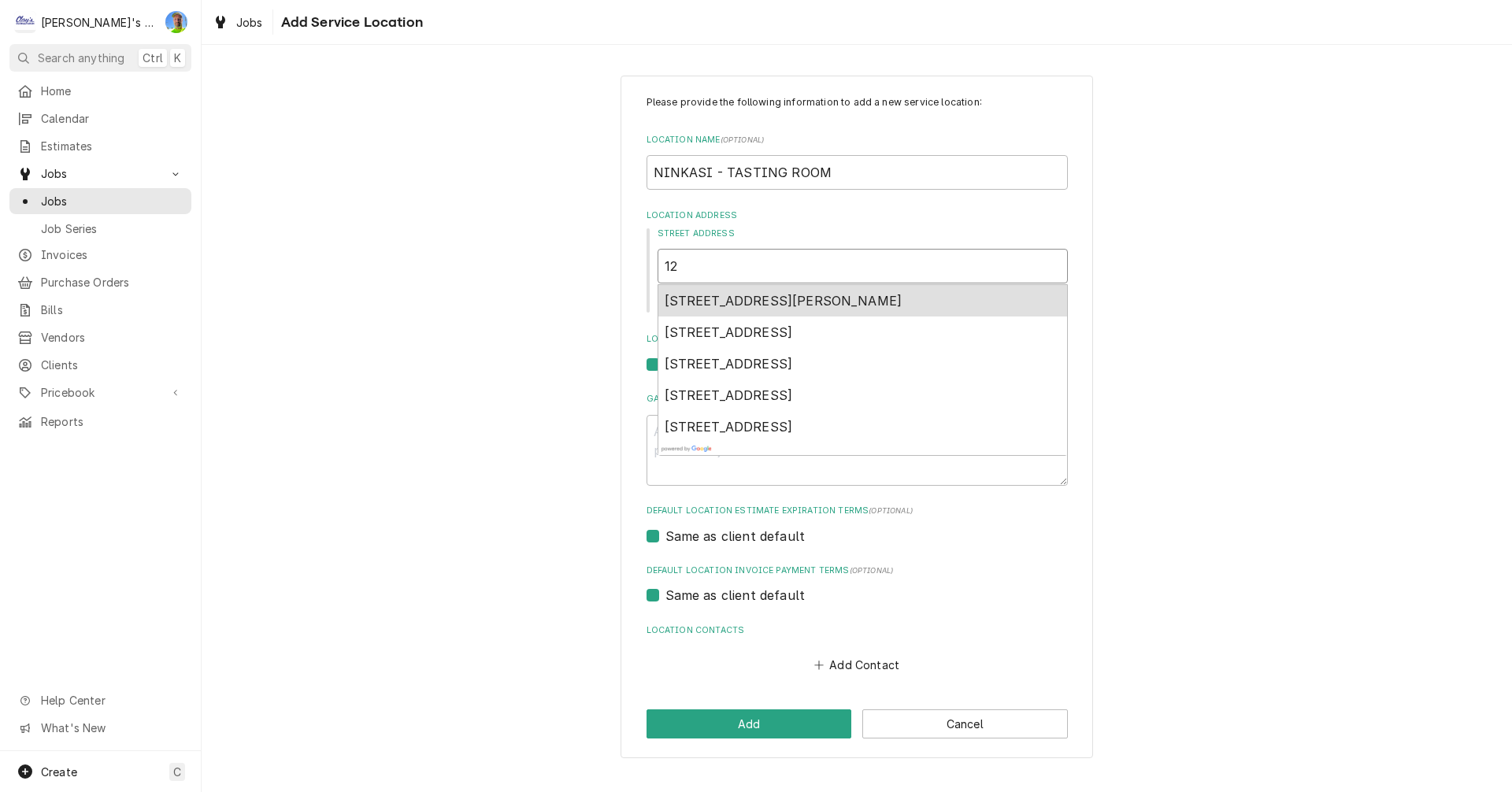
type textarea "x"
type input "123"
type textarea "x"
type input "1236"
type textarea "x"
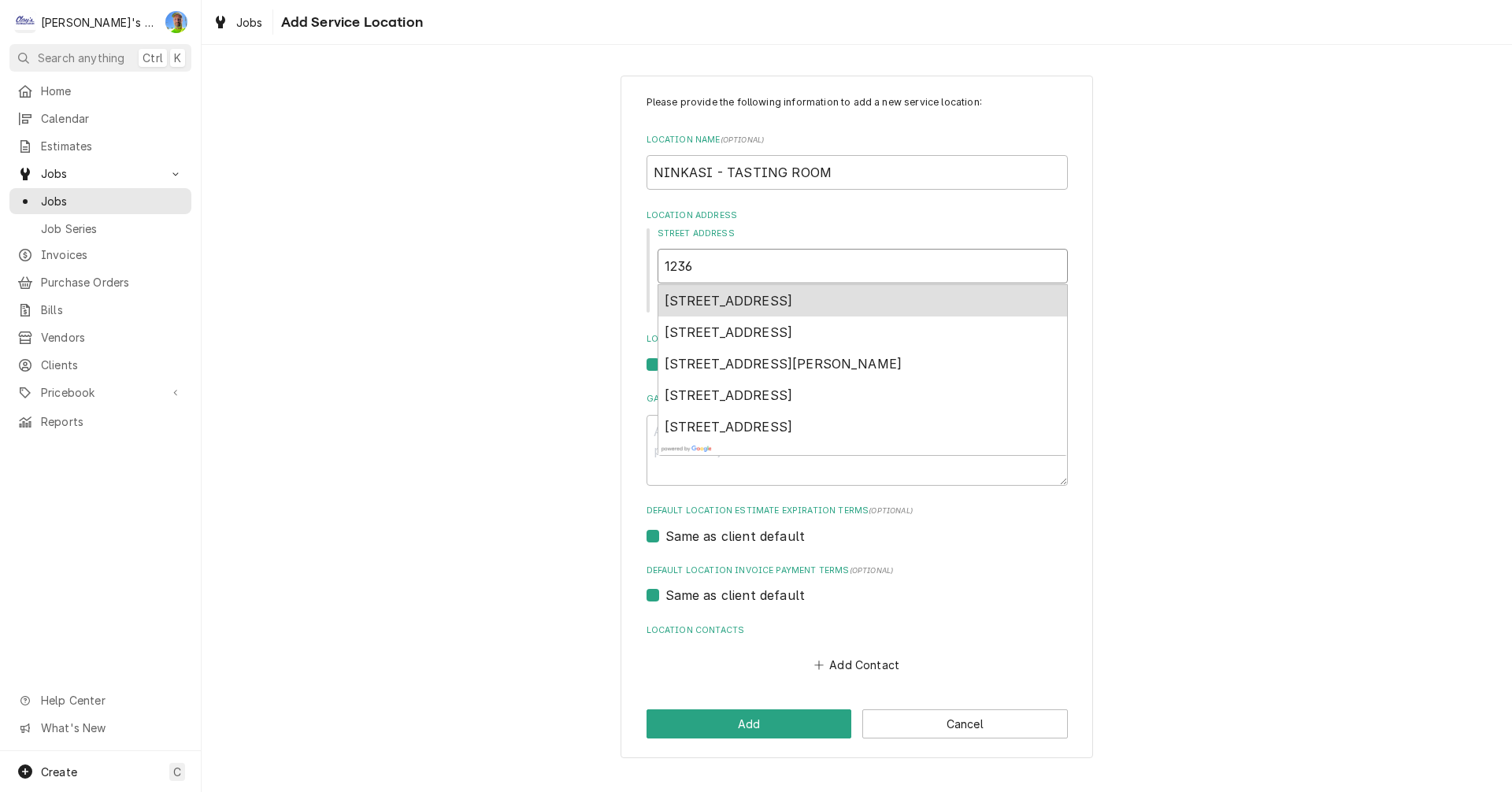
type input "1236"
type textarea "x"
type input "1236 K"
type textarea "x"
type input "1236 Kelly Boulevard, Springfield, OR, USA"
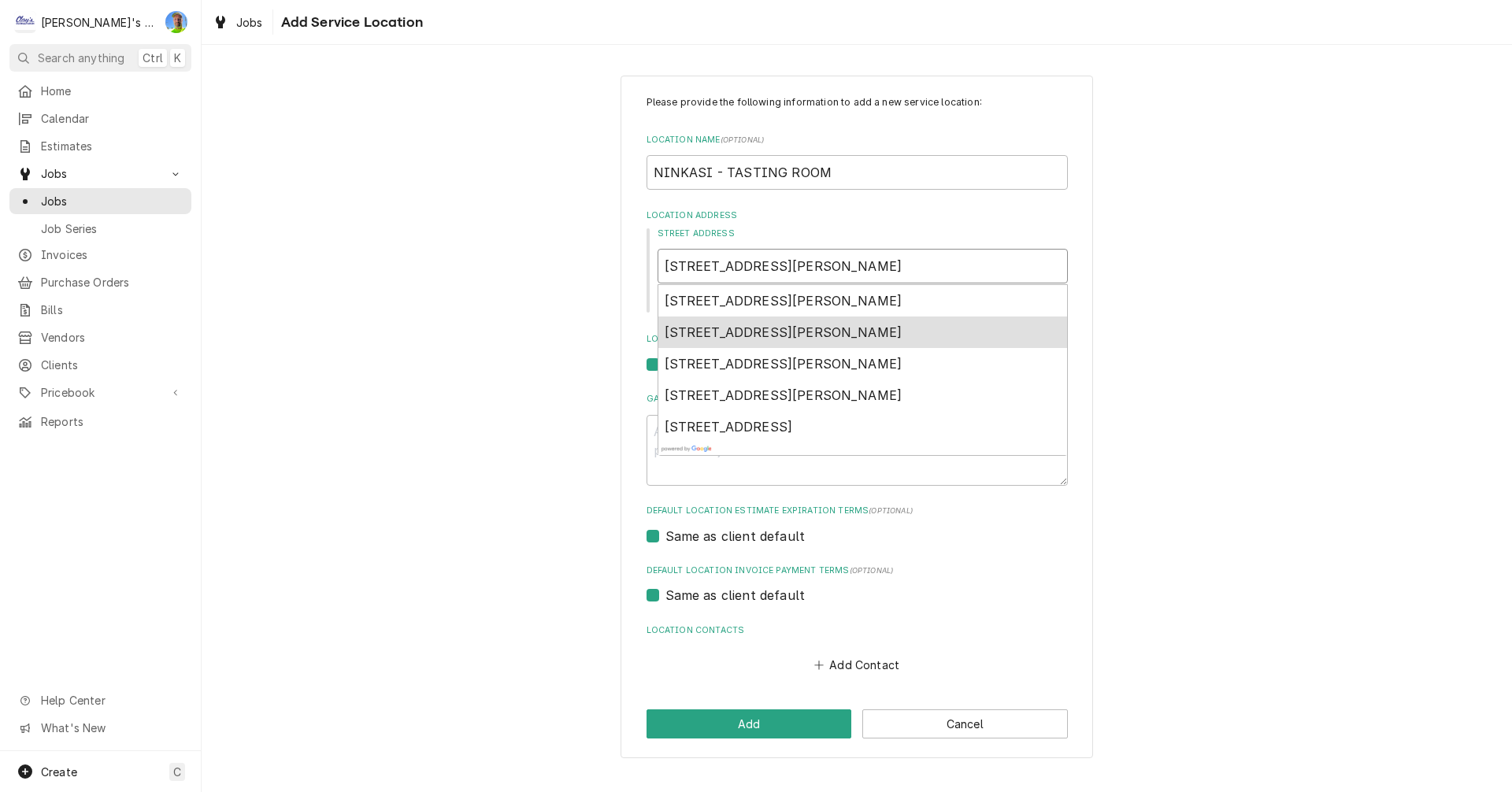
type textarea "x"
type input "1236 Kincaid Street, Eugene, OR, USA"
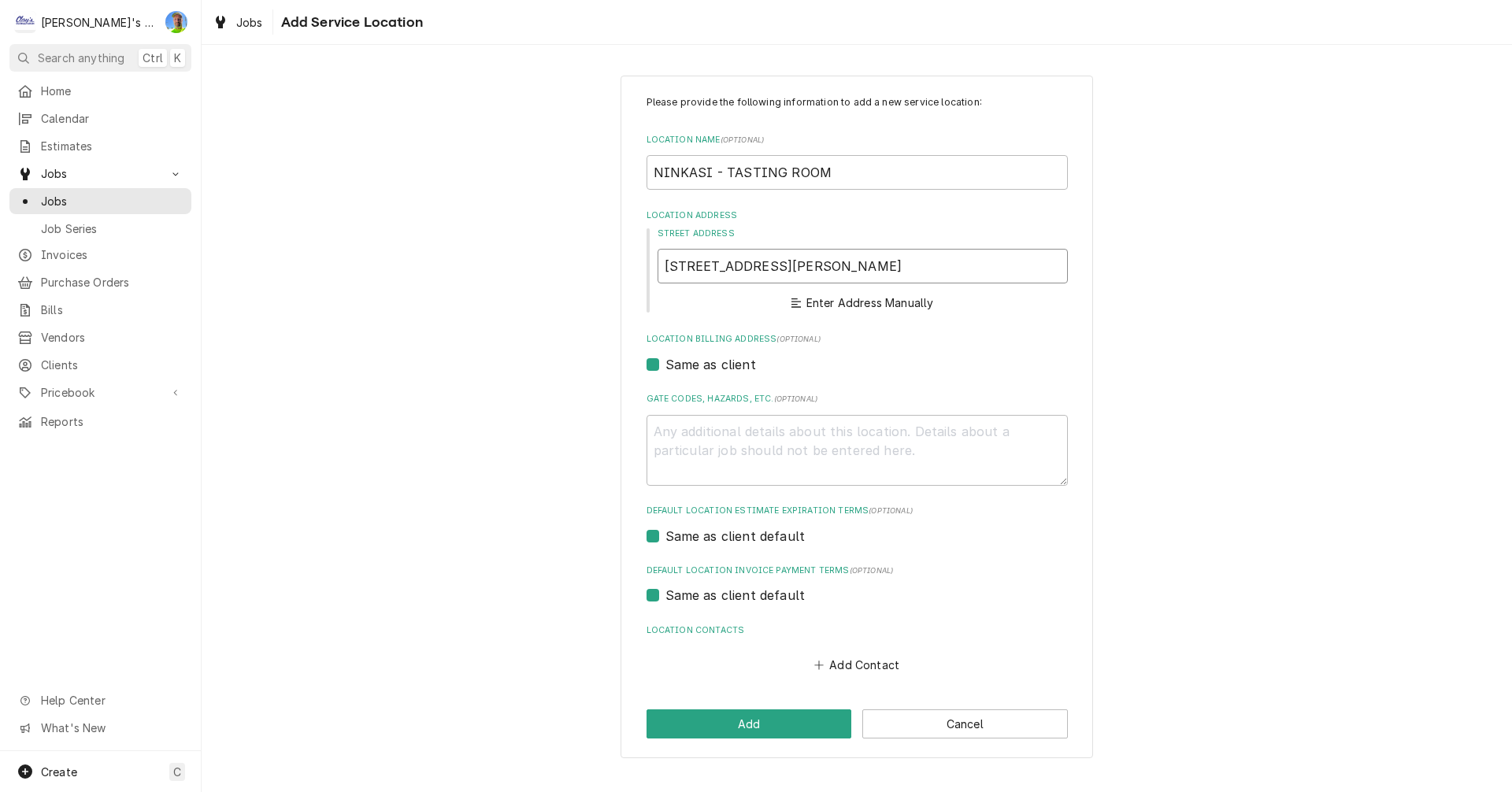
type textarea "x"
type input "1236 Kincaid St"
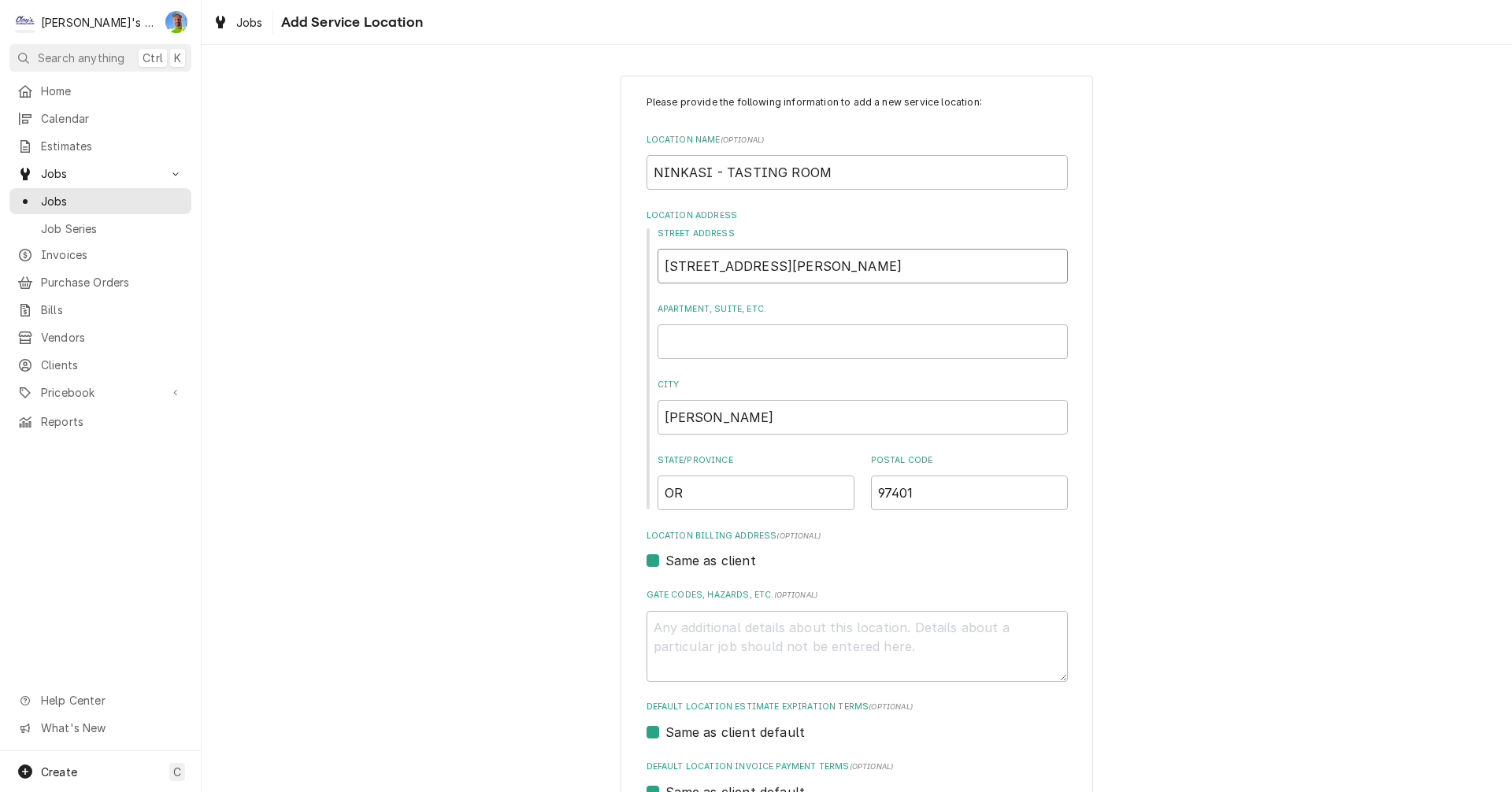
type textarea "x"
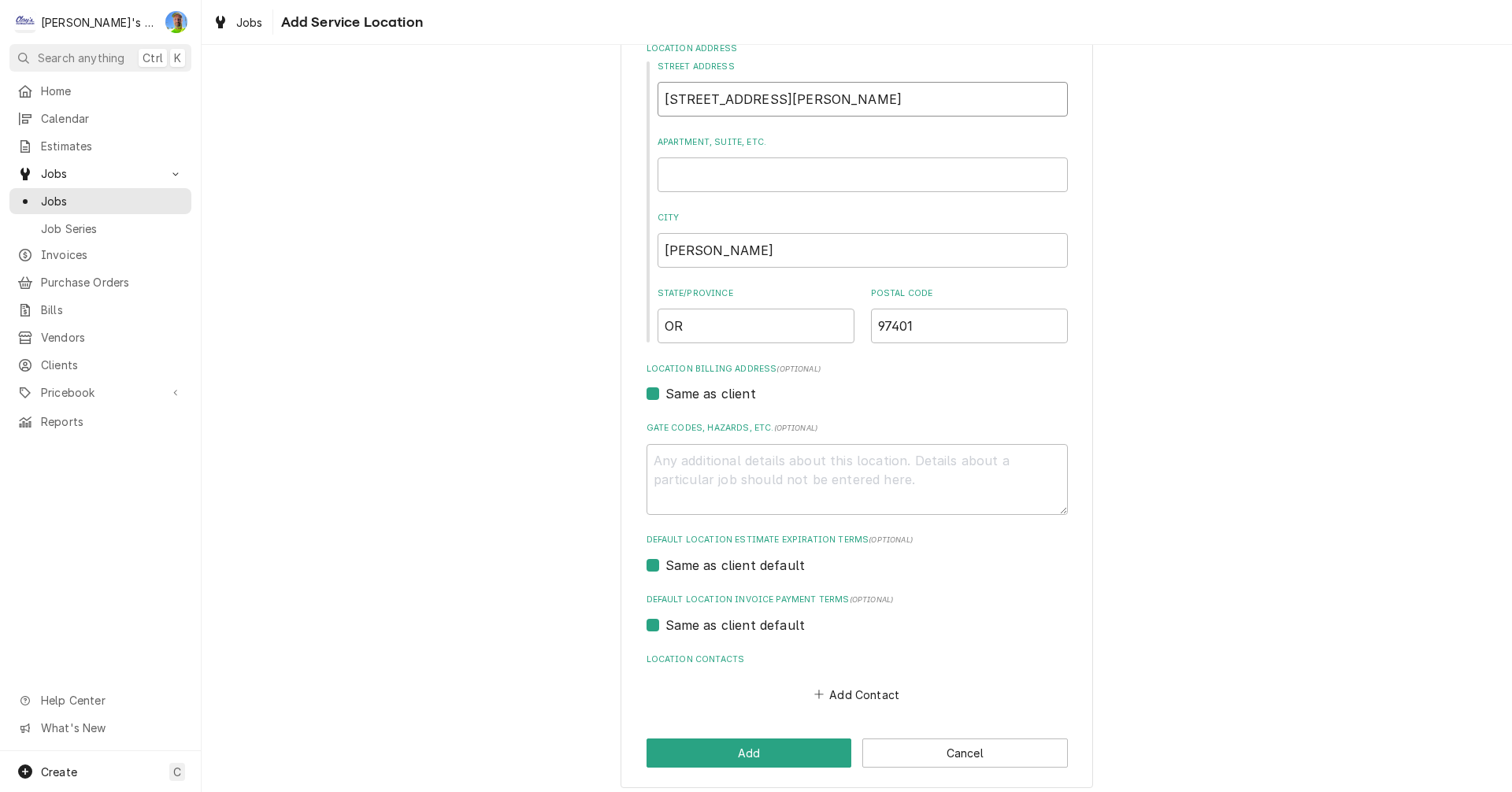
scroll to position [176, 0]
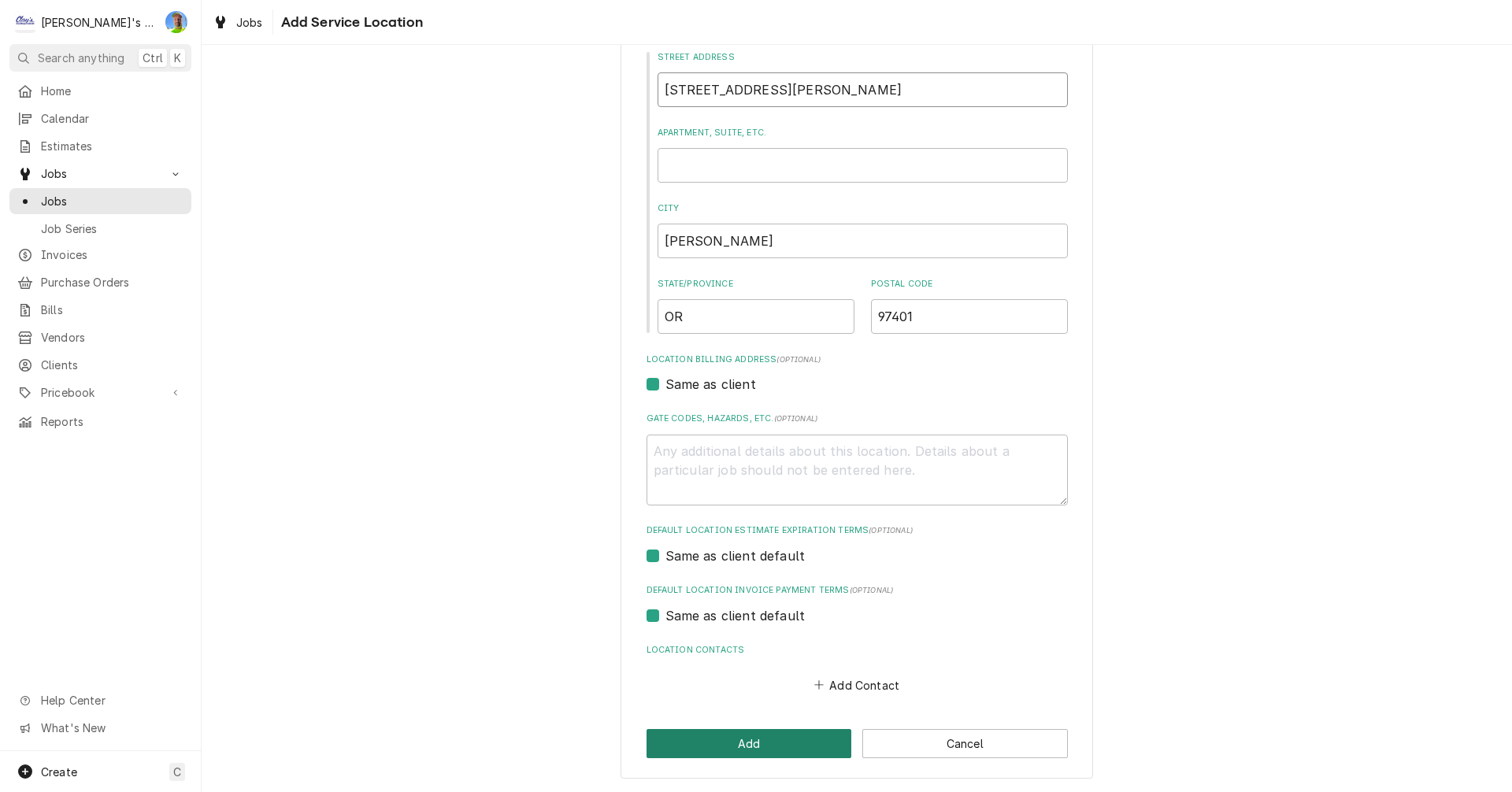
type input "1236 Kincaid St"
click at [773, 747] on button "Add" at bounding box center [749, 743] width 205 height 29
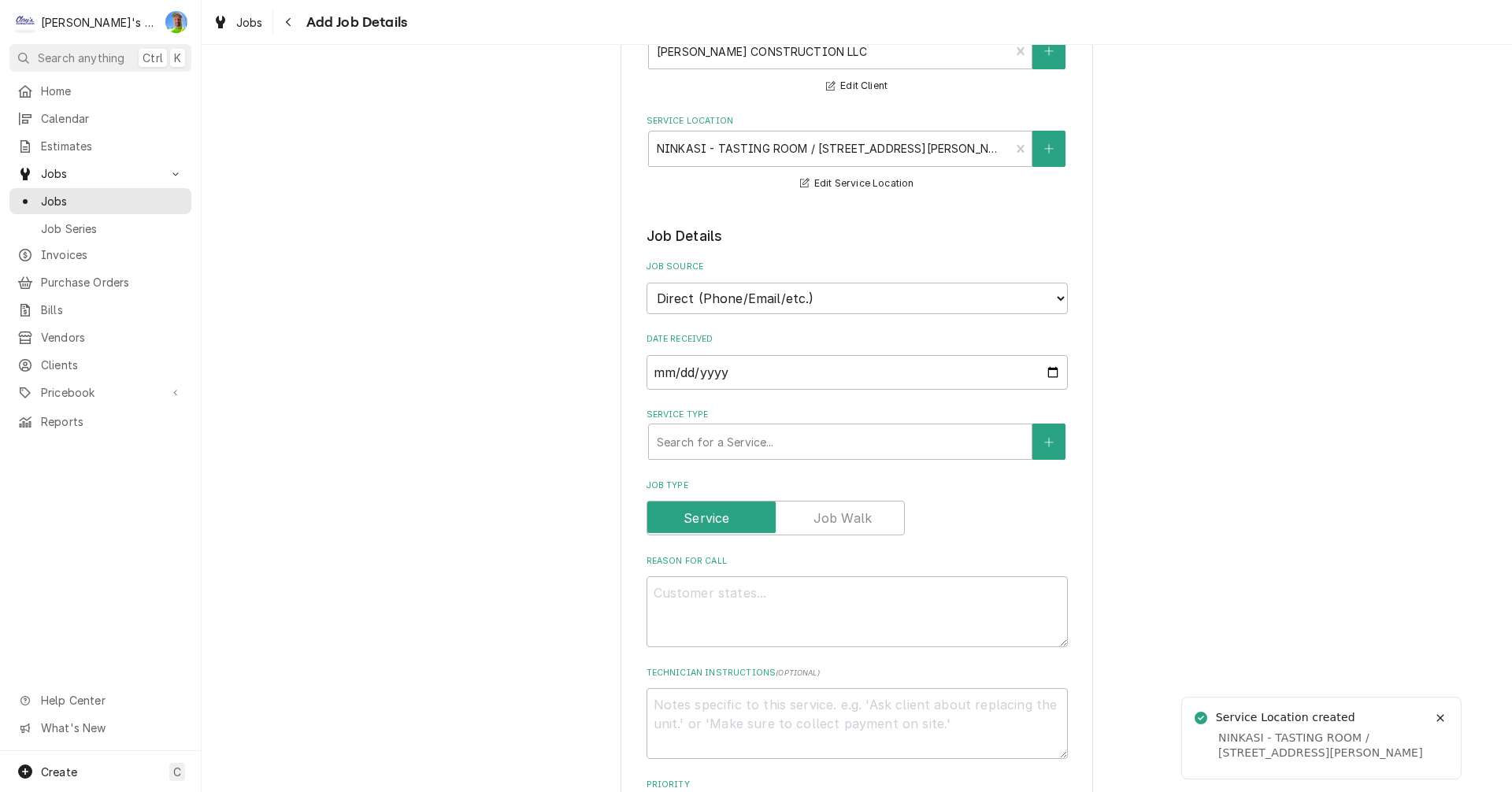
scroll to position [158, 0]
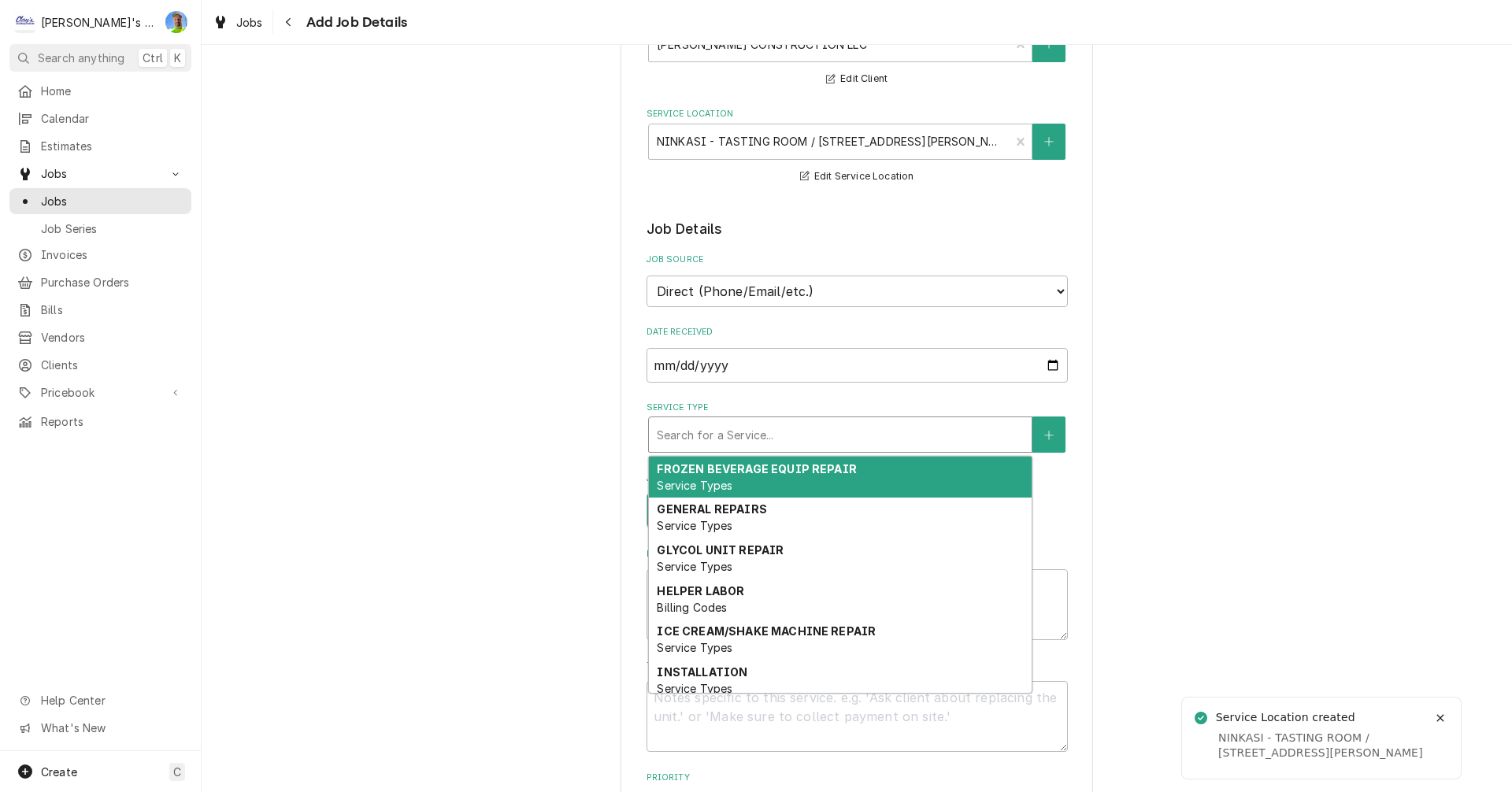
click at [933, 437] on div "Service Type" at bounding box center [840, 435] width 367 height 28
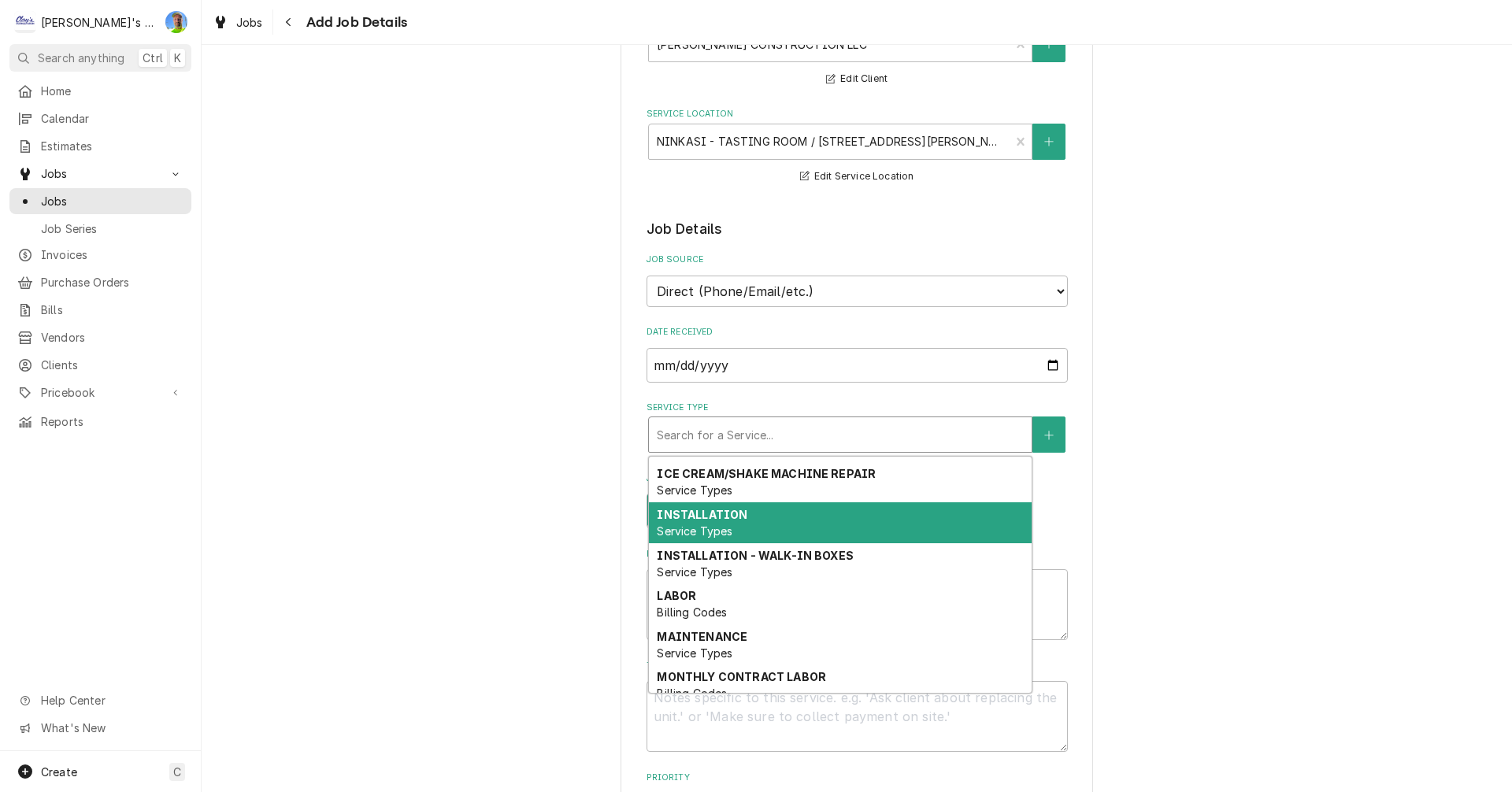
click at [833, 524] on div "INSTALLATION Service Types" at bounding box center [840, 522] width 382 height 41
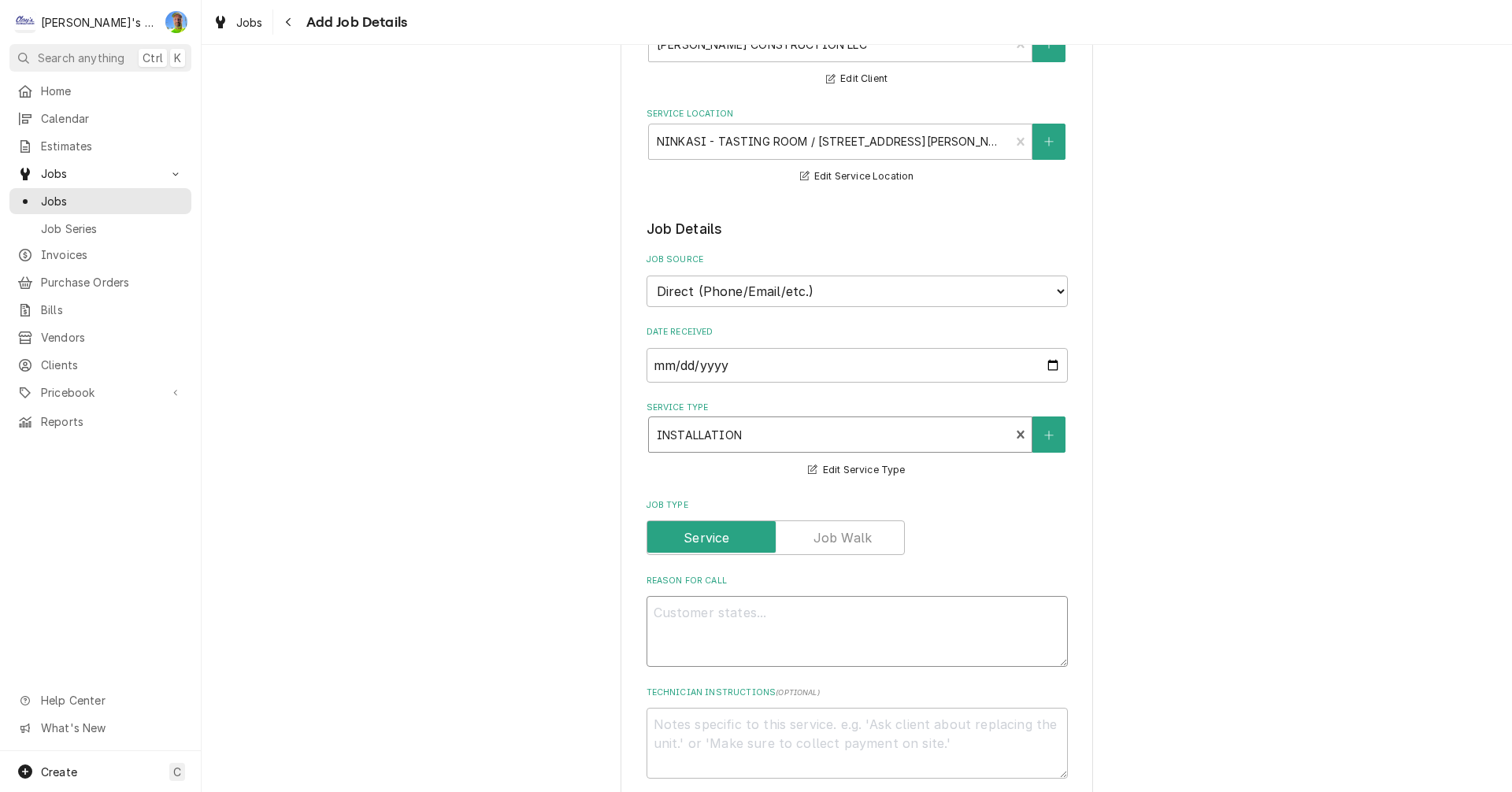
click at [803, 619] on textarea "Reason For Call" at bounding box center [857, 631] width 421 height 71
type textarea "x"
type textarea "9"
type textarea "x"
type textarea "9/"
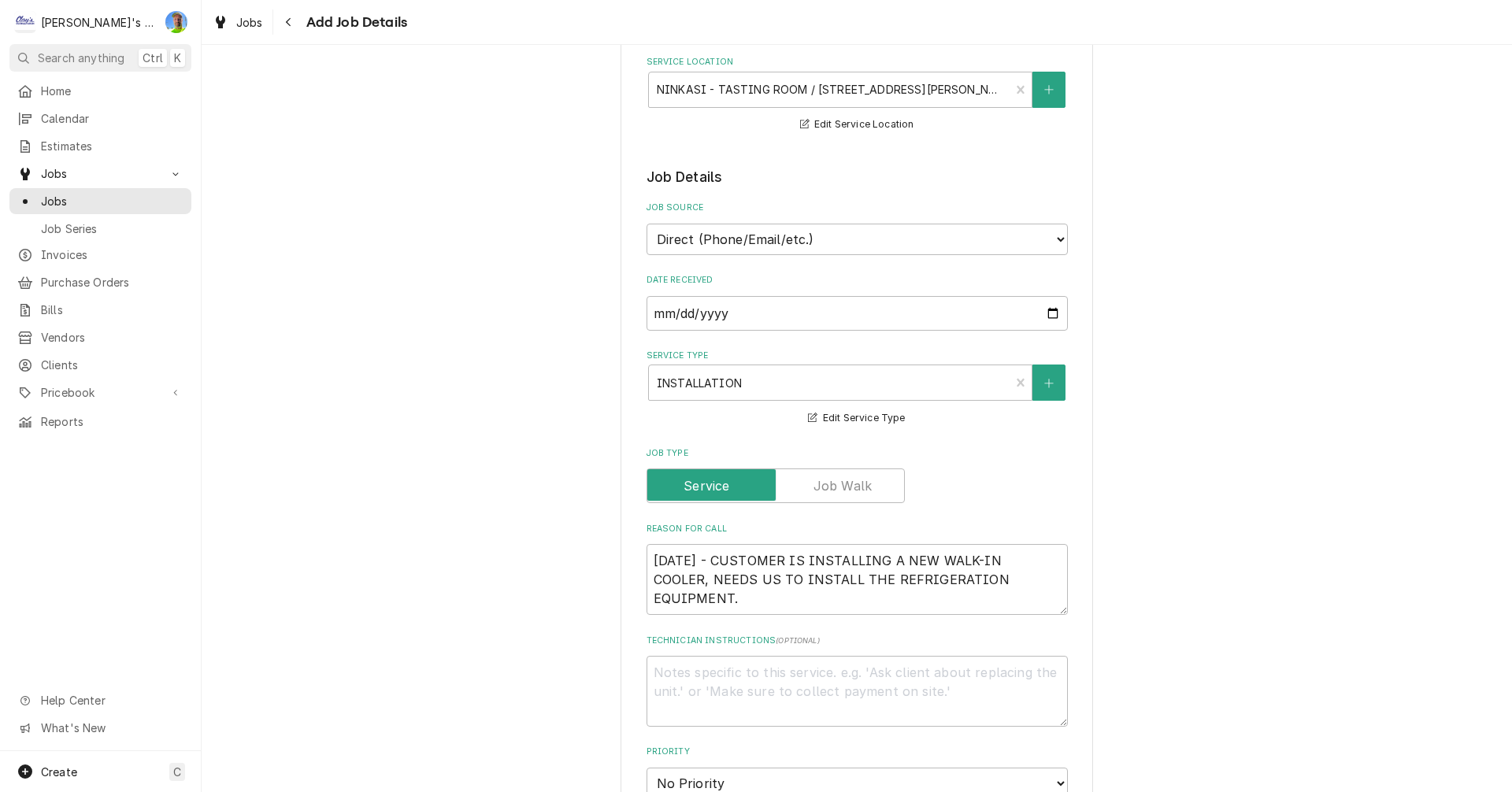
scroll to position [236, 0]
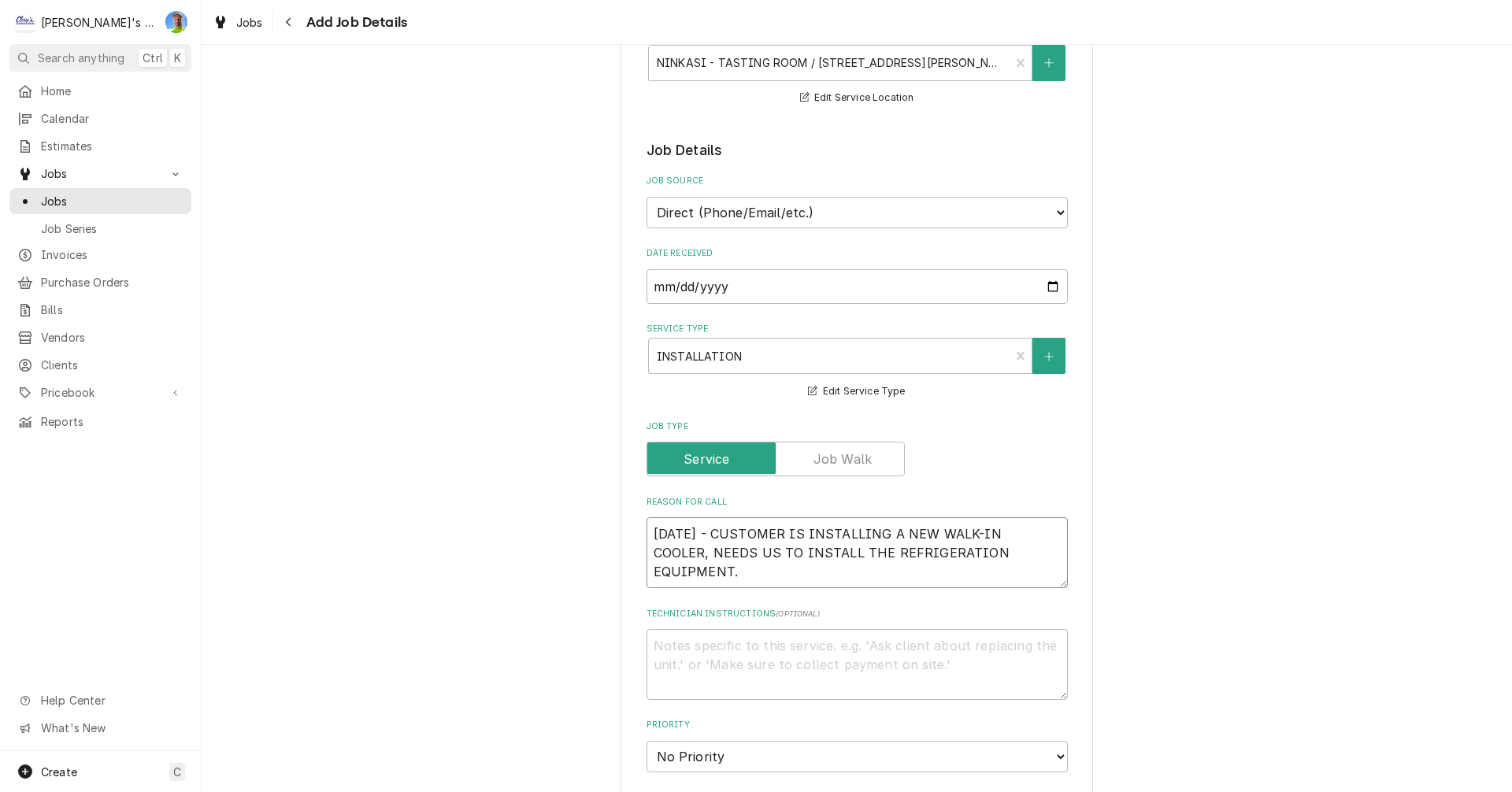
click at [787, 574] on textarea "9/19/2025 - CUSTOMER IS INSTALLING A NEW WALK-IN COOLER, NEEDS US TO INSTALL TH…" at bounding box center [857, 552] width 421 height 71
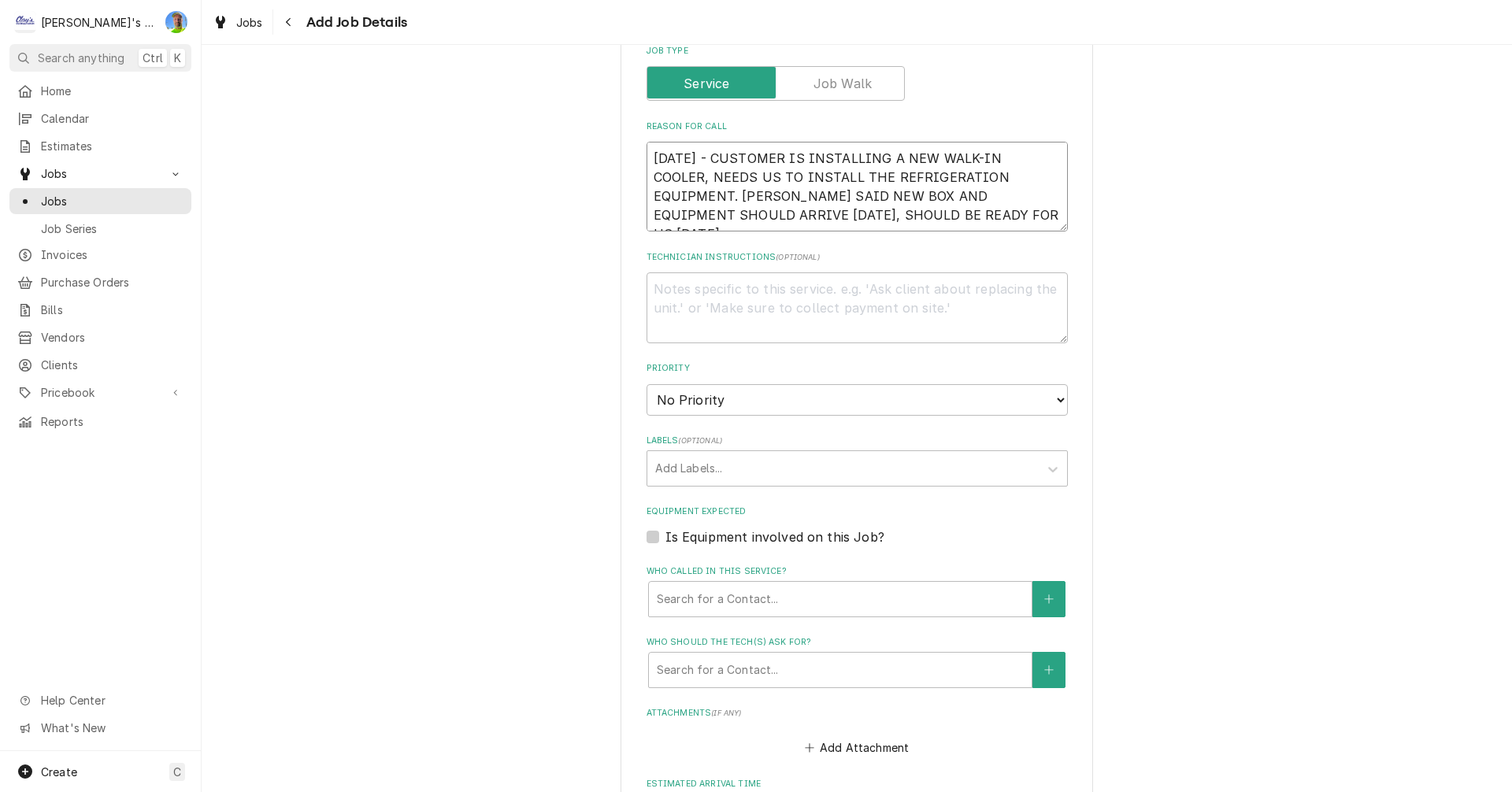
scroll to position [629, 0]
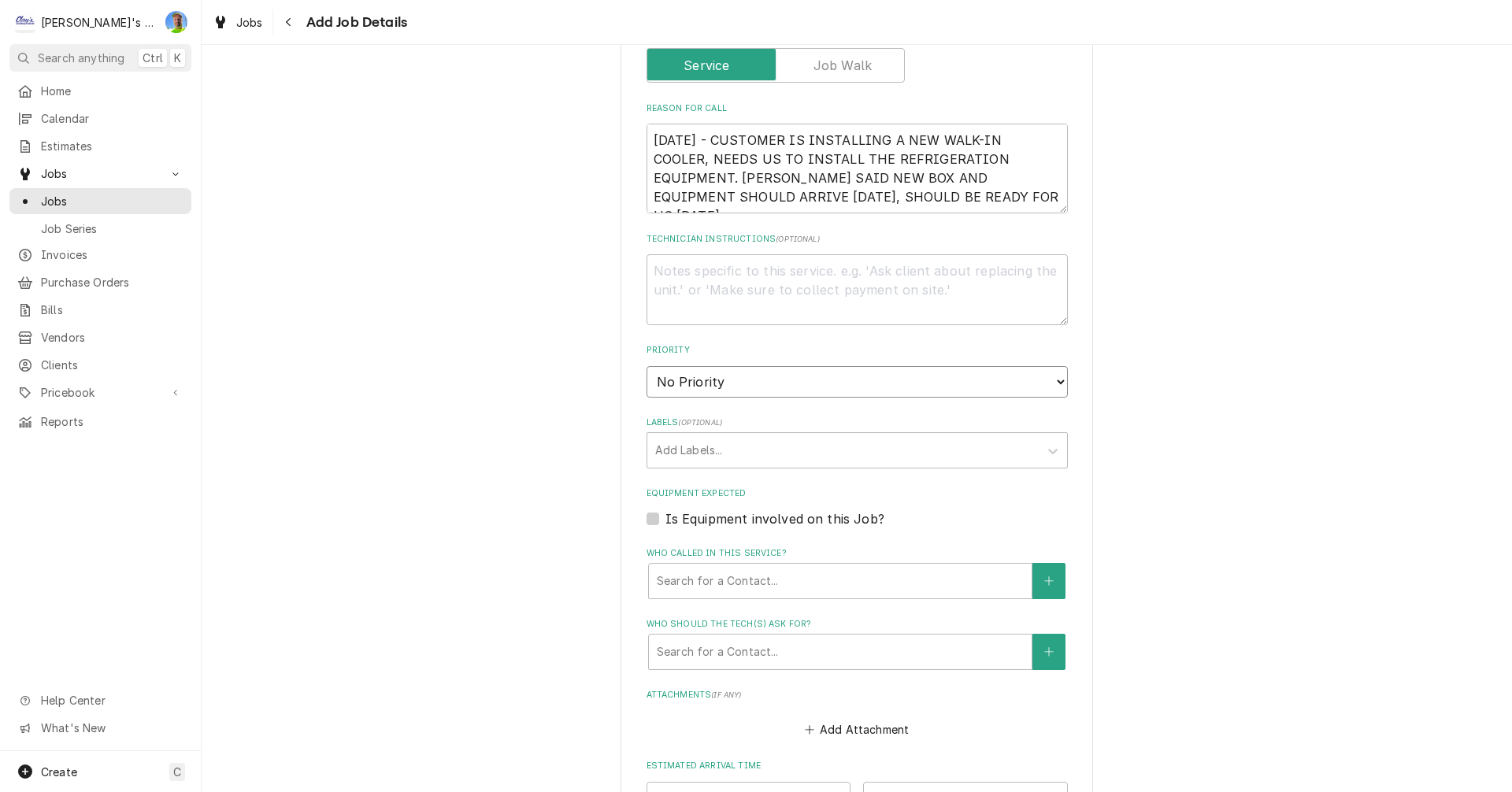
click at [1003, 381] on select "No Priority Urgent High Medium Low" at bounding box center [857, 382] width 421 height 32
click at [647, 366] on select "No Priority Urgent High Medium Low" at bounding box center [857, 382] width 421 height 32
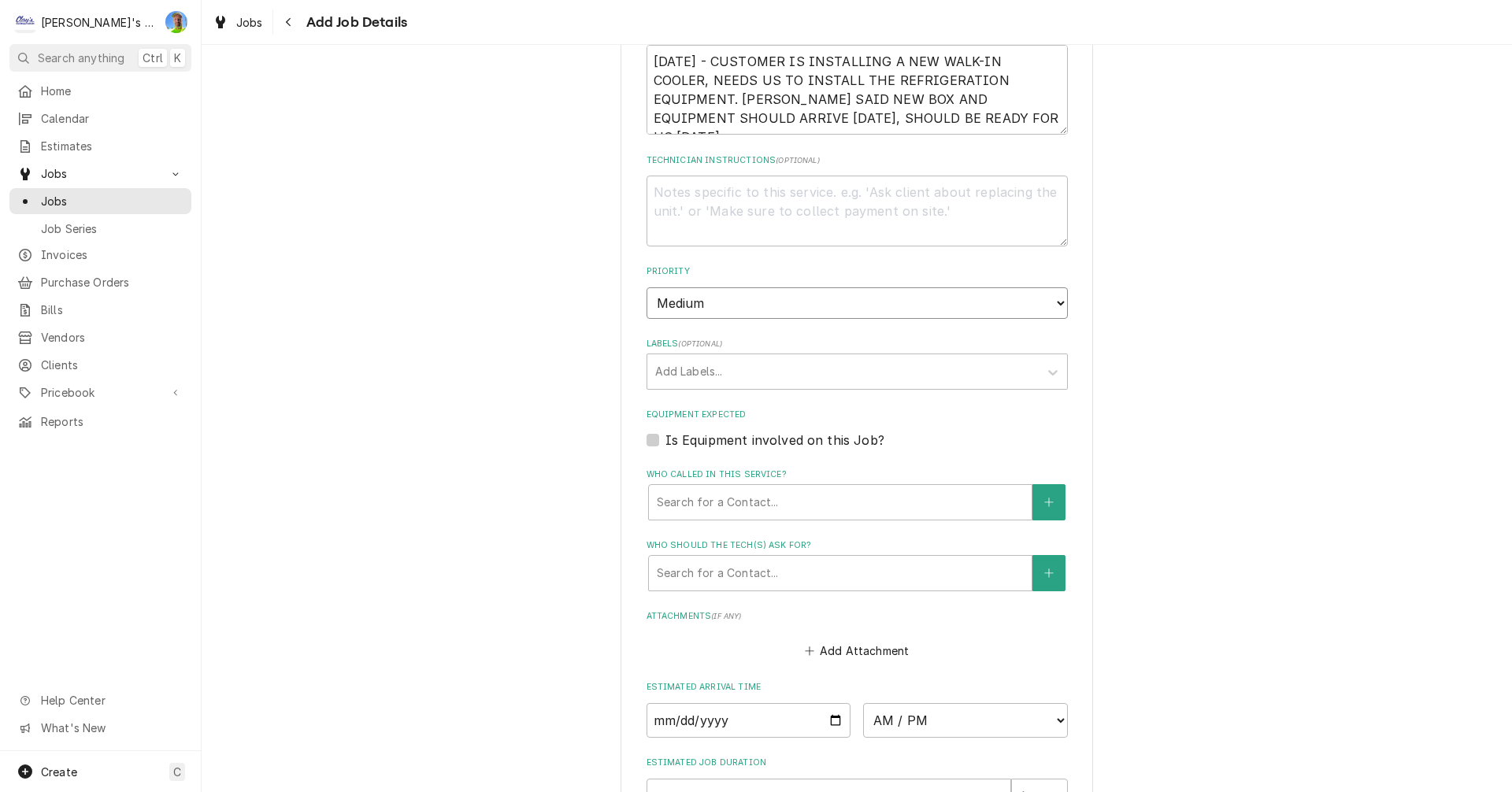
scroll to position [787, 0]
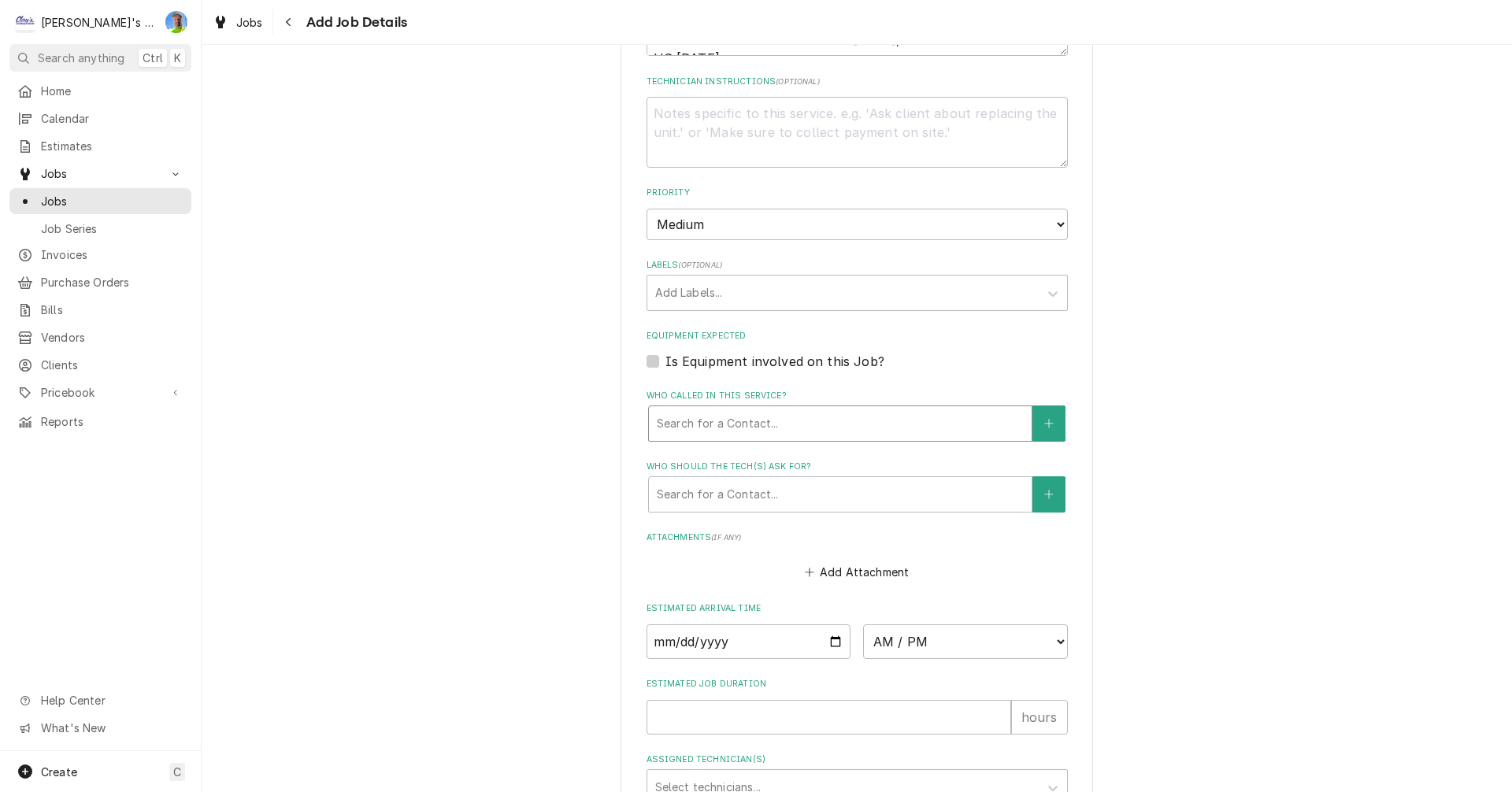
click at [691, 428] on div "Who called in this service?" at bounding box center [840, 423] width 367 height 28
click at [1034, 422] on button "Who called in this service?" at bounding box center [1048, 423] width 33 height 36
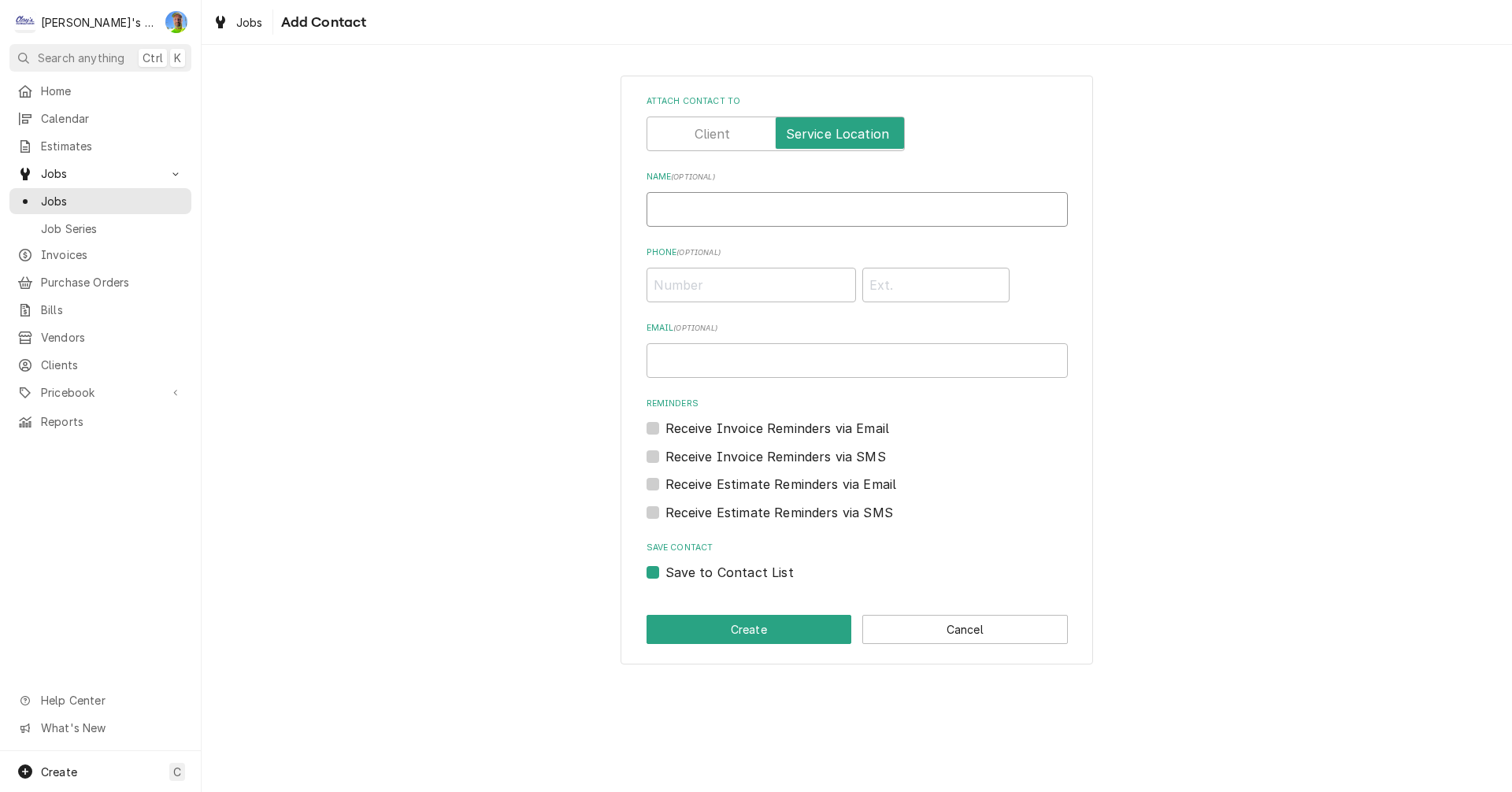
click at [683, 213] on input "Name ( optional )" at bounding box center [857, 209] width 421 height 34
click at [995, 630] on button "Cancel" at bounding box center [964, 629] width 205 height 29
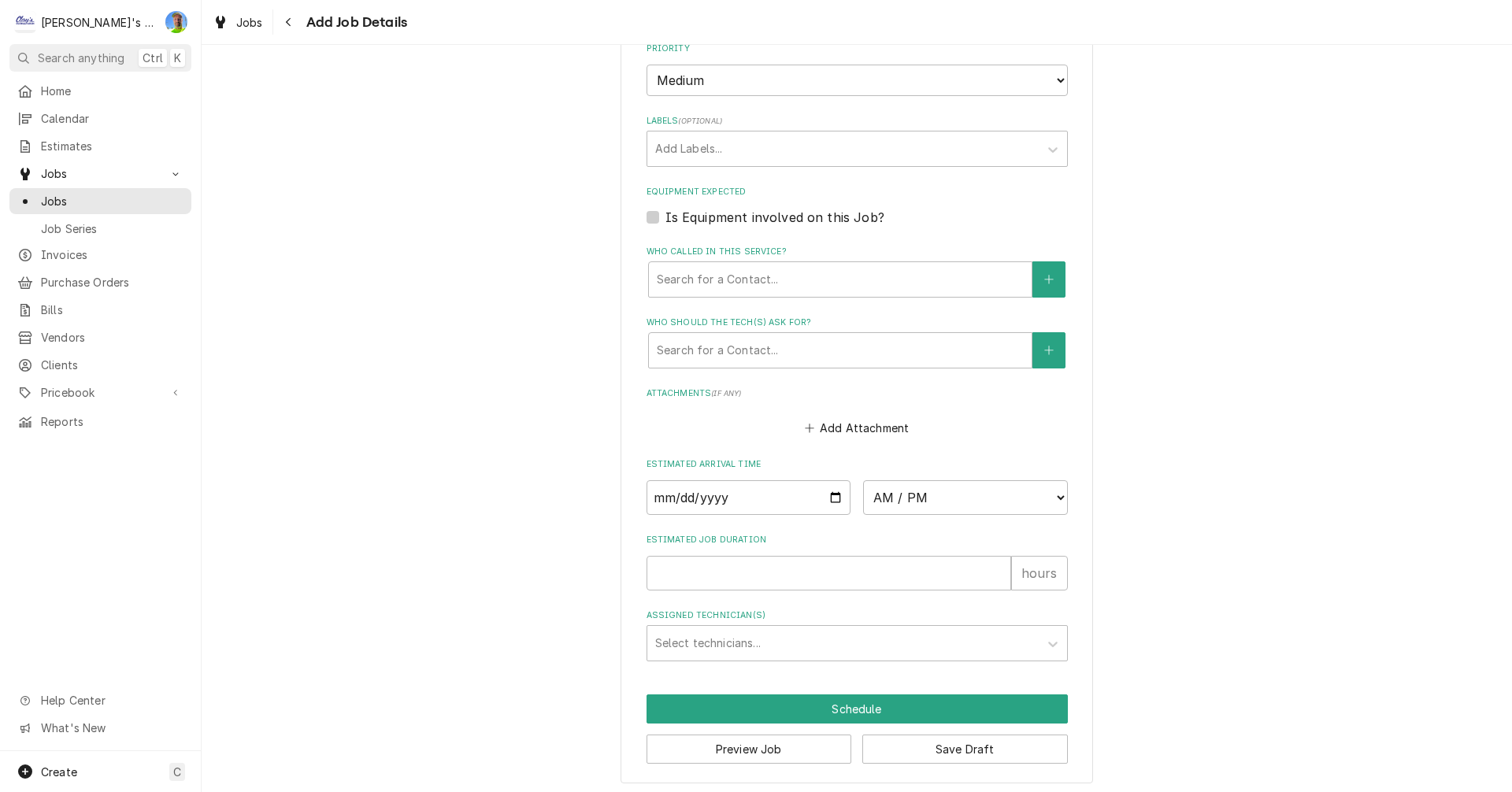
scroll to position [937, 0]
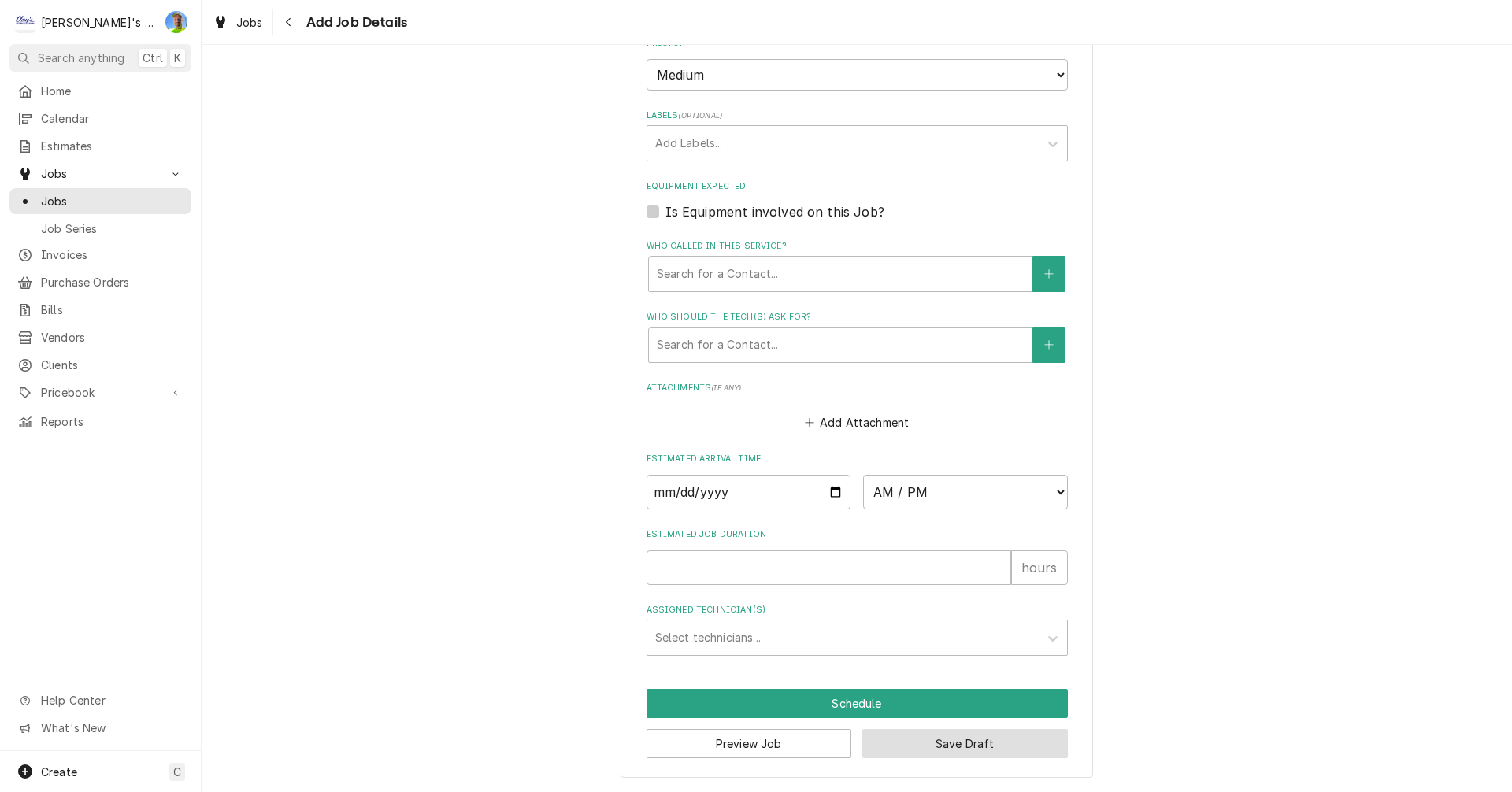
click at [928, 741] on button "Save Draft" at bounding box center [964, 743] width 205 height 29
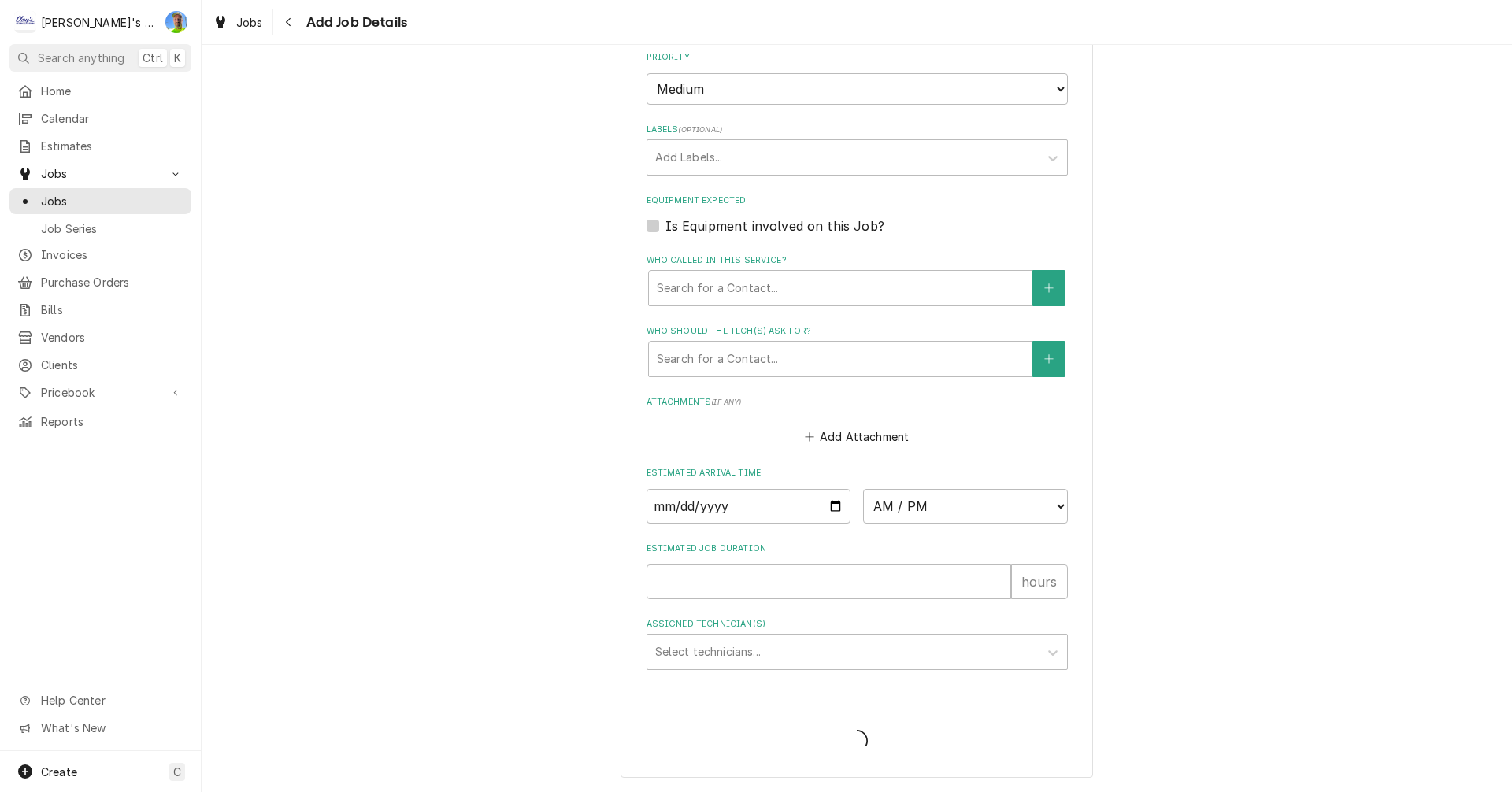
scroll to position [923, 0]
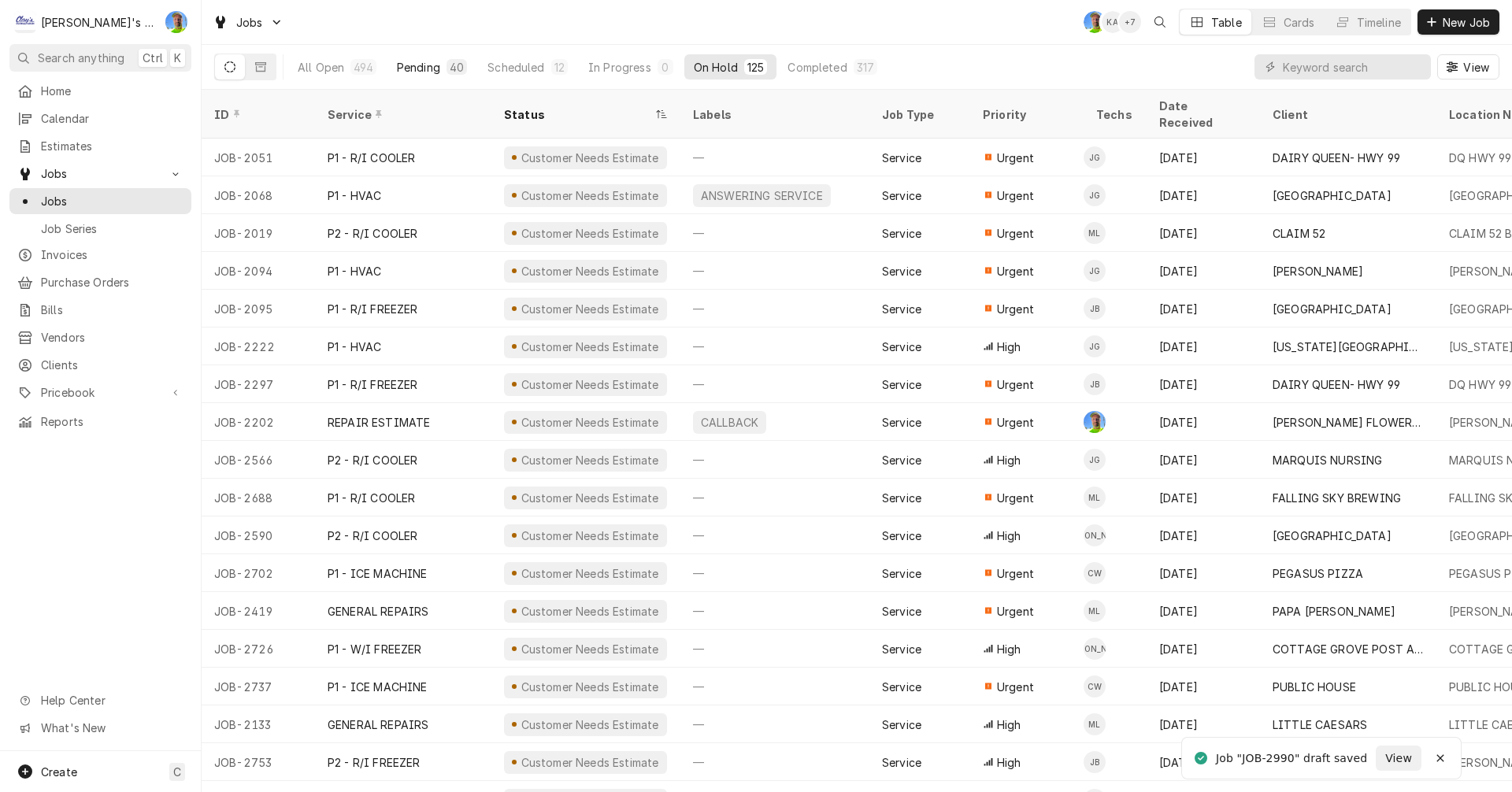
click at [421, 65] on div "Pending" at bounding box center [418, 67] width 44 height 17
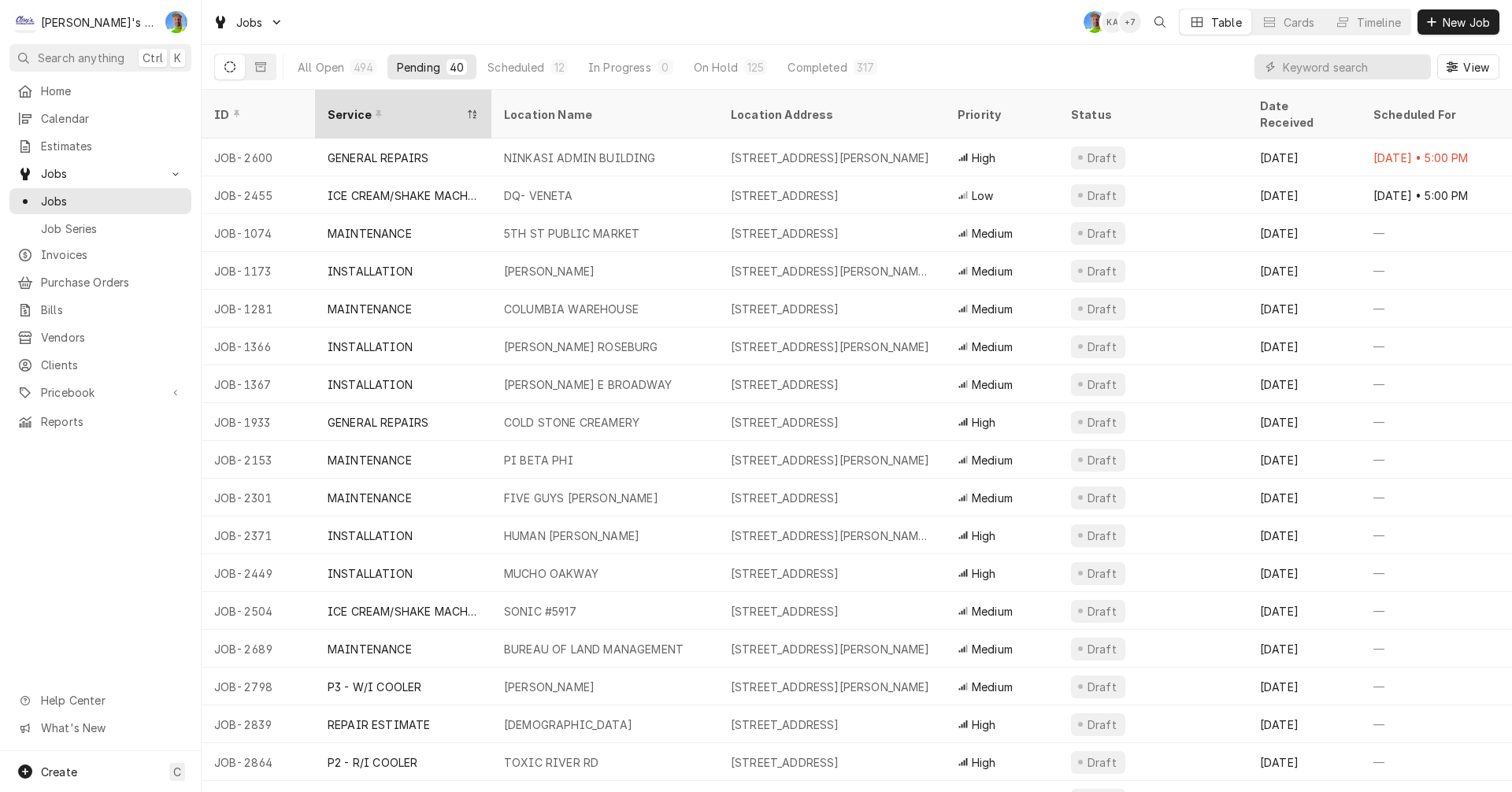
click at [400, 111] on div "Service" at bounding box center [403, 114] width 170 height 43
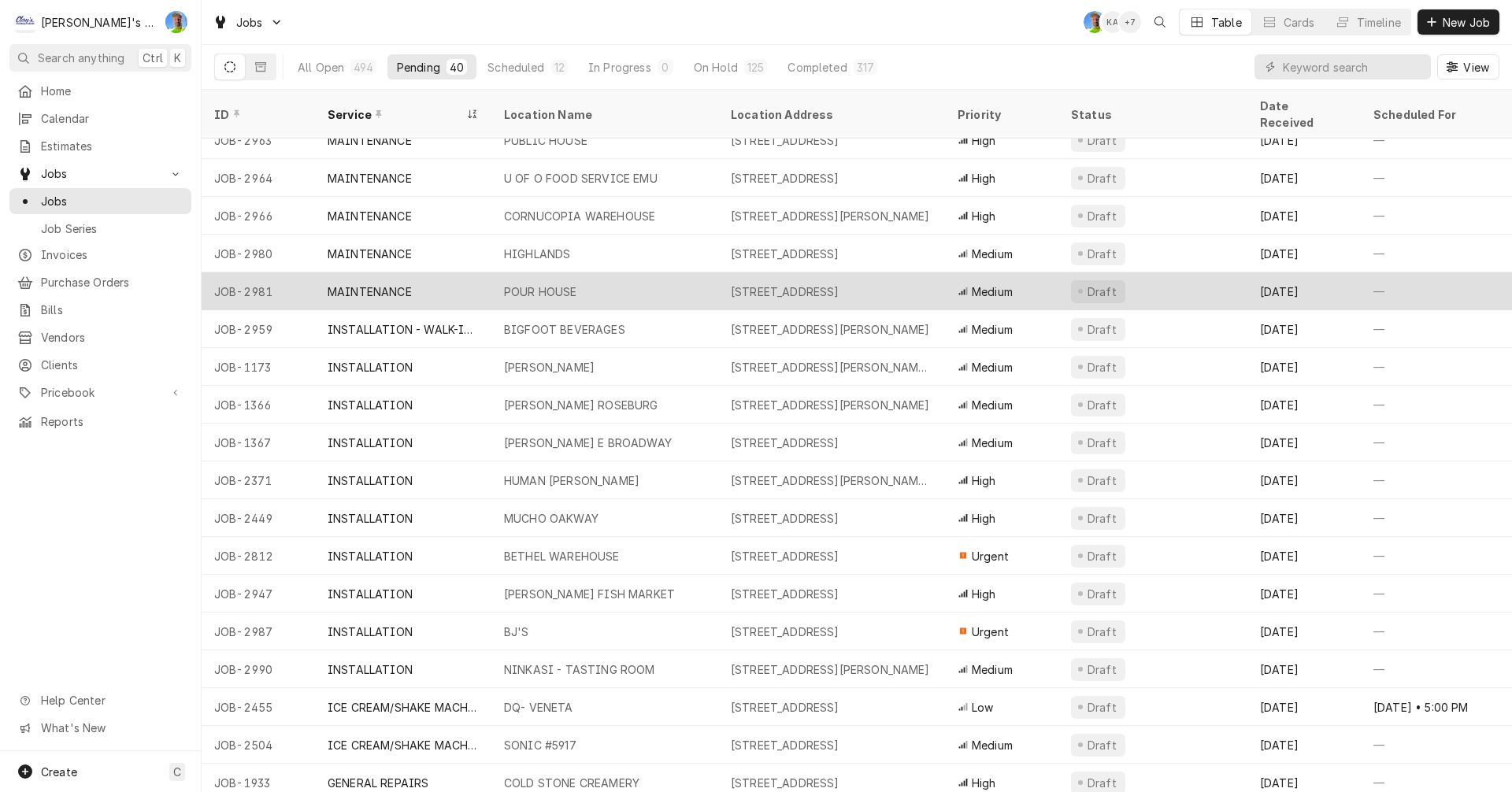
scroll to position [851, 0]
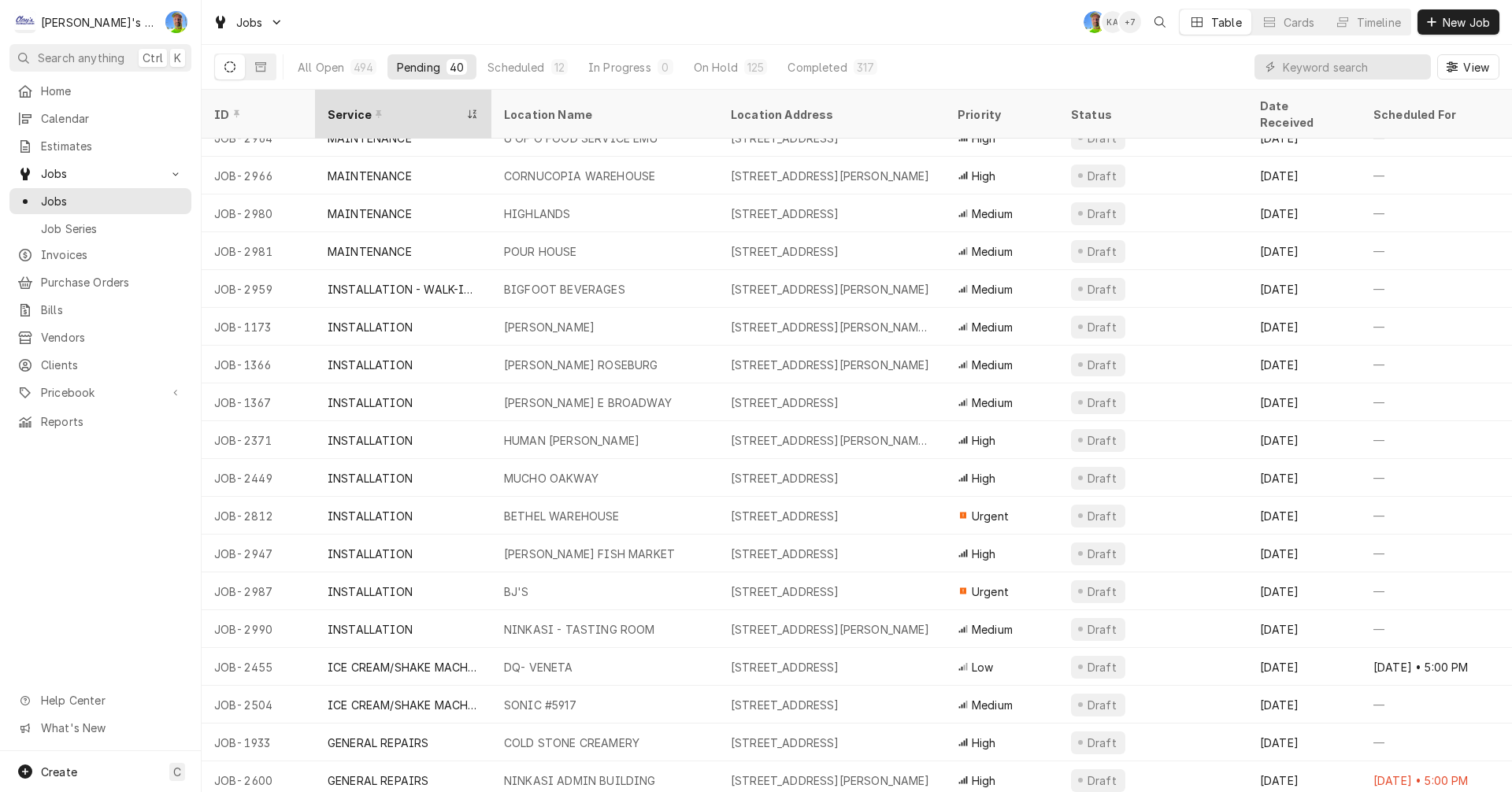
click at [414, 106] on div "Service" at bounding box center [396, 115] width 136 height 17
